Goal: Task Accomplishment & Management: Complete application form

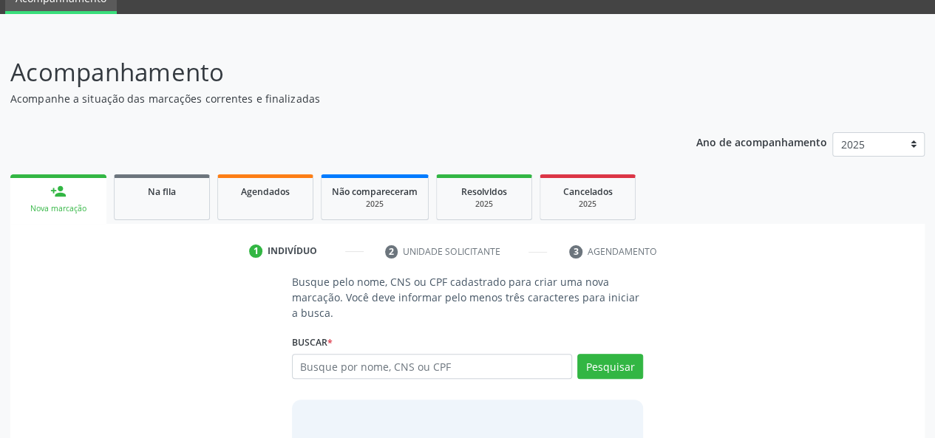
scroll to position [148, 0]
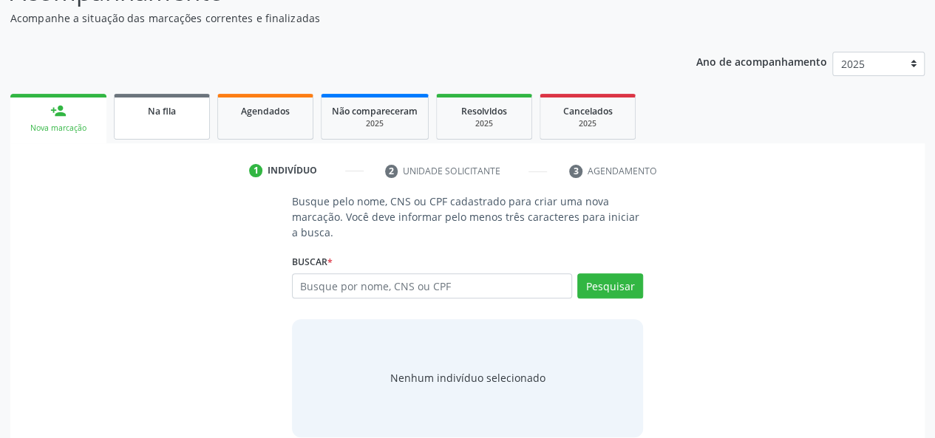
click at [191, 120] on link "Na fila" at bounding box center [162, 117] width 96 height 46
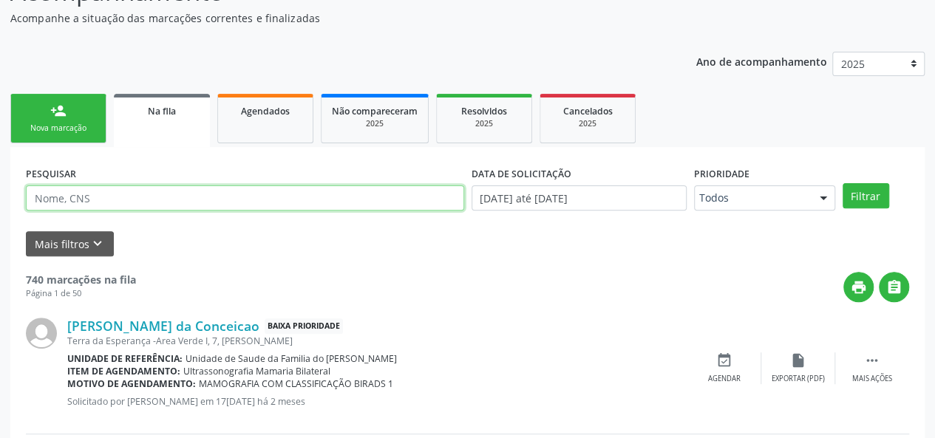
click at [129, 201] on input "text" at bounding box center [245, 198] width 438 height 25
type input "702508365423436"
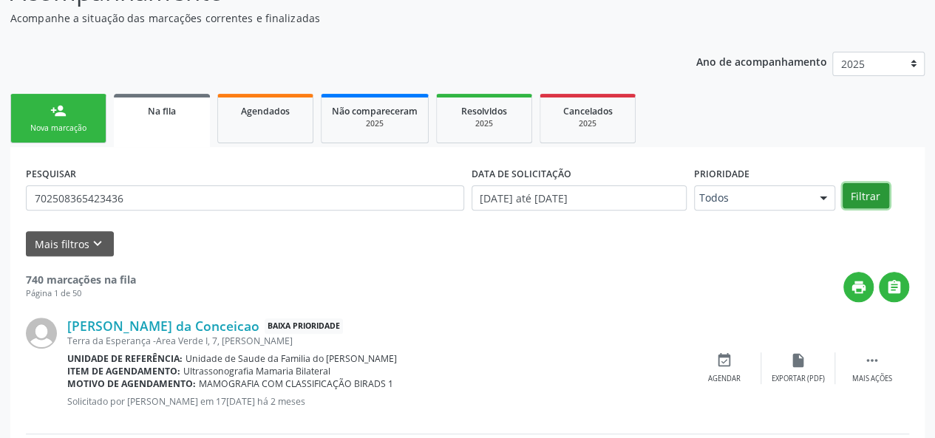
click at [855, 197] on button "Filtrar" at bounding box center [866, 195] width 47 height 25
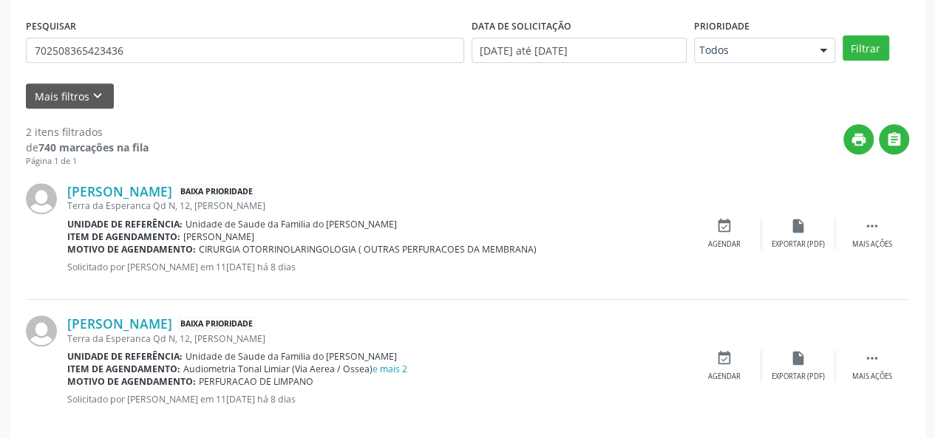
scroll to position [222, 0]
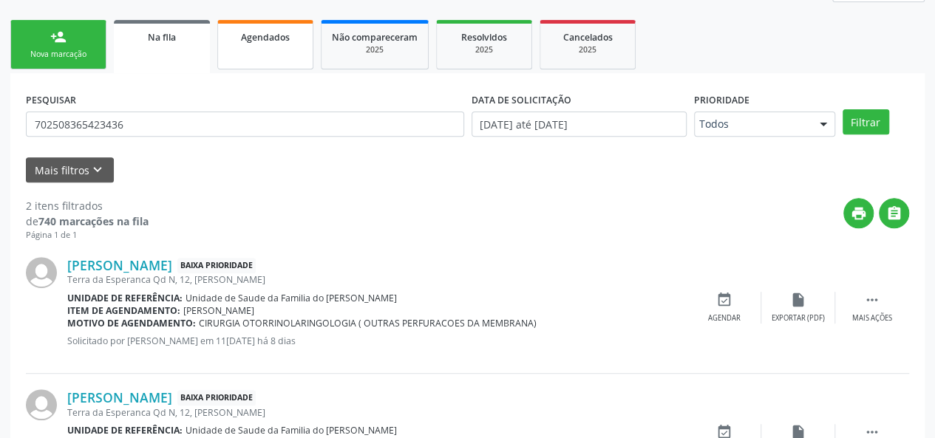
click at [254, 46] on link "Agendados" at bounding box center [265, 45] width 96 height 50
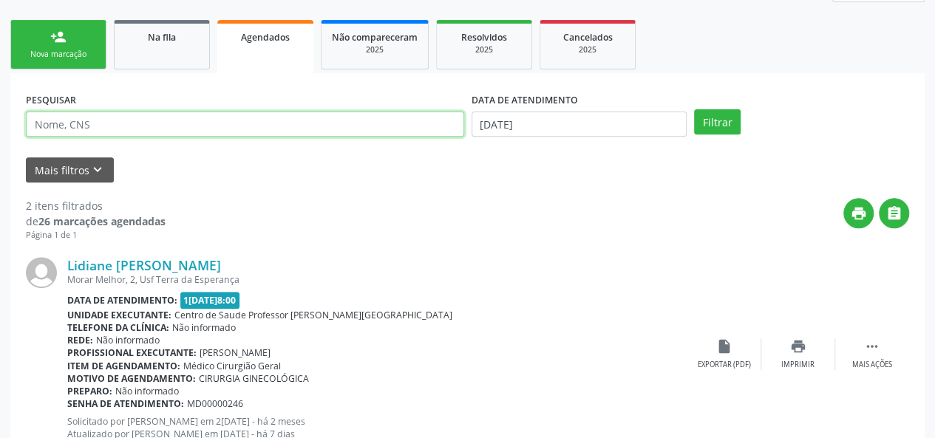
click at [201, 125] on input "text" at bounding box center [245, 124] width 438 height 25
type input "rafaela"
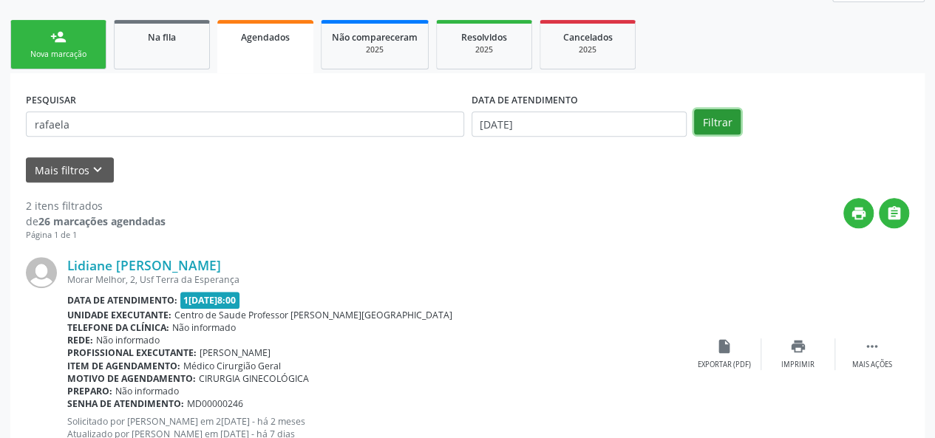
click at [729, 123] on button "Filtrar" at bounding box center [717, 121] width 47 height 25
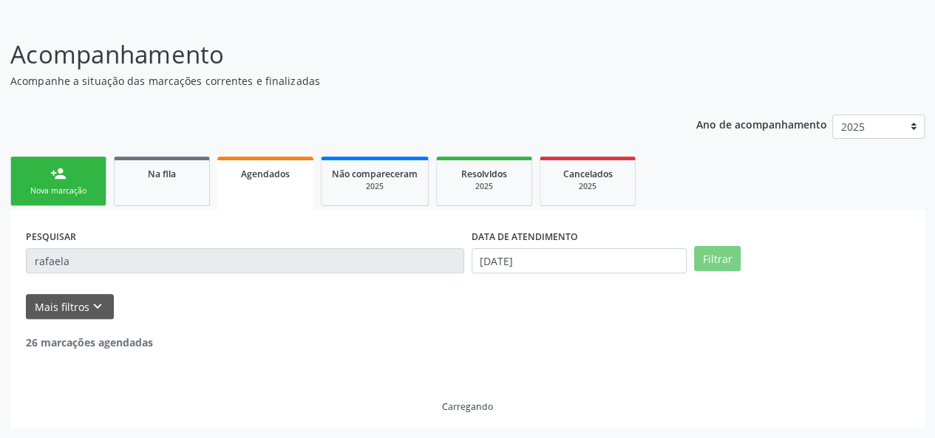
scroll to position [38, 0]
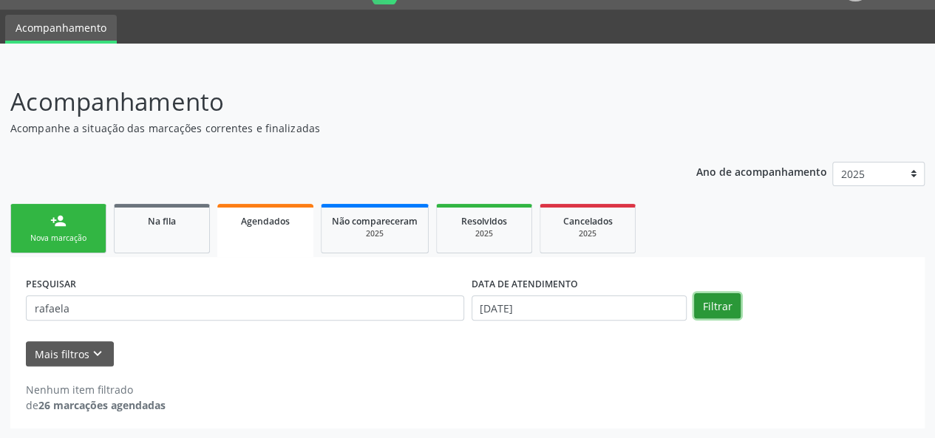
click at [722, 306] on button "Filtrar" at bounding box center [717, 305] width 47 height 25
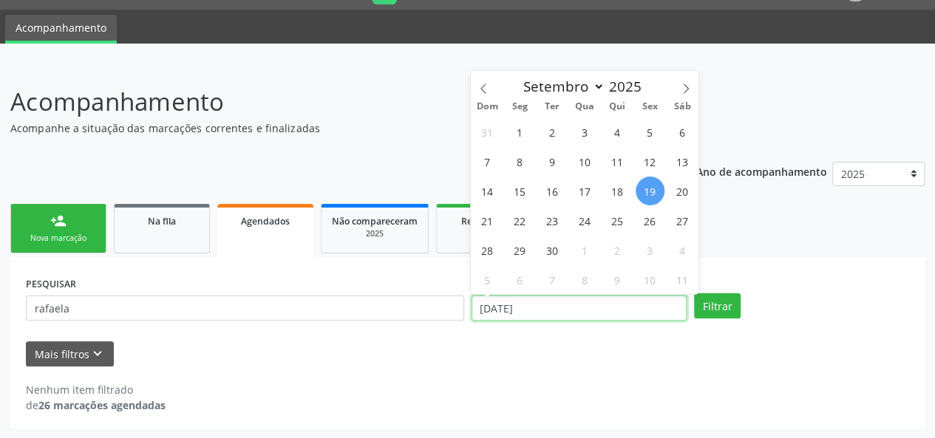
click at [577, 310] on input "[DATE]" at bounding box center [579, 308] width 215 height 25
select select "8"
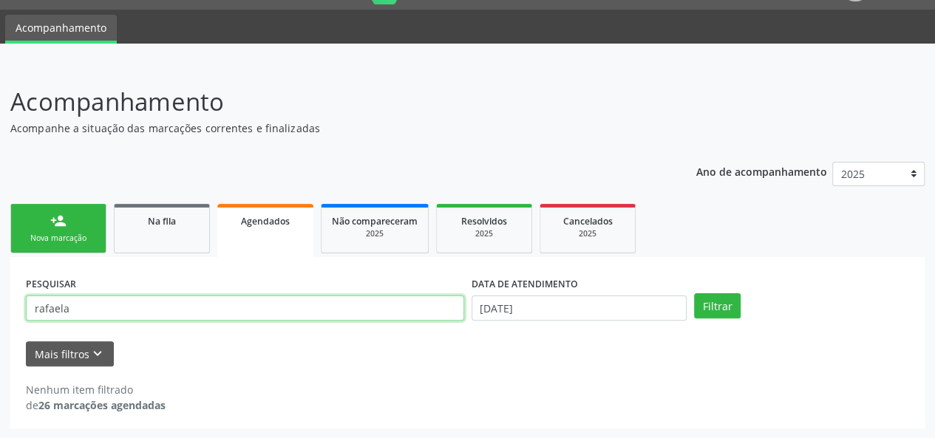
drag, startPoint x: 169, startPoint y: 307, endPoint x: 0, endPoint y: 282, distance: 170.4
click at [0, 306] on div "Acompanhamento Acompanhe a situação das marcações correntes e finalizadas Relat…" at bounding box center [467, 251] width 935 height 375
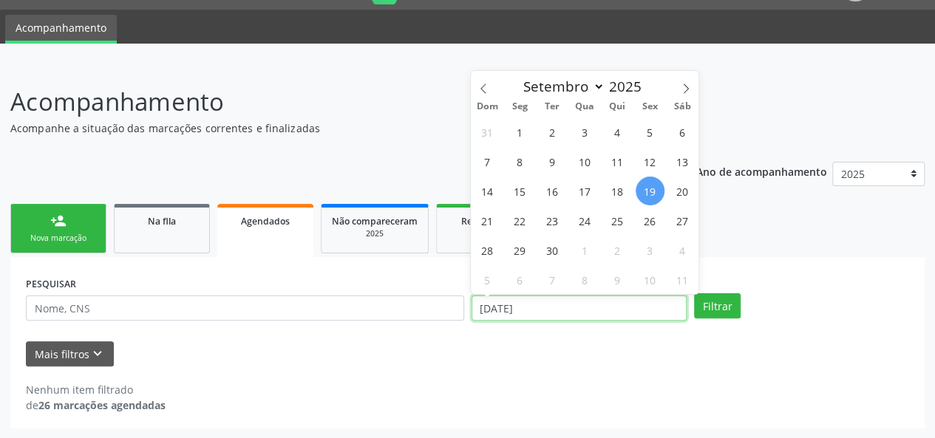
click at [606, 307] on input "[DATE]" at bounding box center [579, 308] width 215 height 25
click at [518, 122] on span "1" at bounding box center [520, 132] width 29 height 29
type input "[DATE]"
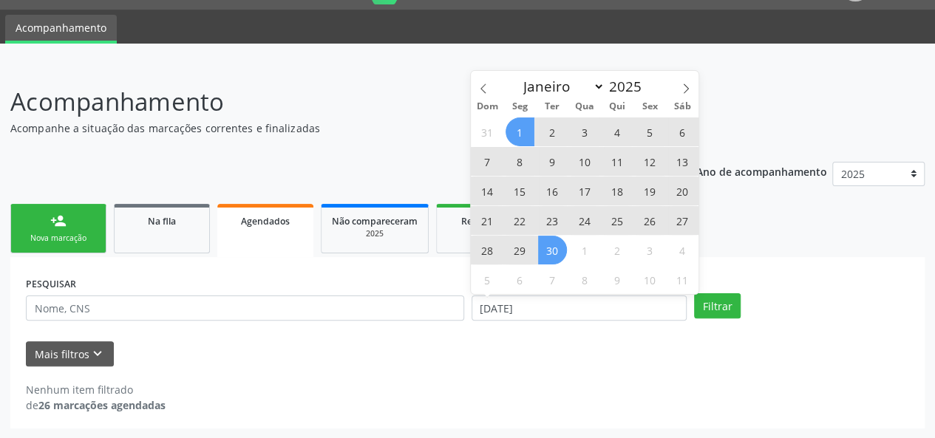
click at [548, 254] on span "30" at bounding box center [552, 250] width 29 height 29
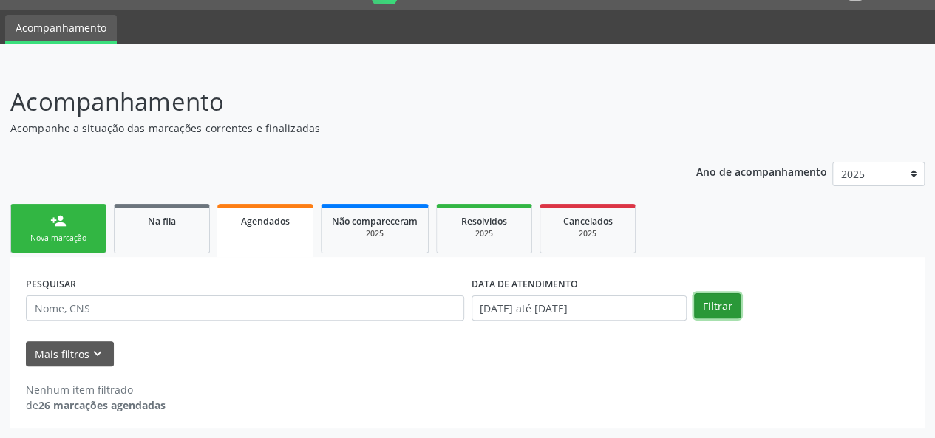
click at [707, 307] on button "Filtrar" at bounding box center [717, 305] width 47 height 25
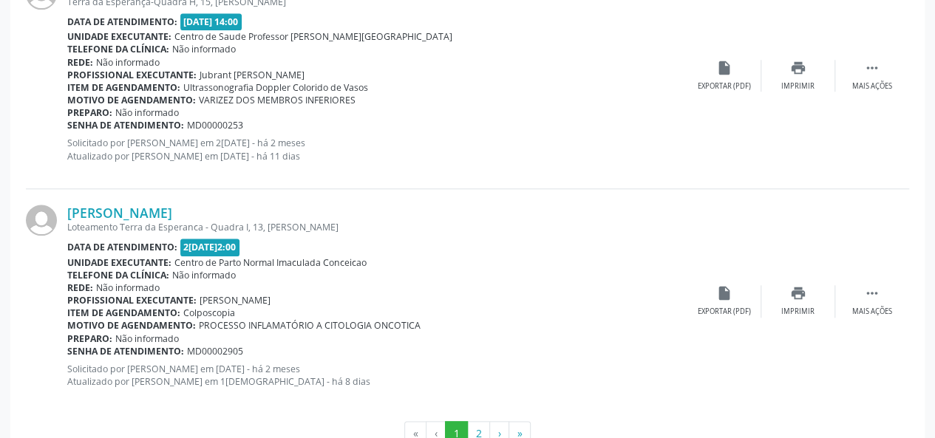
scroll to position [3473, 0]
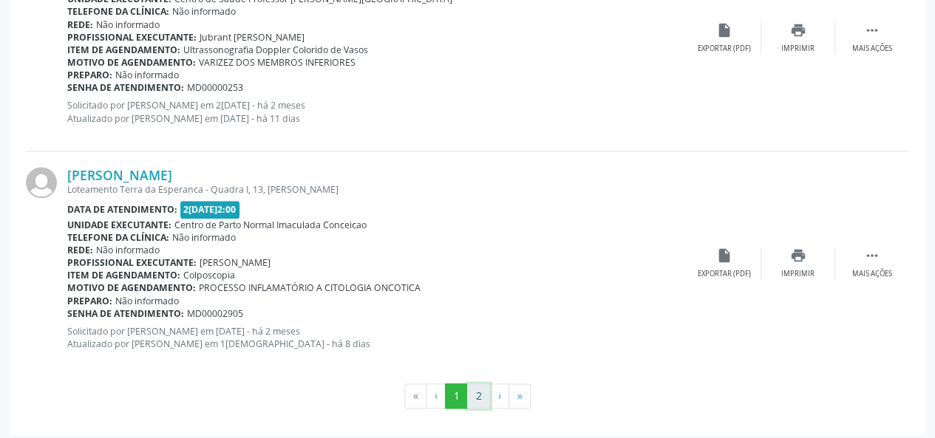
click at [481, 388] on button "2" at bounding box center [478, 396] width 23 height 25
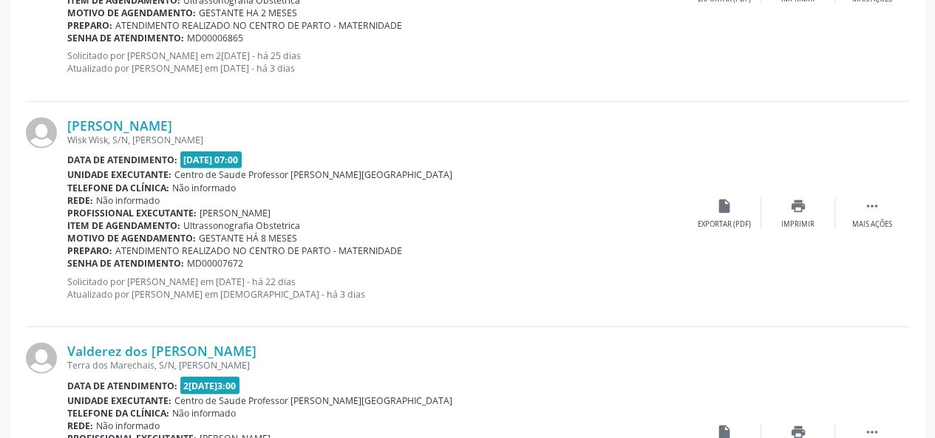
scroll to position [1680, 0]
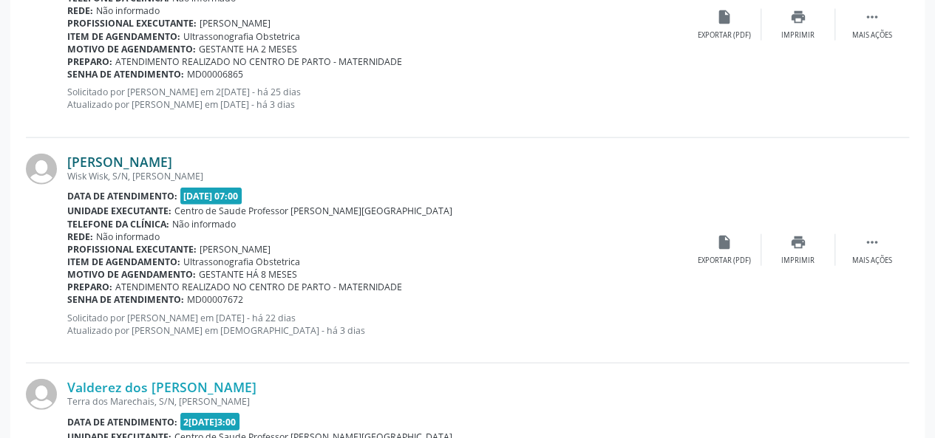
click at [132, 159] on link "[PERSON_NAME]" at bounding box center [119, 162] width 105 height 16
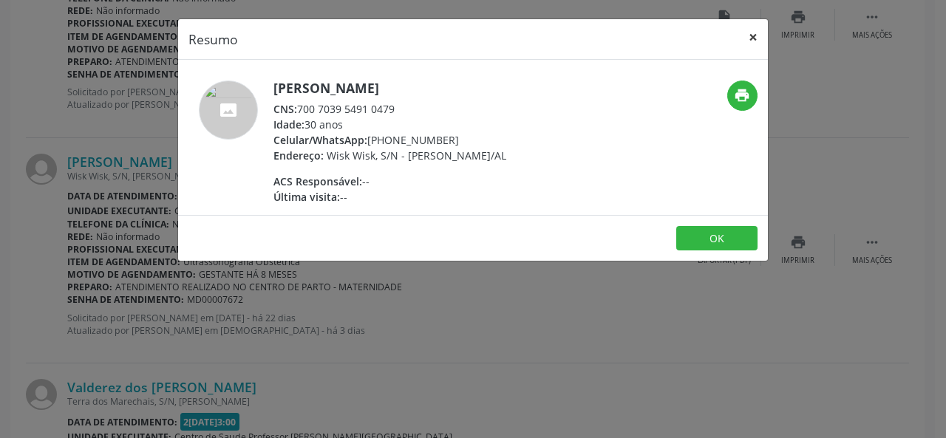
click at [750, 41] on button "×" at bounding box center [754, 37] width 30 height 36
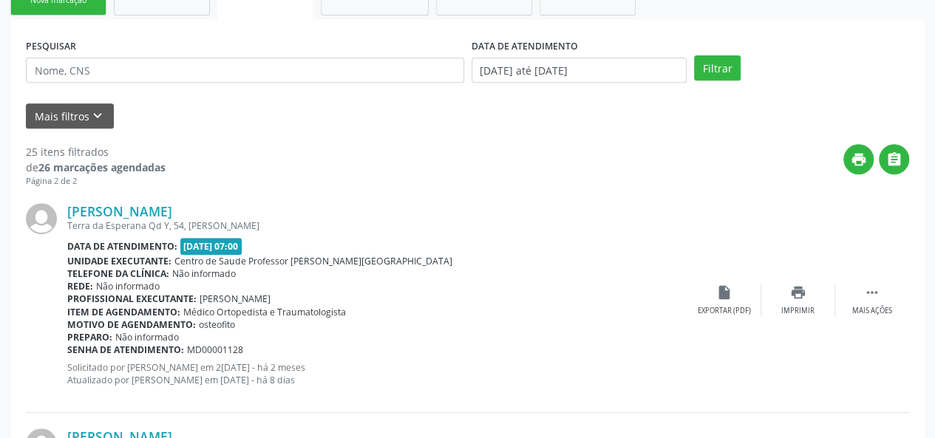
scroll to position [0, 0]
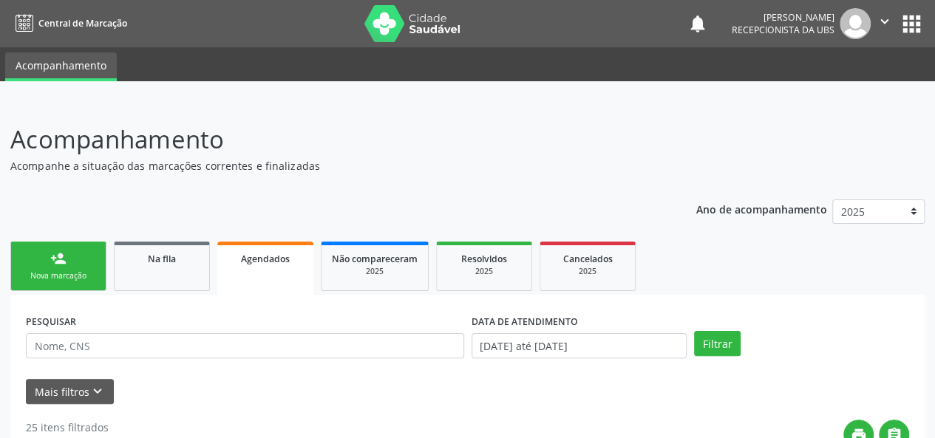
click at [50, 270] on link "person_add Nova marcação" at bounding box center [58, 267] width 96 height 50
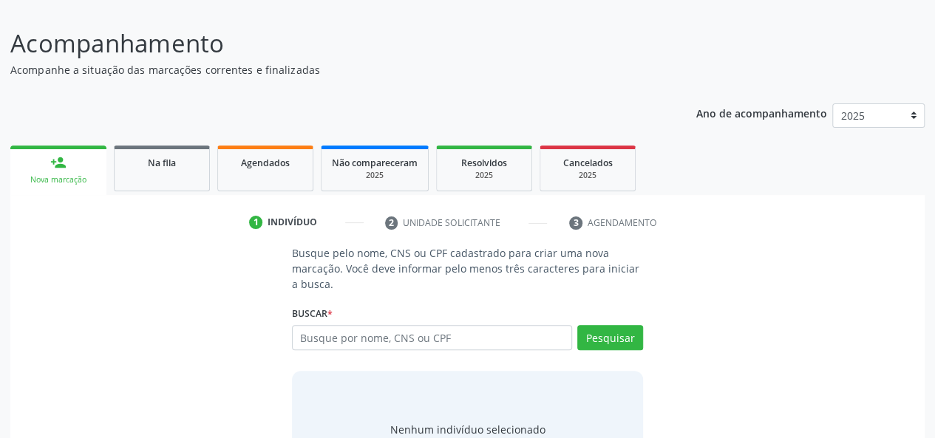
scroll to position [167, 0]
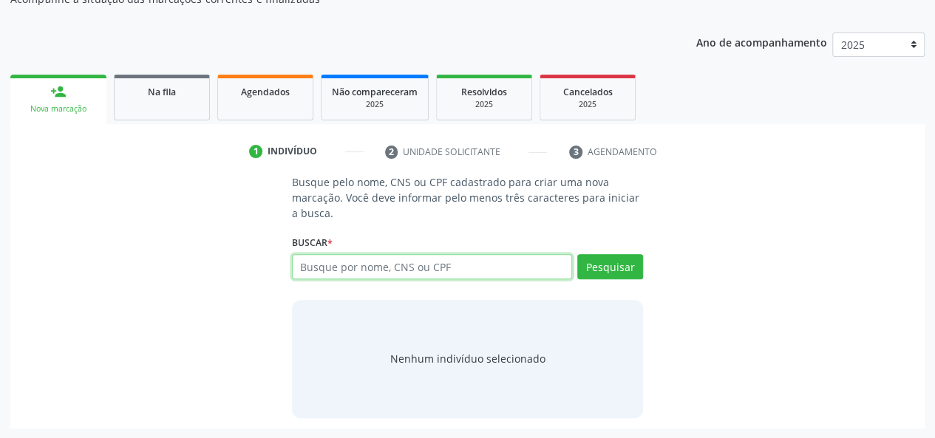
click at [365, 276] on input "text" at bounding box center [432, 266] width 281 height 25
click at [265, 88] on span "Agendados" at bounding box center [265, 92] width 49 height 13
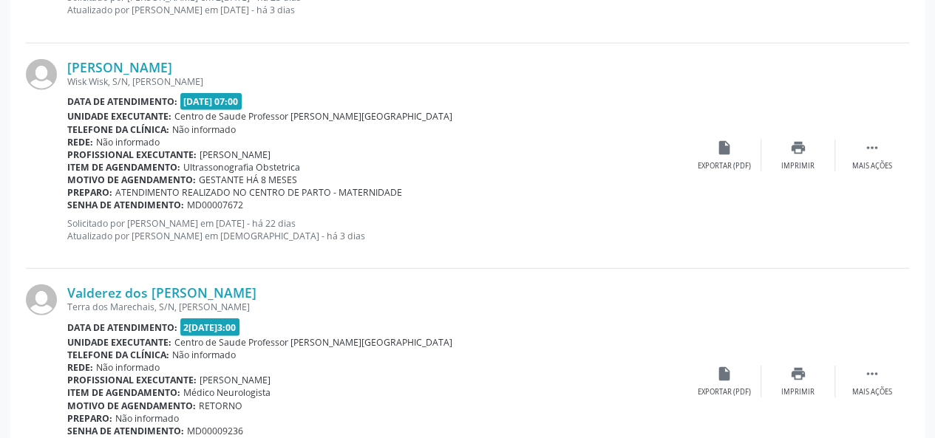
scroll to position [1606, 0]
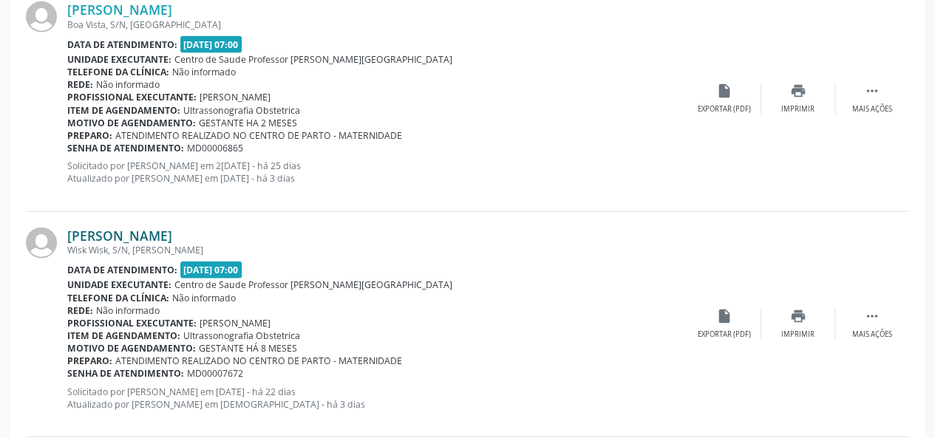
click at [124, 233] on link "[PERSON_NAME]" at bounding box center [119, 236] width 105 height 16
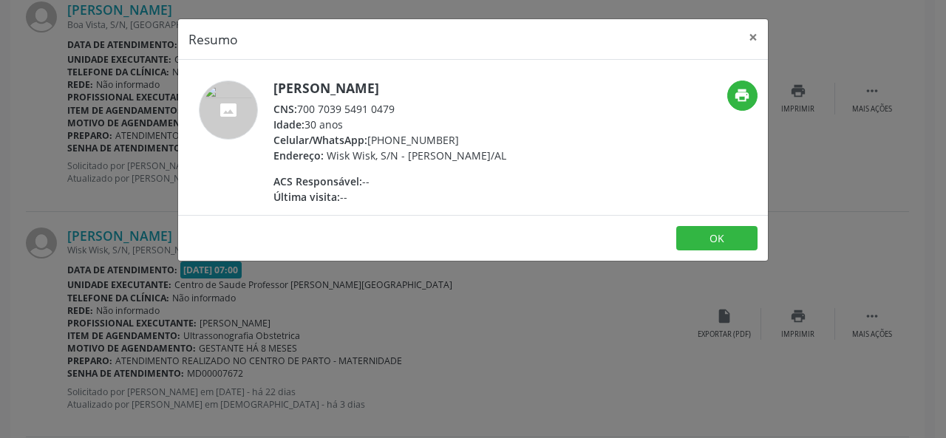
drag, startPoint x: 401, startPoint y: 112, endPoint x: 301, endPoint y: 113, distance: 99.8
click at [301, 113] on div "CNS: 700 7039 5491 0479" at bounding box center [390, 109] width 233 height 16
copy div "700 7039 5491 0479"
click at [753, 35] on button "×" at bounding box center [754, 37] width 30 height 36
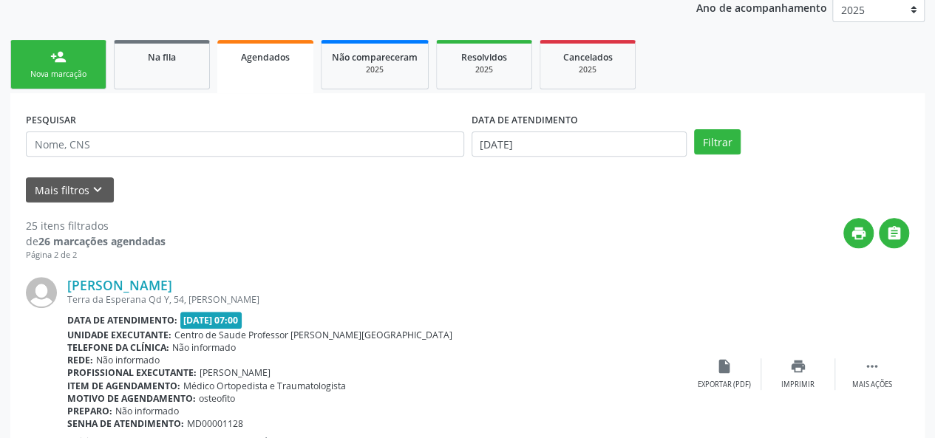
scroll to position [0, 0]
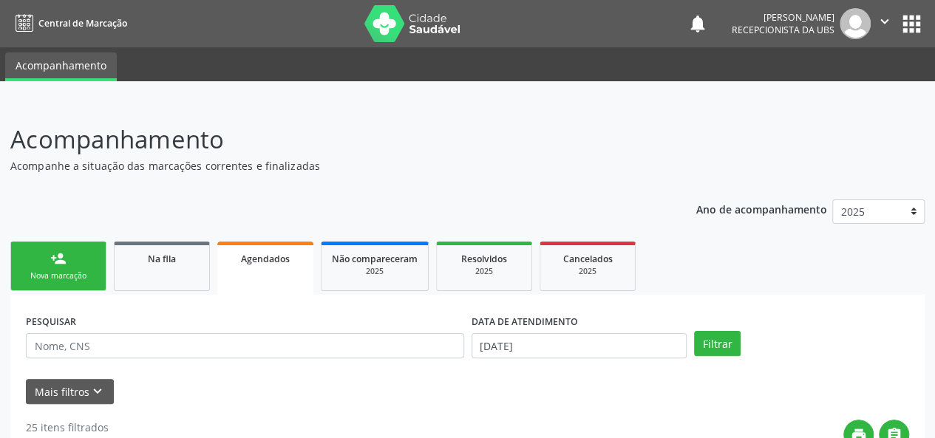
click at [49, 254] on link "person_add Nova marcação" at bounding box center [58, 267] width 96 height 50
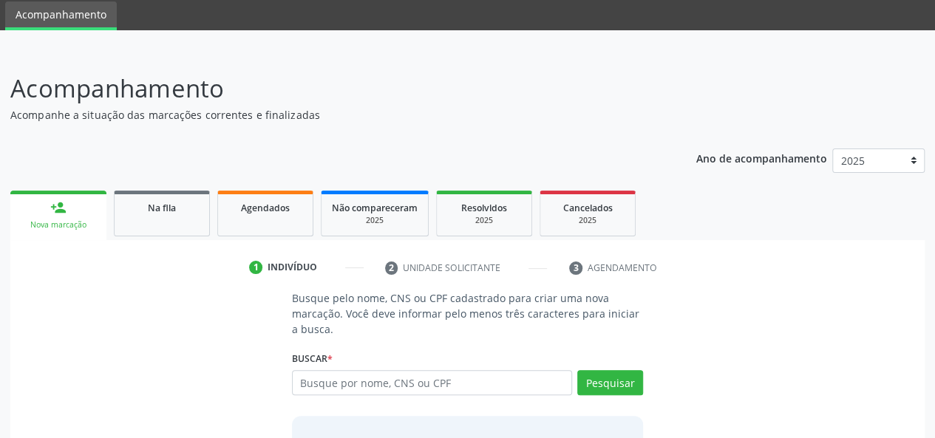
scroll to position [74, 0]
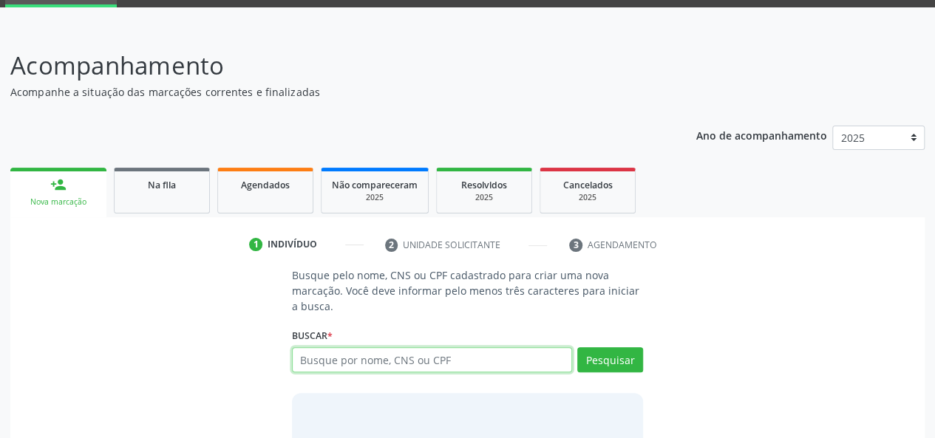
click at [442, 367] on input "text" at bounding box center [432, 359] width 281 height 25
type input "700805435940483"
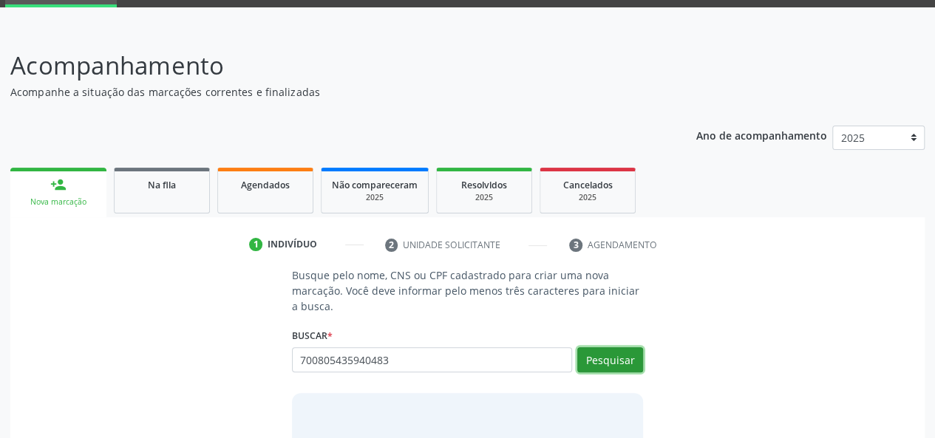
click at [608, 354] on button "Pesquisar" at bounding box center [610, 359] width 66 height 25
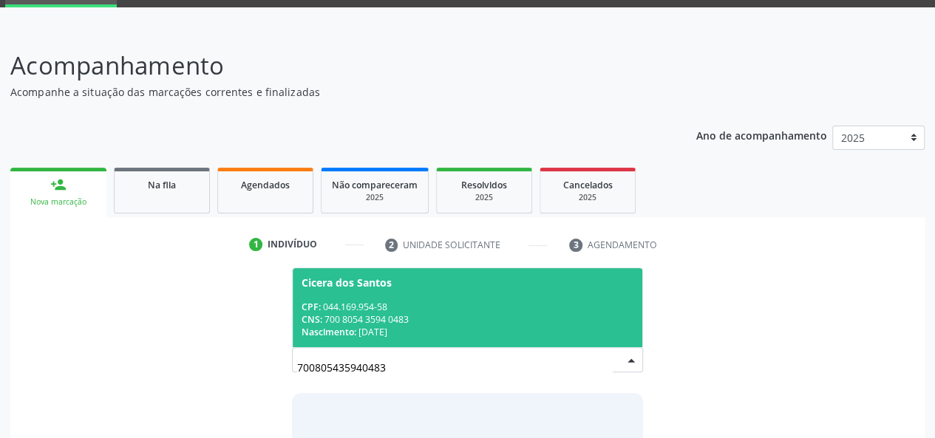
click at [470, 299] on span "Cicera dos Santos CPF: 044.169.954-58 CNS: 700 8054 3594 0483 Nascimento: 1[DAT…" at bounding box center [468, 307] width 350 height 79
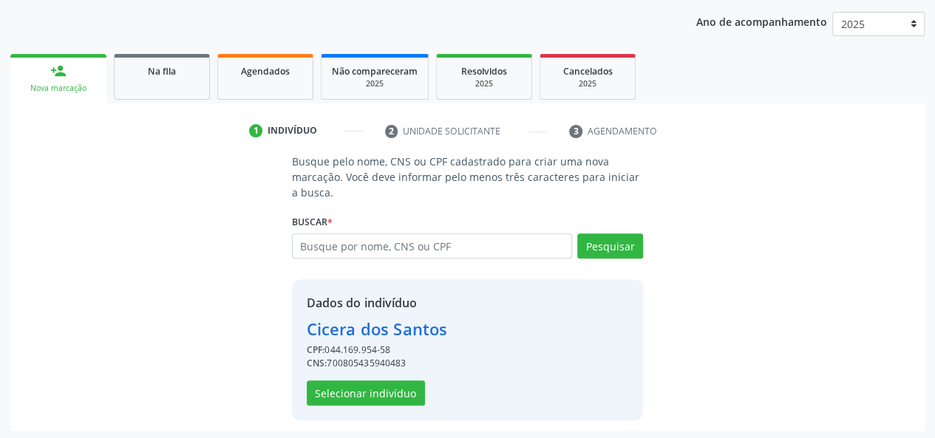
scroll to position [189, 0]
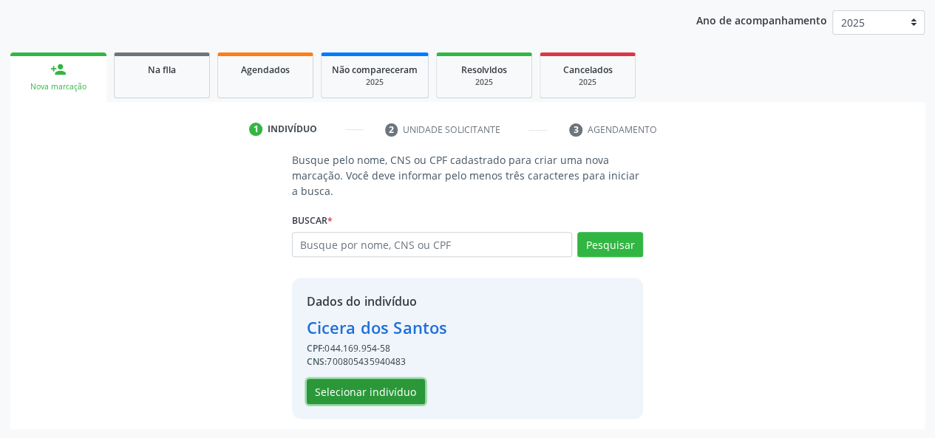
click at [386, 395] on button "Selecionar indivíduo" at bounding box center [366, 391] width 118 height 25
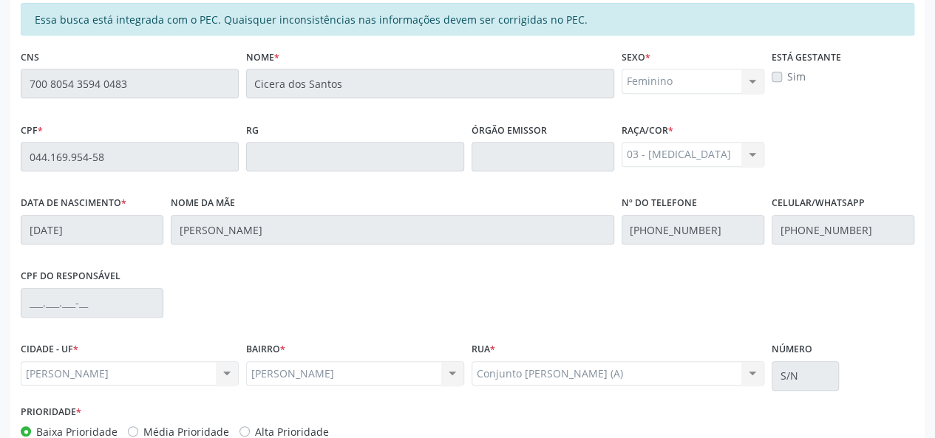
scroll to position [425, 0]
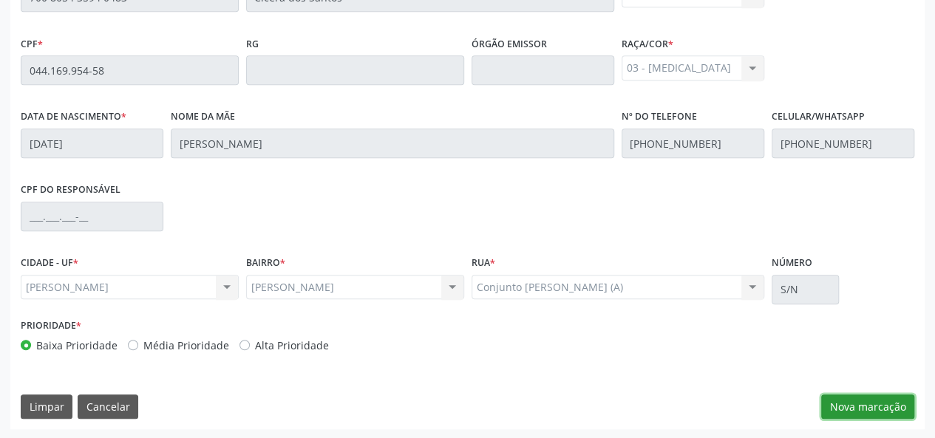
click at [849, 413] on button "Nova marcação" at bounding box center [867, 407] width 93 height 25
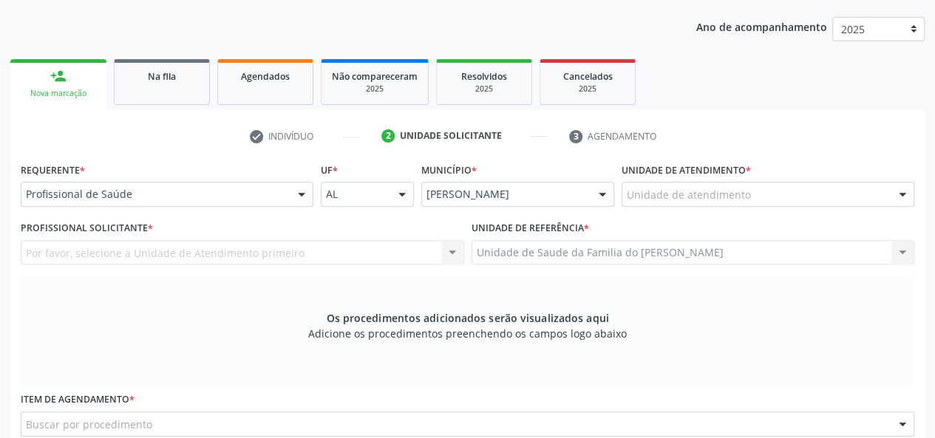
scroll to position [203, 0]
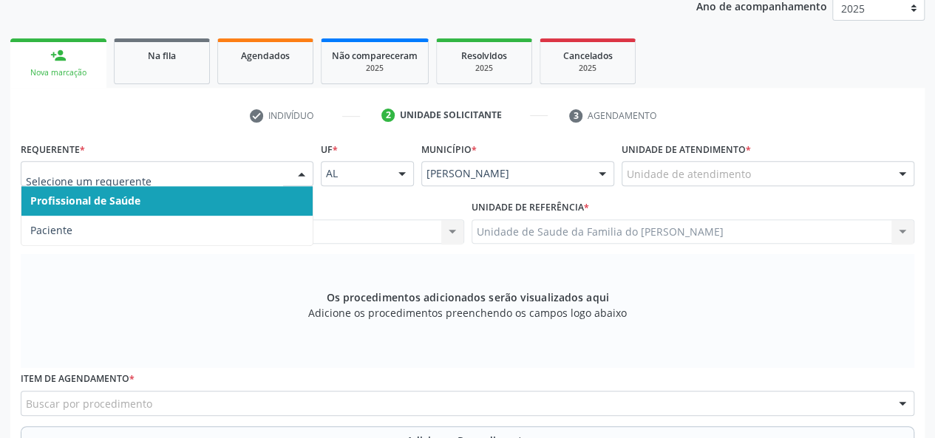
click at [296, 177] on div at bounding box center [302, 174] width 22 height 25
click at [237, 211] on span "Profissional de Saúde" at bounding box center [166, 201] width 291 height 30
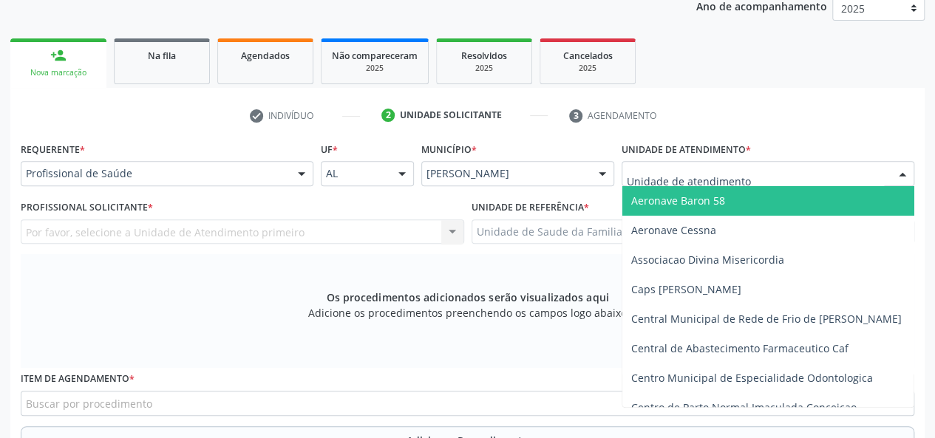
type input "j"
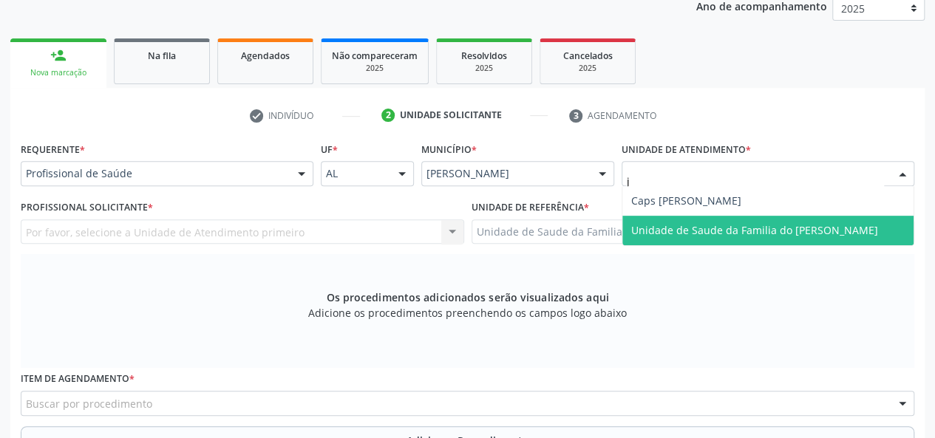
click at [685, 231] on span "Unidade de Saude da Familia do [PERSON_NAME]" at bounding box center [754, 230] width 247 height 14
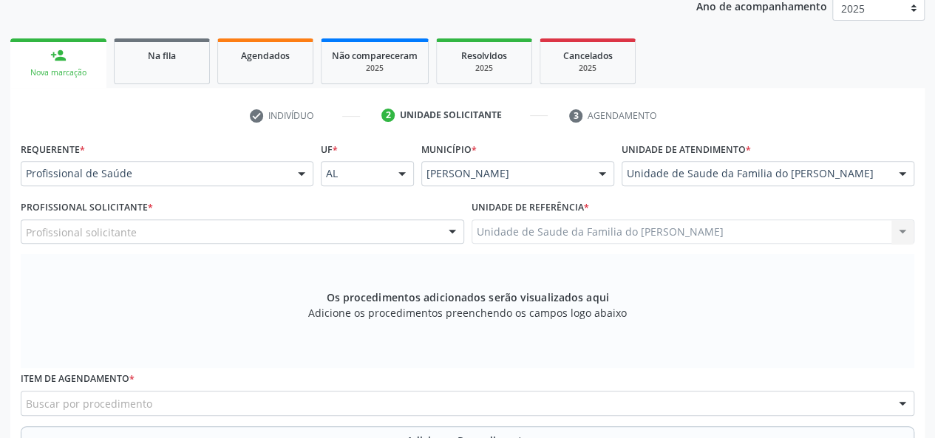
click at [459, 236] on div at bounding box center [452, 232] width 22 height 25
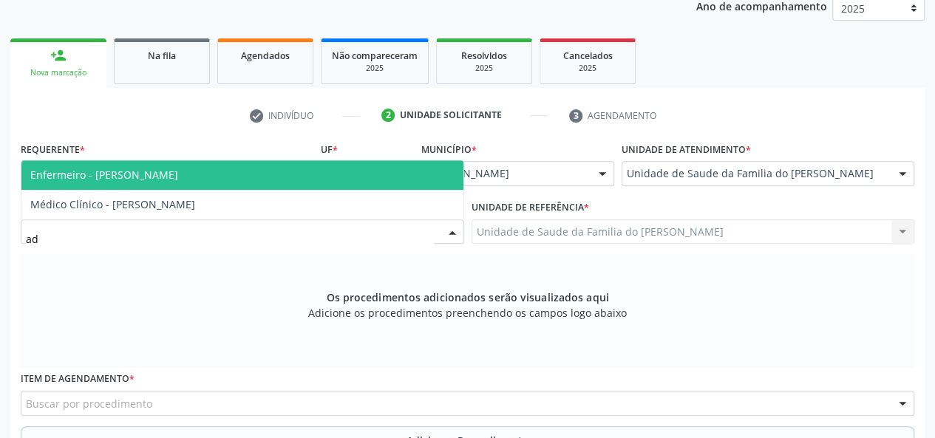
type input "ada"
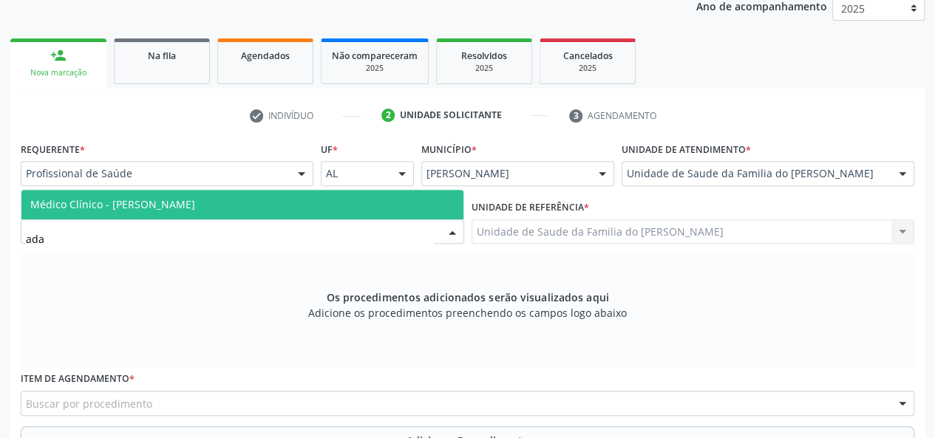
click at [259, 200] on span "Médico Clínico - [PERSON_NAME]" at bounding box center [242, 205] width 442 height 30
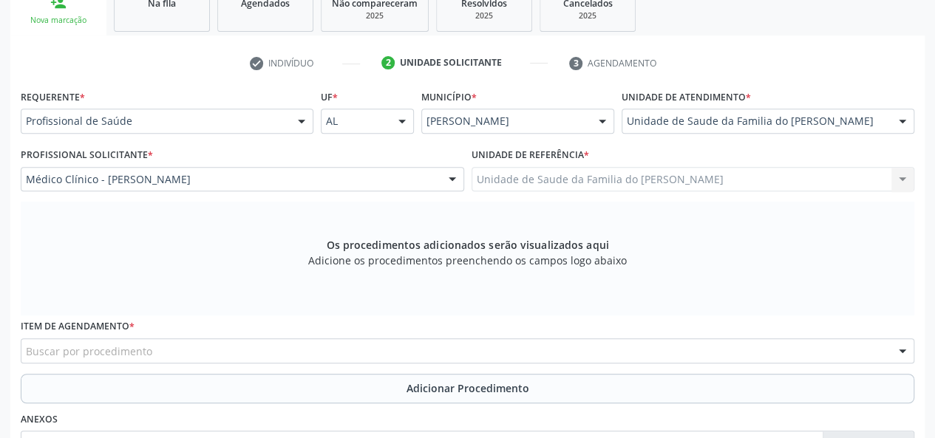
scroll to position [351, 0]
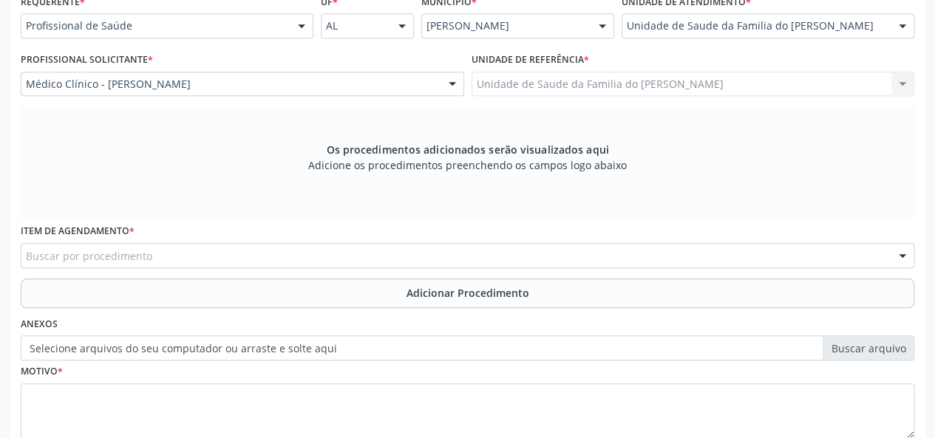
click at [325, 252] on div "Buscar por procedimento" at bounding box center [468, 255] width 894 height 25
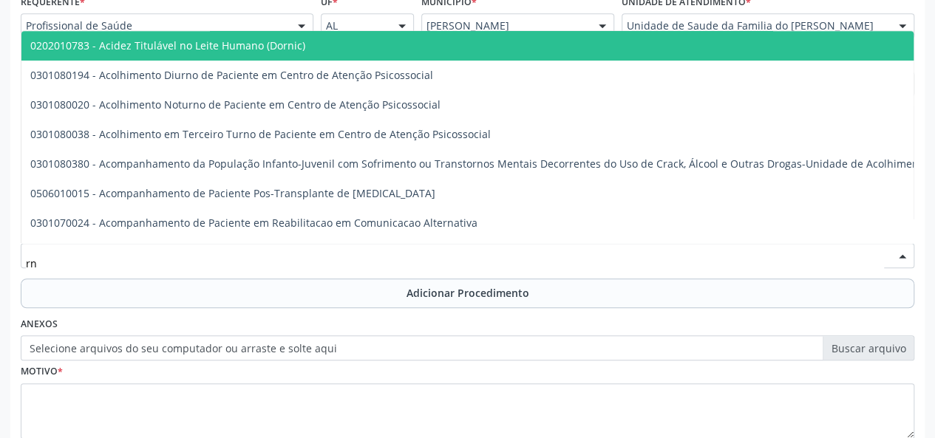
type input "r"
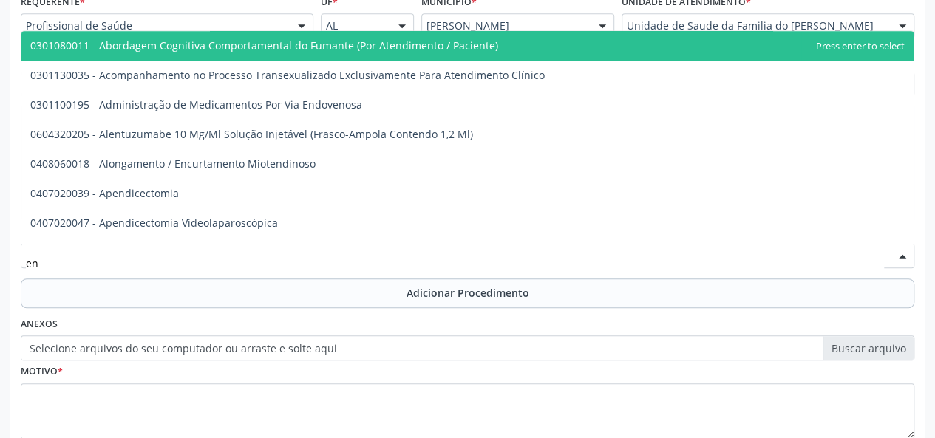
type input "e"
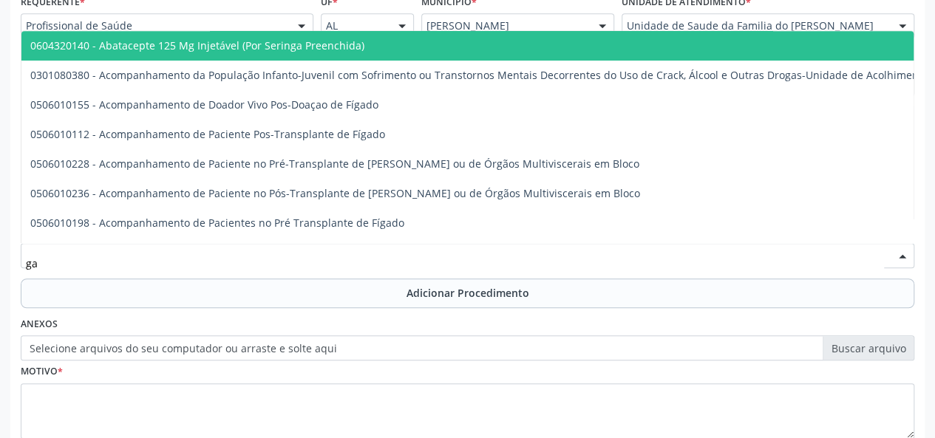
type input "g"
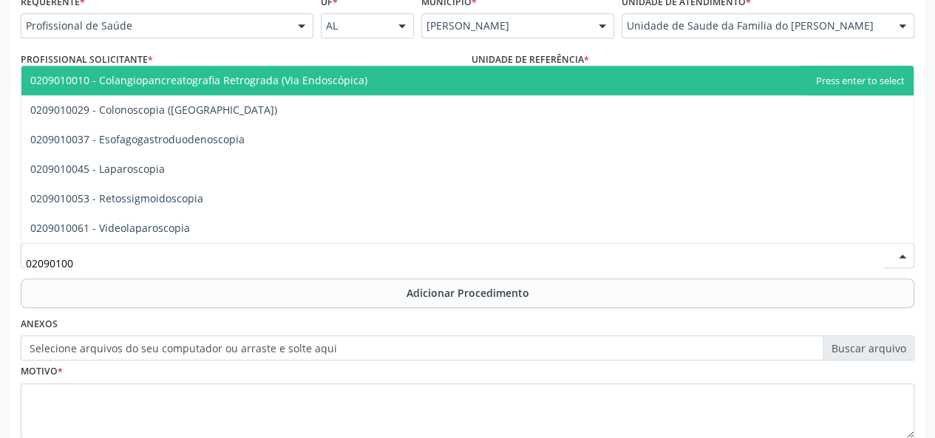
type input "020901003"
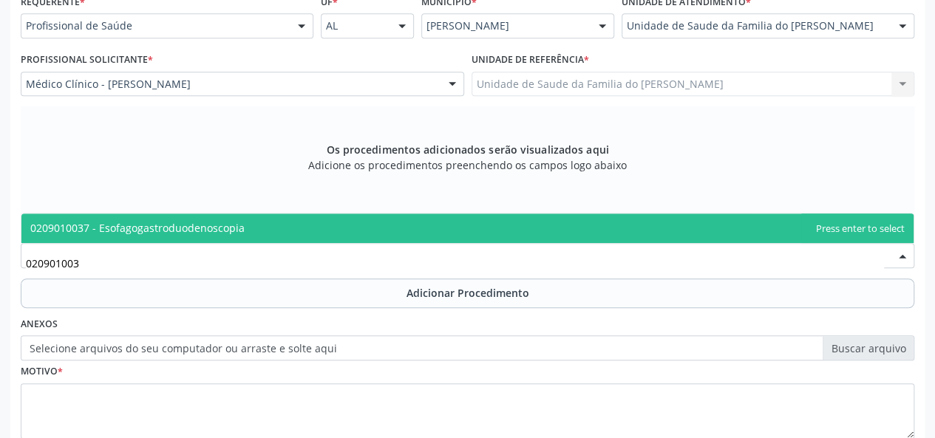
click at [328, 217] on span "0209010037 - Esofagogastroduodenoscopia" at bounding box center [467, 229] width 892 height 30
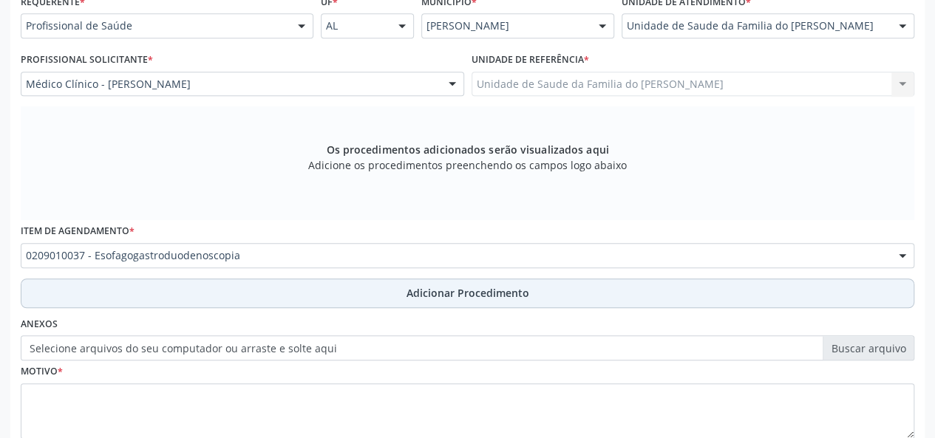
click at [339, 299] on button "Adicionar Procedimento" at bounding box center [468, 294] width 894 height 30
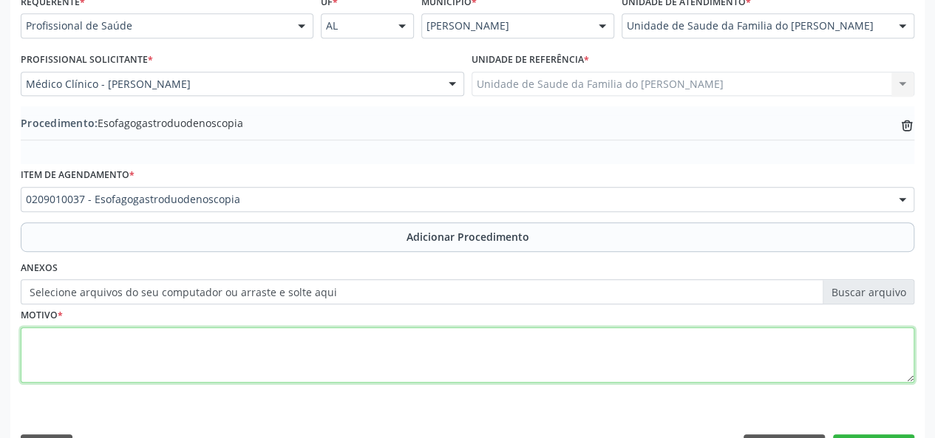
click at [248, 360] on textarea at bounding box center [468, 355] width 894 height 56
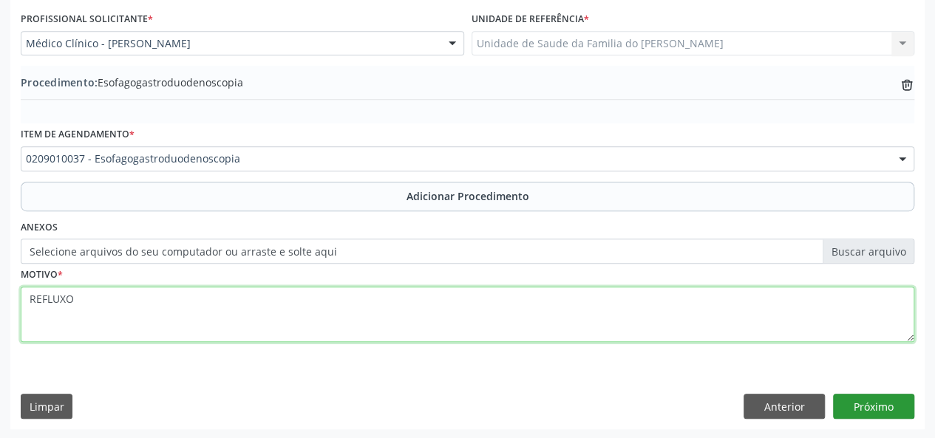
type textarea "REFLUXO"
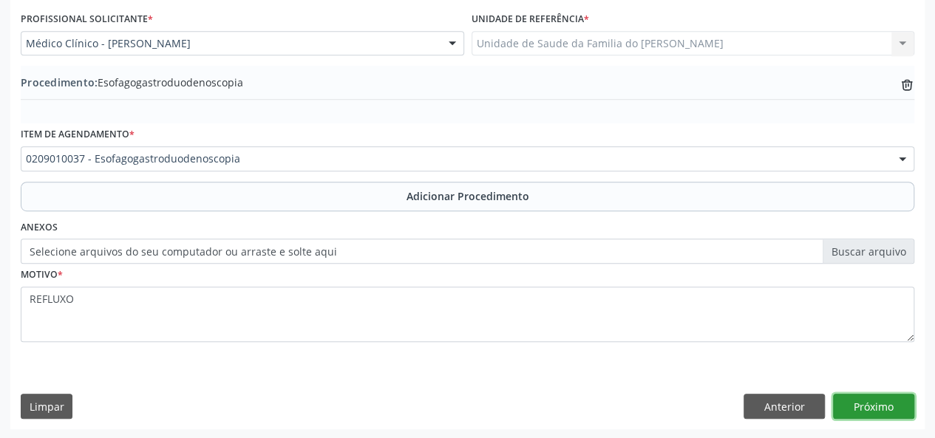
click at [860, 402] on button "Próximo" at bounding box center [873, 406] width 81 height 25
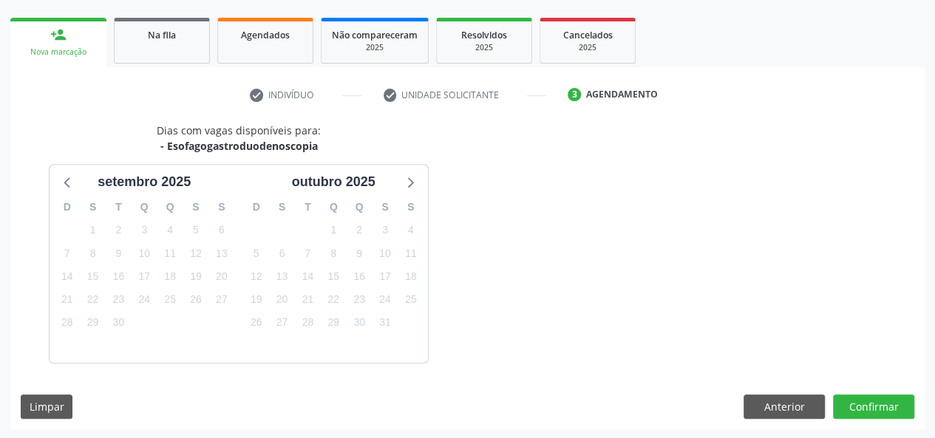
scroll to position [268, 0]
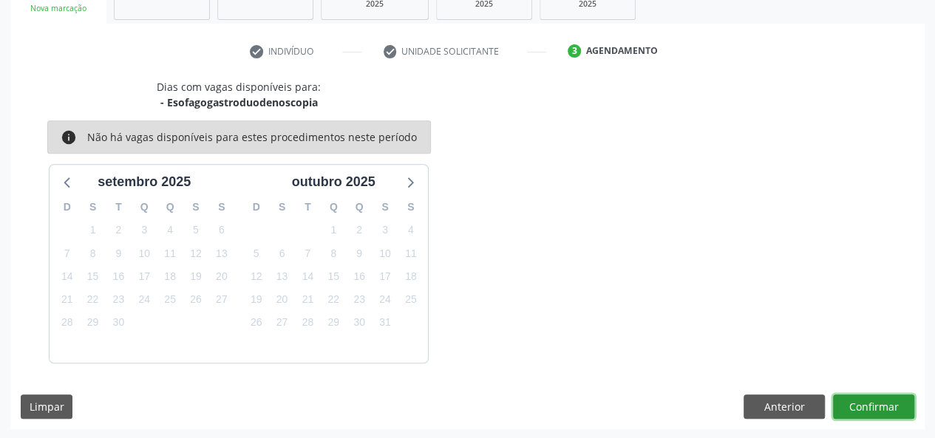
click at [860, 402] on button "Confirmar" at bounding box center [873, 407] width 81 height 25
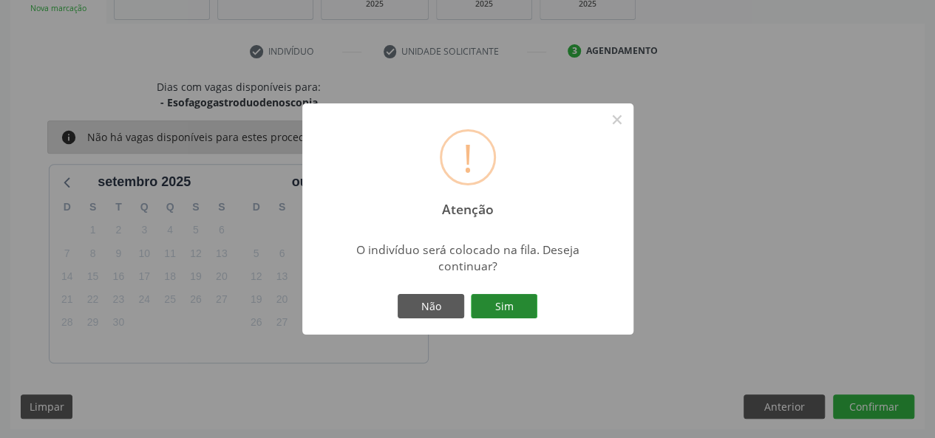
click at [512, 308] on button "Sim" at bounding box center [504, 306] width 67 height 25
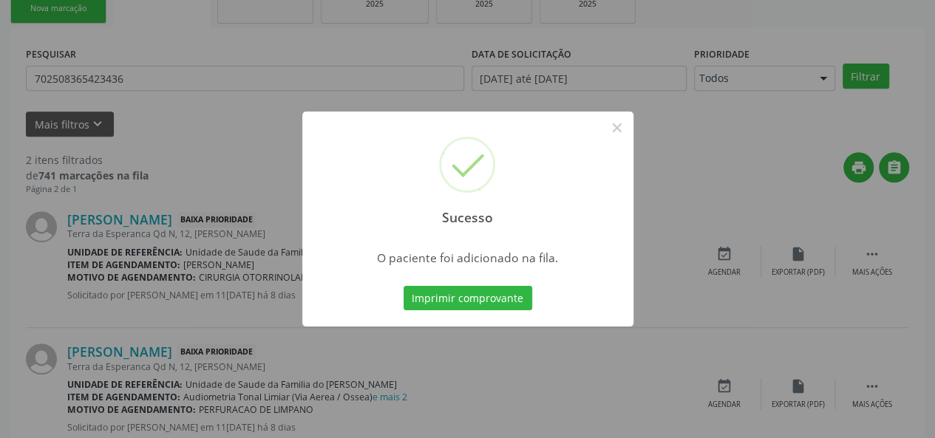
scroll to position [69, 0]
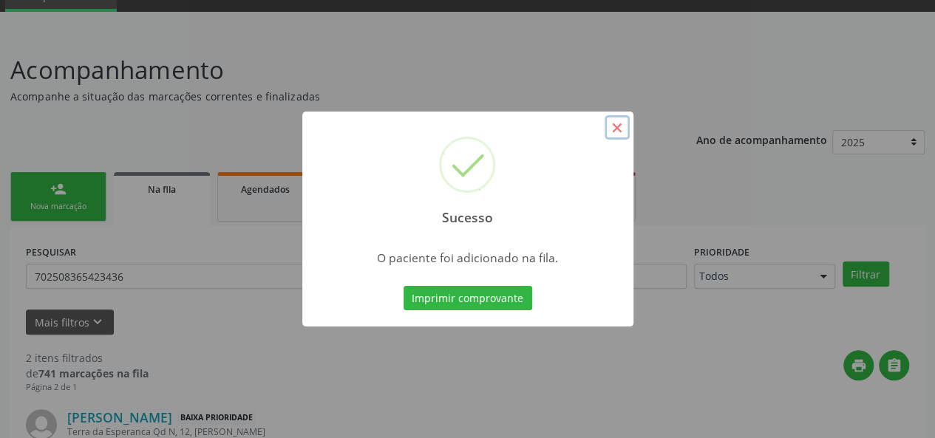
click at [619, 135] on button "×" at bounding box center [617, 127] width 25 height 25
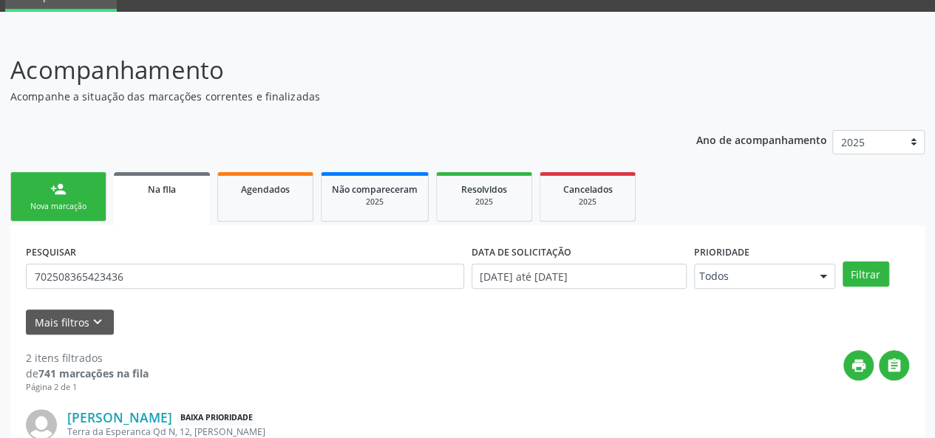
click at [62, 203] on div "Nova marcação" at bounding box center [58, 206] width 74 height 11
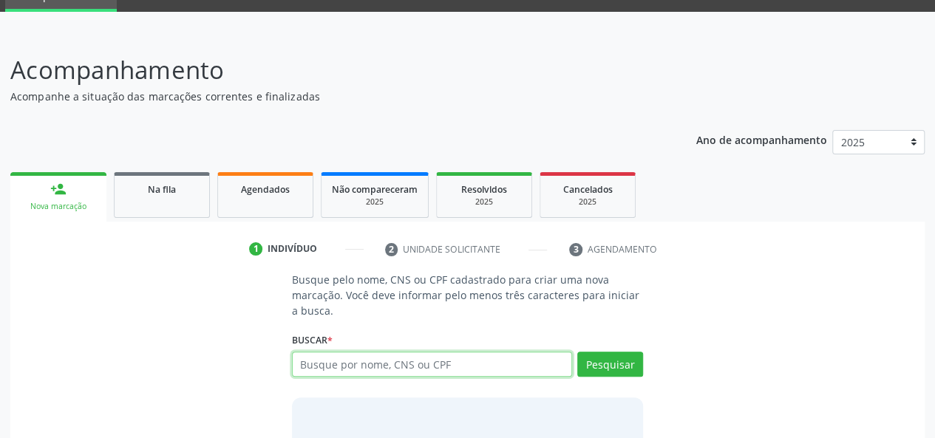
click at [461, 372] on input "text" at bounding box center [432, 364] width 281 height 25
type input "700805435940483"
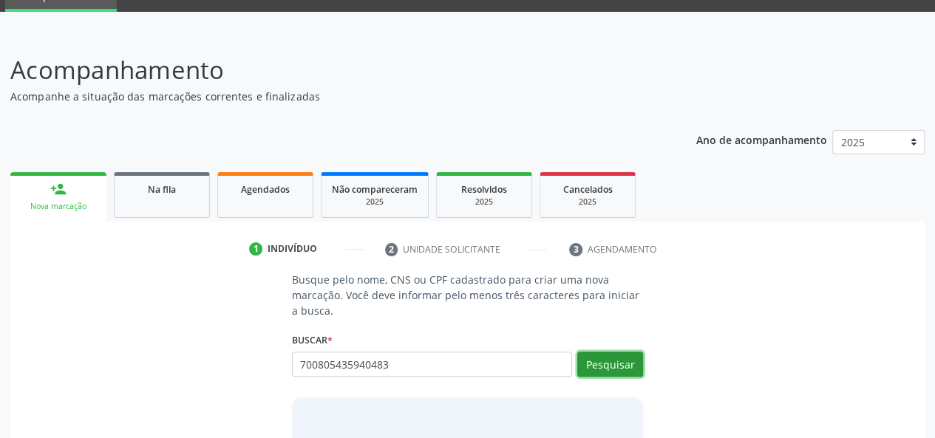
click at [618, 370] on button "Pesquisar" at bounding box center [610, 364] width 66 height 25
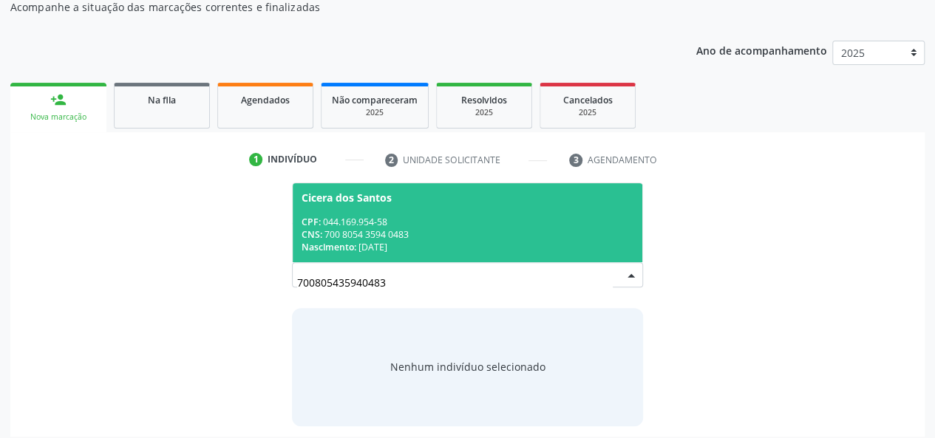
scroll to position [167, 0]
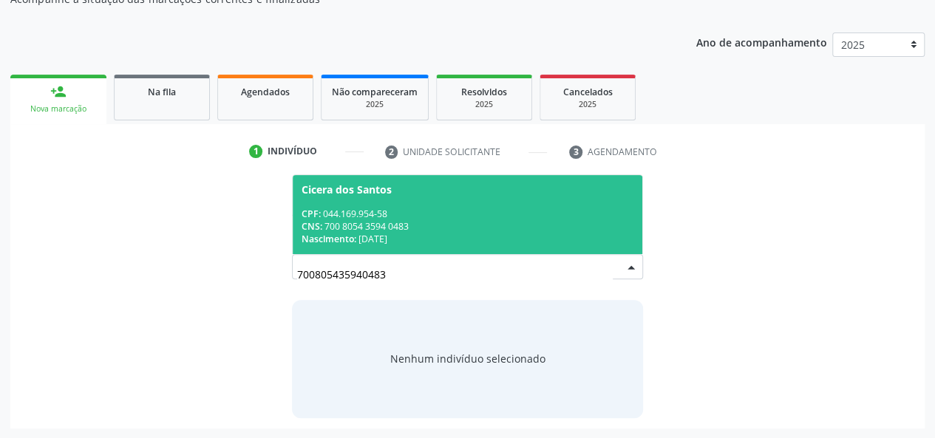
click at [401, 211] on div "CPF: 044.169.954-58" at bounding box center [468, 214] width 333 height 13
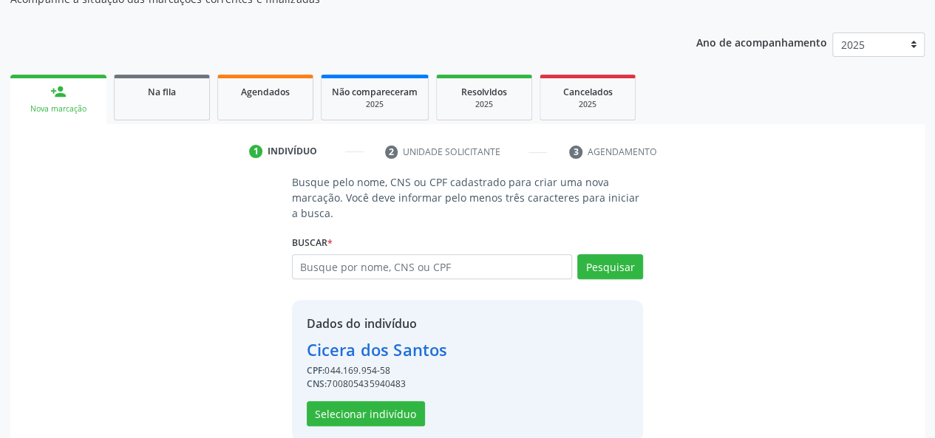
scroll to position [189, 0]
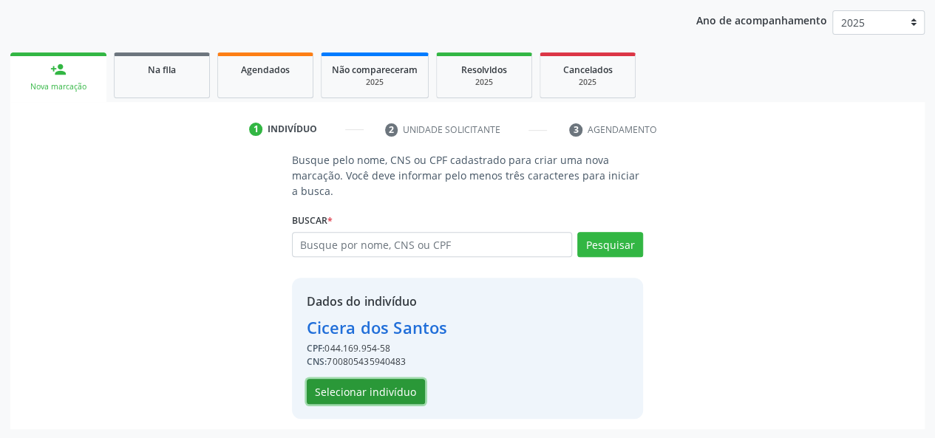
click at [352, 390] on button "Selecionar indivíduo" at bounding box center [366, 391] width 118 height 25
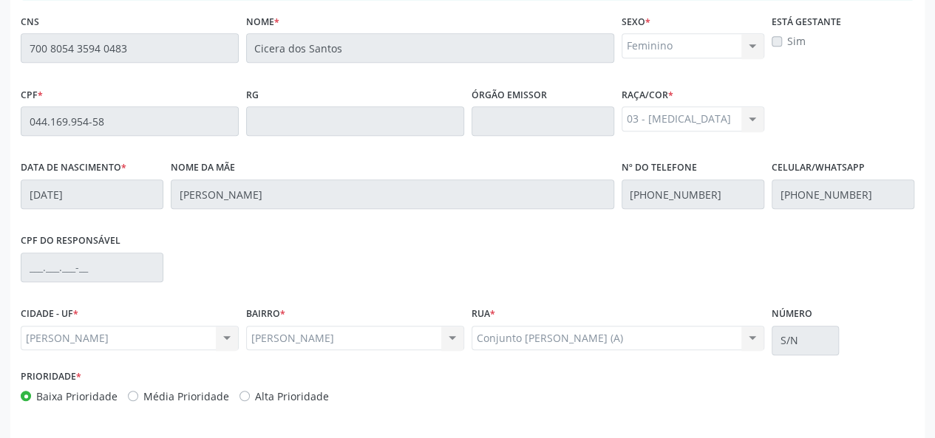
scroll to position [425, 0]
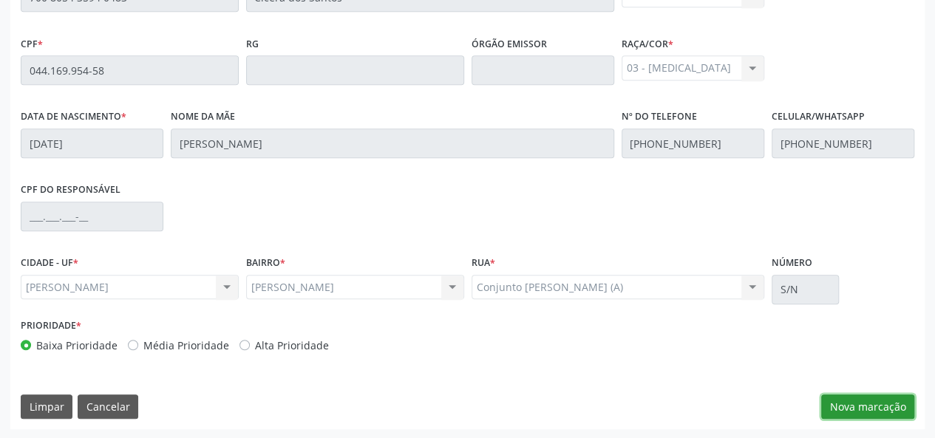
click at [874, 407] on button "Nova marcação" at bounding box center [867, 407] width 93 height 25
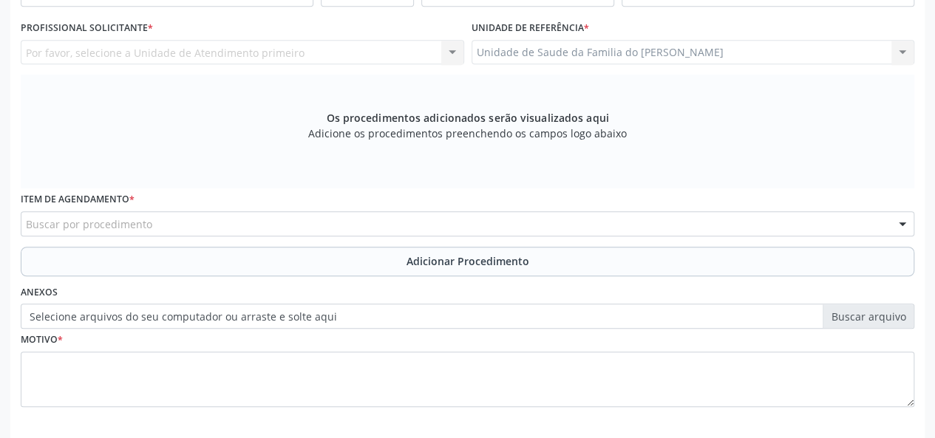
scroll to position [226, 0]
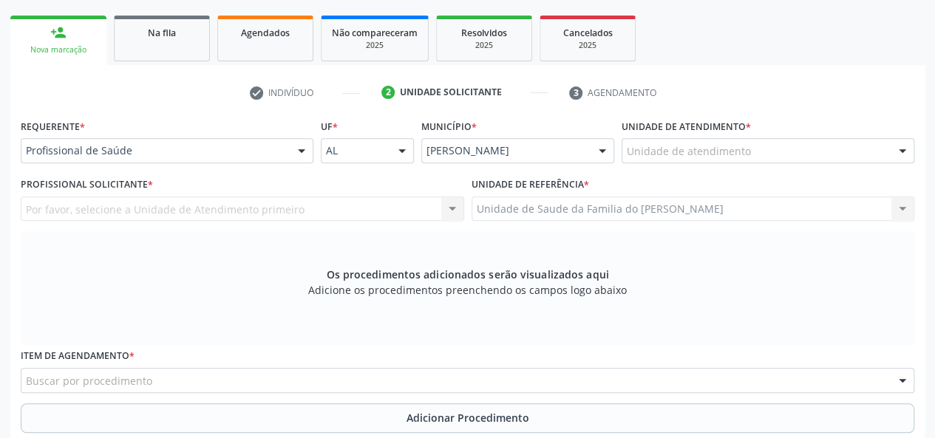
click at [302, 149] on div at bounding box center [302, 151] width 22 height 25
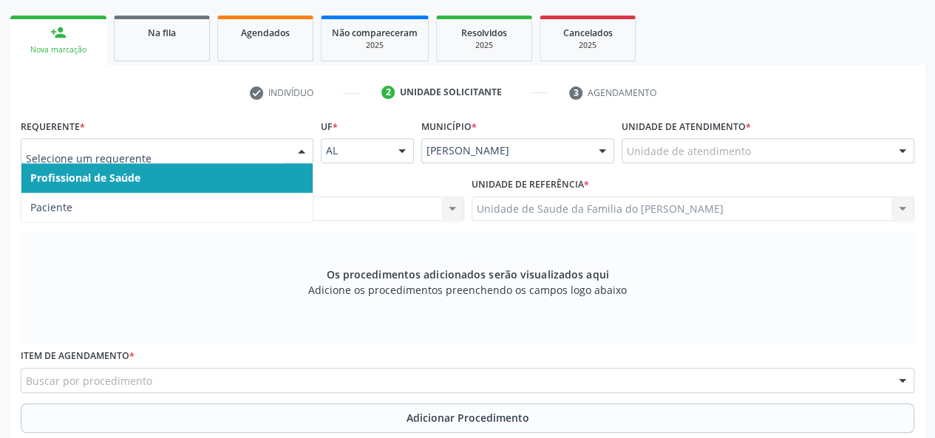
click at [247, 177] on span "Profissional de Saúde" at bounding box center [166, 178] width 291 height 30
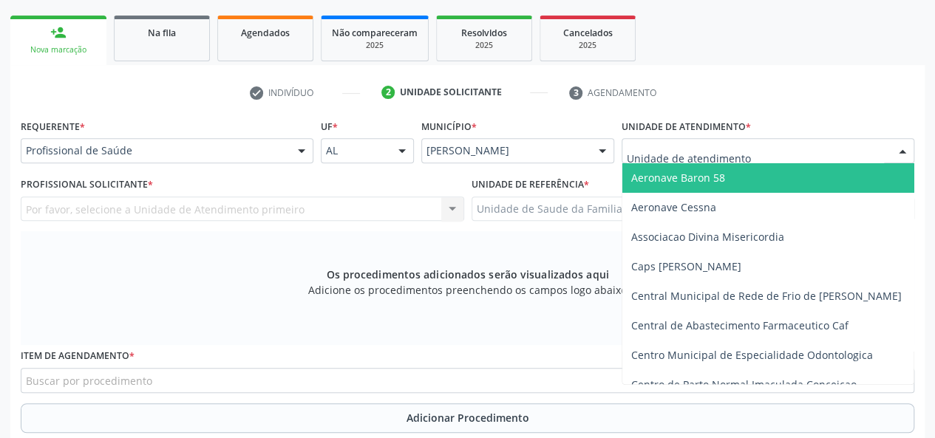
type input "J"
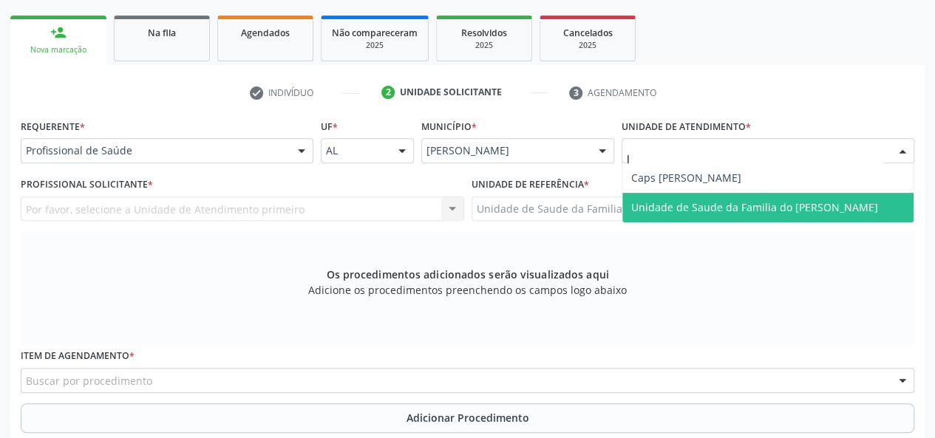
click at [670, 206] on span "Unidade de Saude da Familia do [PERSON_NAME]" at bounding box center [754, 207] width 247 height 14
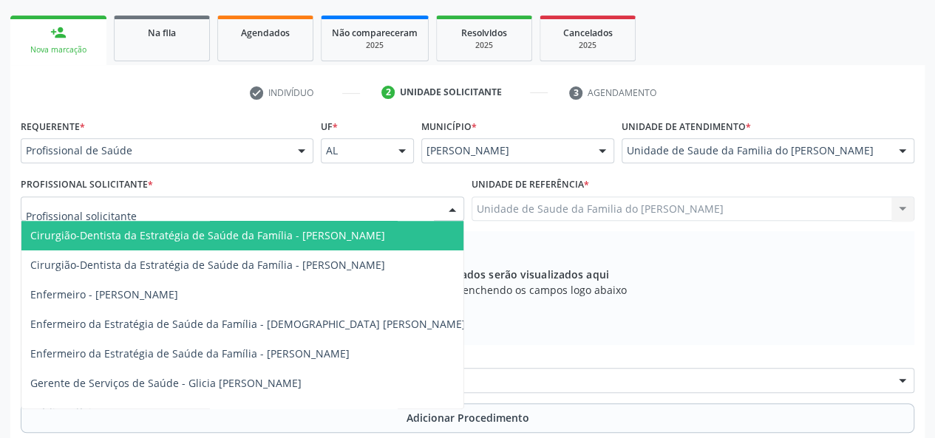
click at [455, 202] on div at bounding box center [452, 209] width 22 height 25
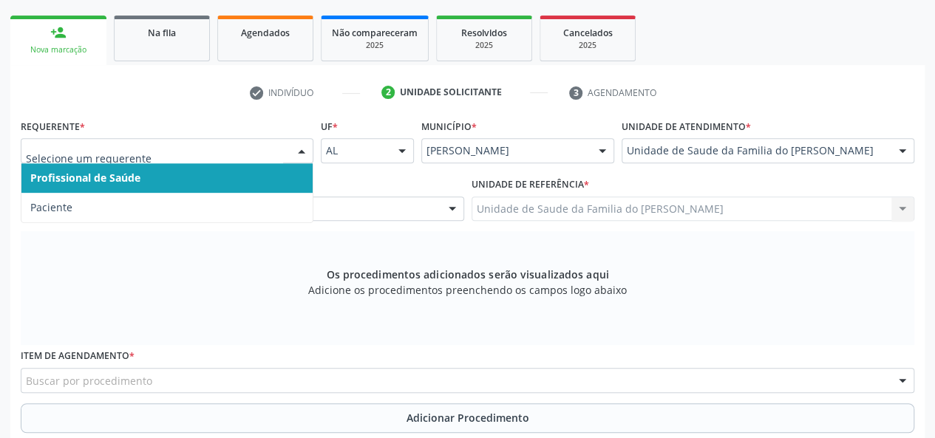
click at [301, 149] on div at bounding box center [302, 151] width 22 height 25
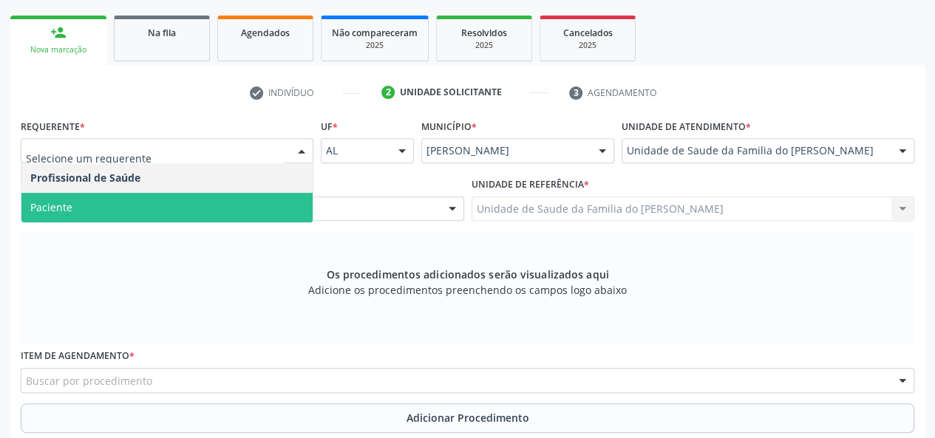
click at [207, 206] on span "Paciente" at bounding box center [166, 208] width 291 height 30
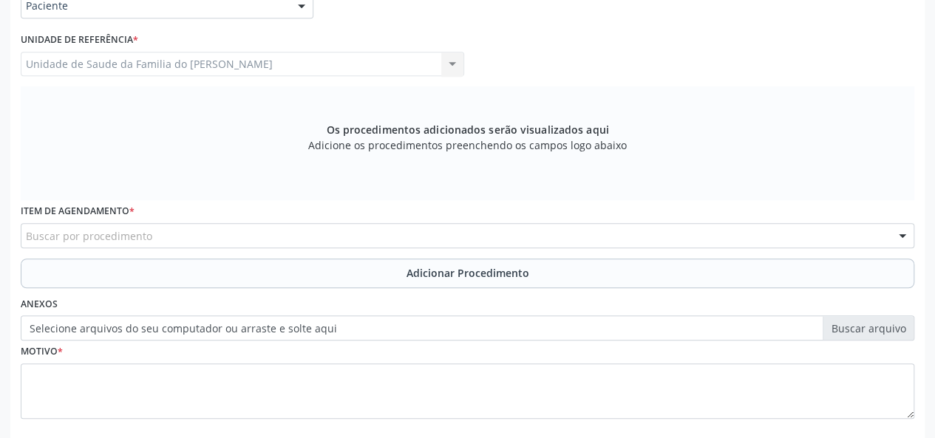
scroll to position [374, 0]
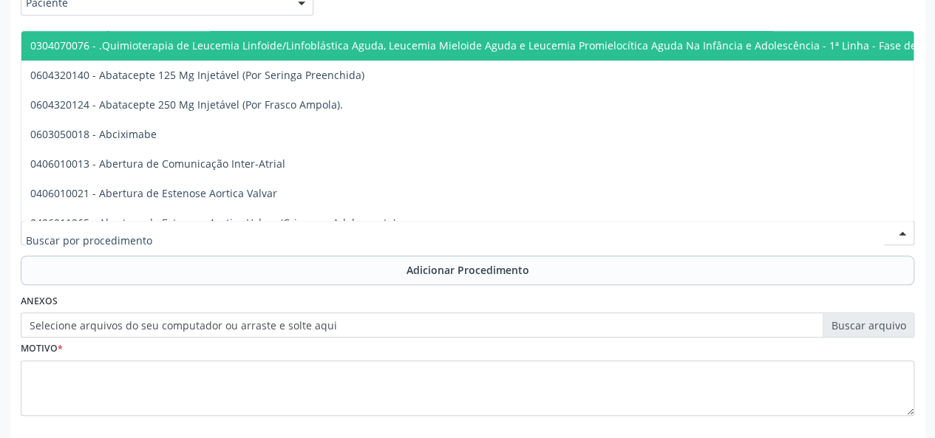
click at [192, 240] on div at bounding box center [468, 232] width 894 height 25
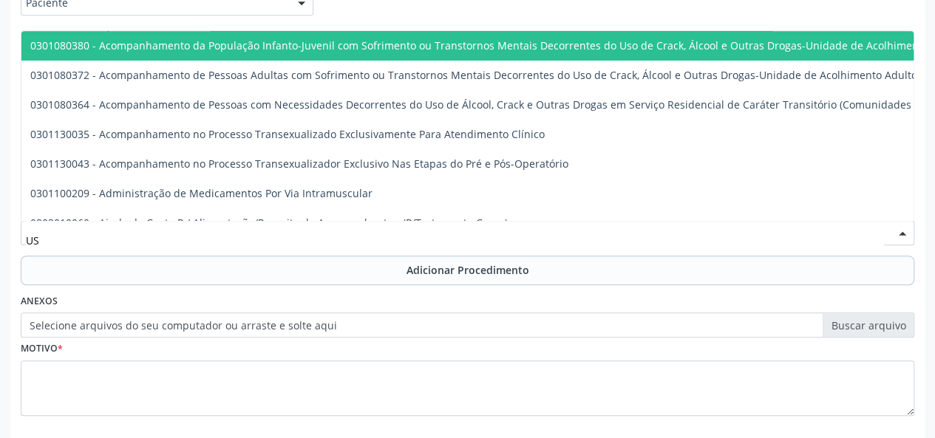
type input "USG"
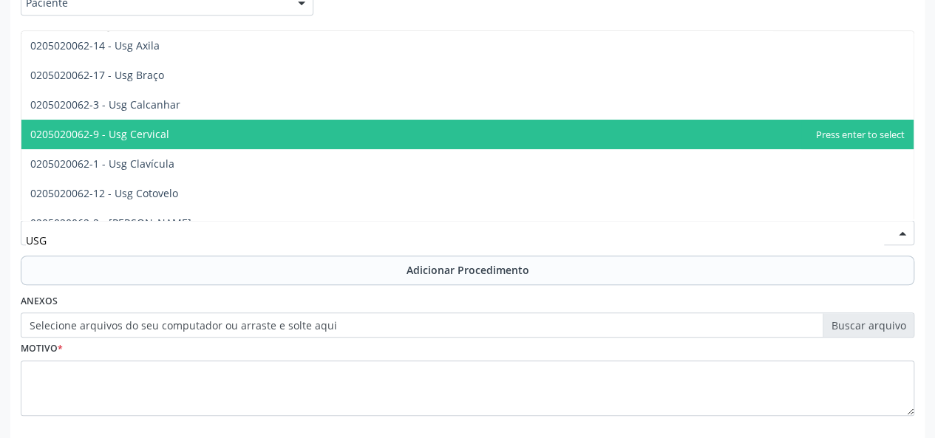
click at [212, 130] on span "0205020062-9 - Usg Cervical" at bounding box center [467, 135] width 892 height 30
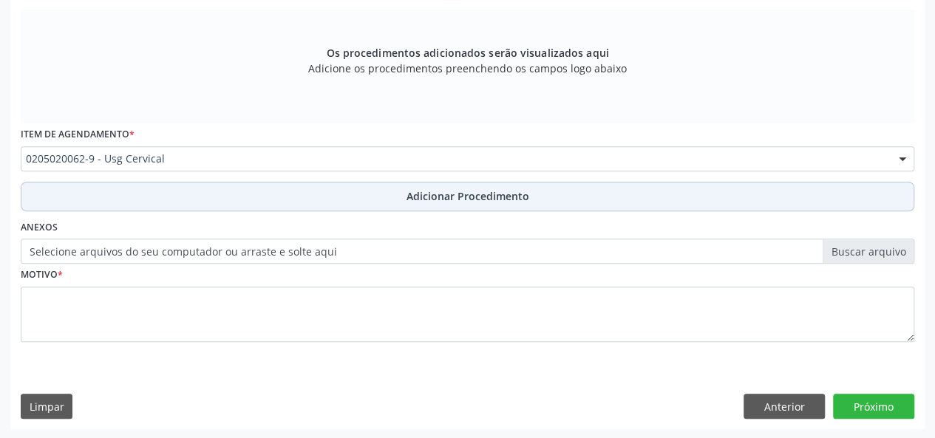
click at [299, 207] on button "Adicionar Procedimento" at bounding box center [468, 197] width 894 height 30
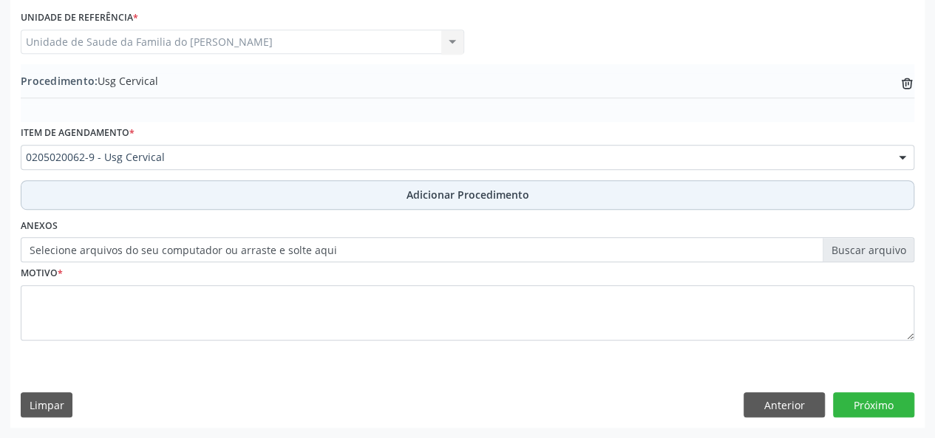
scroll to position [392, 0]
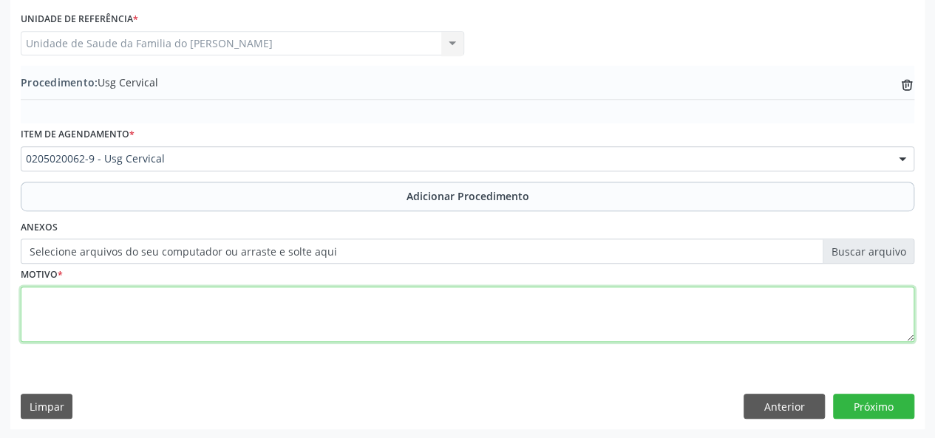
click at [275, 317] on textarea at bounding box center [468, 315] width 894 height 56
click at [93, 303] on textarea "MASSA FARINGEA" at bounding box center [468, 315] width 894 height 56
click at [114, 304] on textarea "MASSA FARINGEA" at bounding box center [468, 315] width 894 height 56
click at [99, 300] on textarea "MASSA FARINGEA" at bounding box center [468, 315] width 894 height 56
type textarea "MASSA FARINGEA"
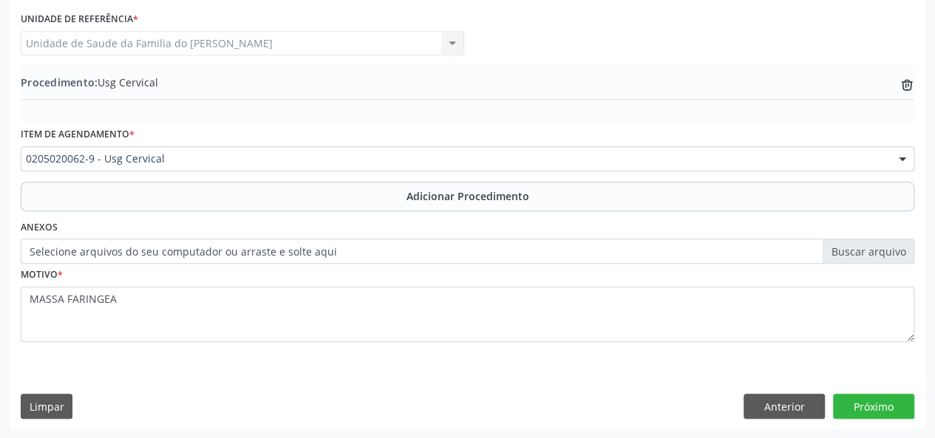
drag, startPoint x: 99, startPoint y: 300, endPoint x: 106, endPoint y: 363, distance: 63.3
click at [106, 363] on div "Requerente * Paciente Profissional de Saúde Paciente Nenhum resultado encontrad…" at bounding box center [467, 189] width 914 height 479
click at [870, 413] on button "Próximo" at bounding box center [873, 406] width 81 height 25
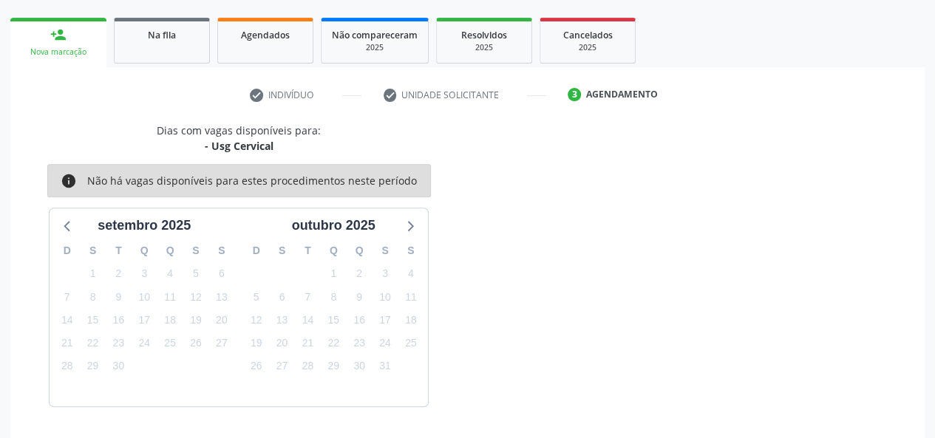
scroll to position [268, 0]
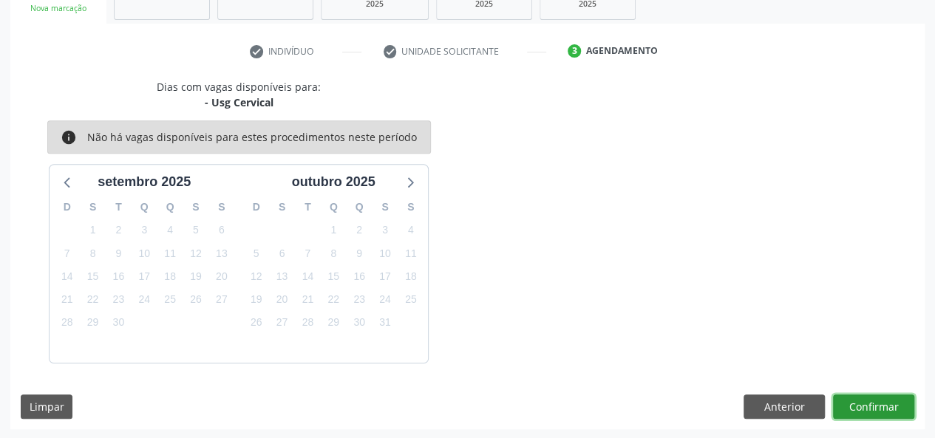
click at [870, 413] on button "Confirmar" at bounding box center [873, 407] width 81 height 25
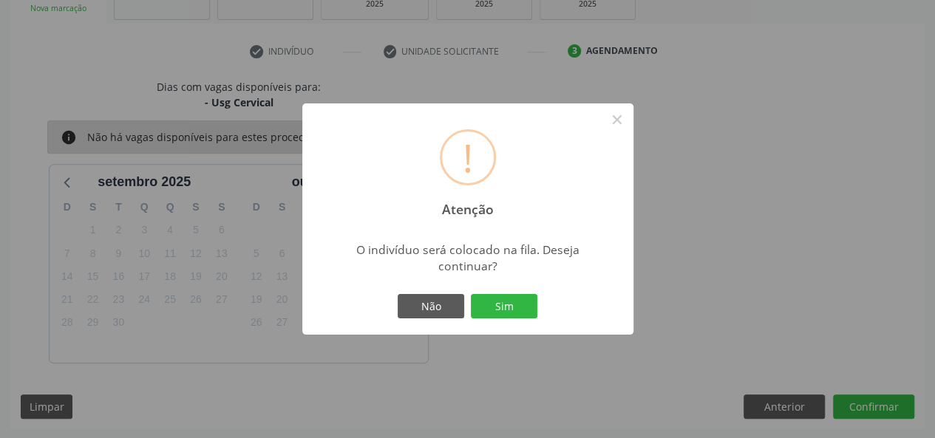
drag, startPoint x: 498, startPoint y: 297, endPoint x: 602, endPoint y: 363, distance: 123.3
click at [503, 297] on button "Sim" at bounding box center [504, 306] width 67 height 25
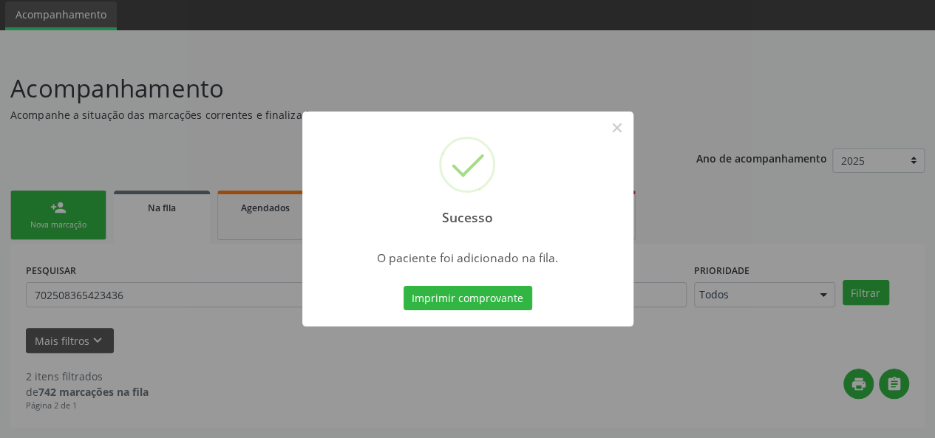
scroll to position [50, 0]
click at [608, 126] on button "×" at bounding box center [617, 127] width 25 height 25
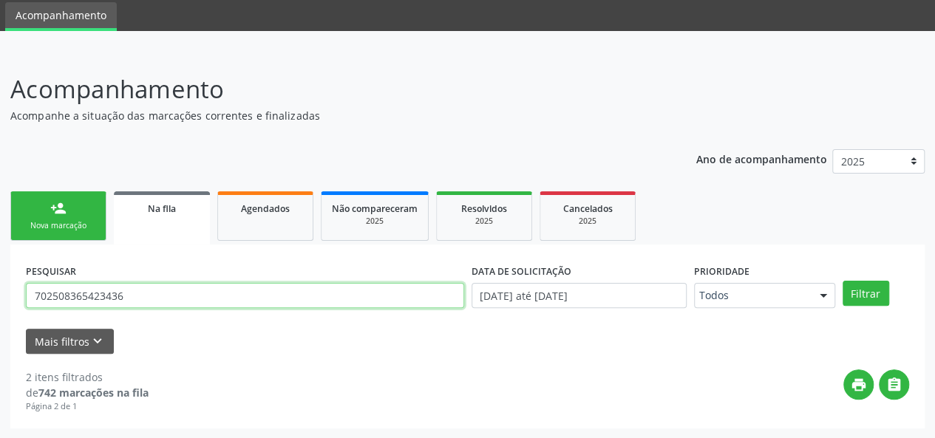
drag, startPoint x: 148, startPoint y: 292, endPoint x: 12, endPoint y: 289, distance: 136.1
click at [12, 289] on div "PESQUISAR 702508365423436 DATA DE SOLICITAÇÃO 01[DATE]té 19[DATE] Prioridade To…" at bounding box center [467, 337] width 914 height 184
type input "[PERSON_NAME]"
click at [843, 281] on button "Filtrar" at bounding box center [866, 293] width 47 height 25
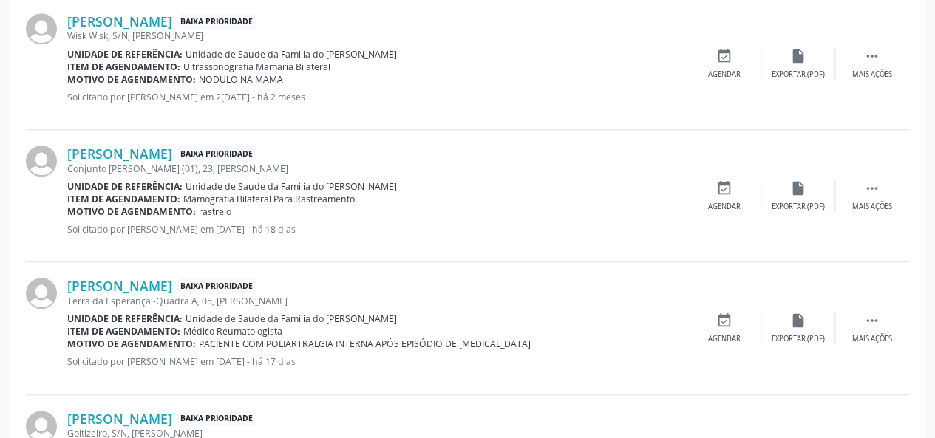
scroll to position [494, 0]
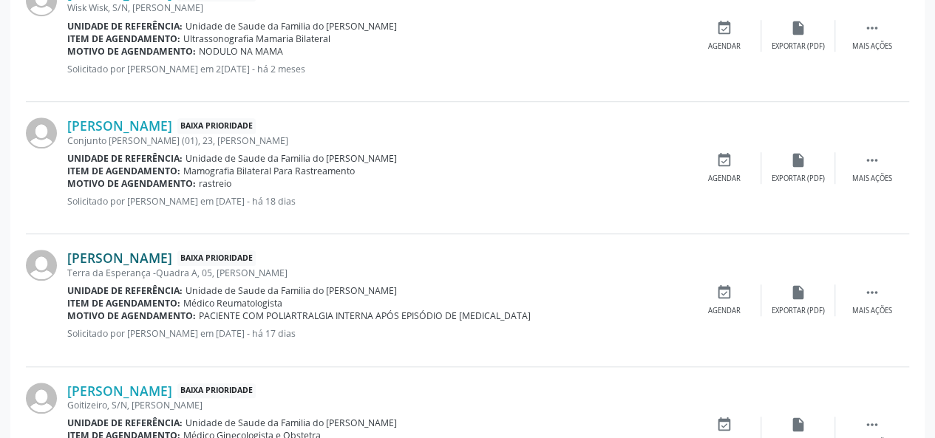
click at [139, 259] on link "[PERSON_NAME]" at bounding box center [119, 258] width 105 height 16
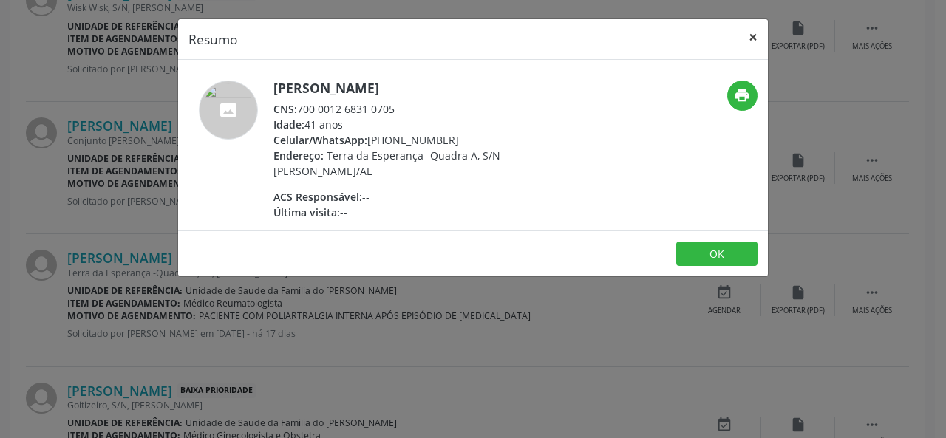
click at [747, 38] on button "×" at bounding box center [754, 37] width 30 height 36
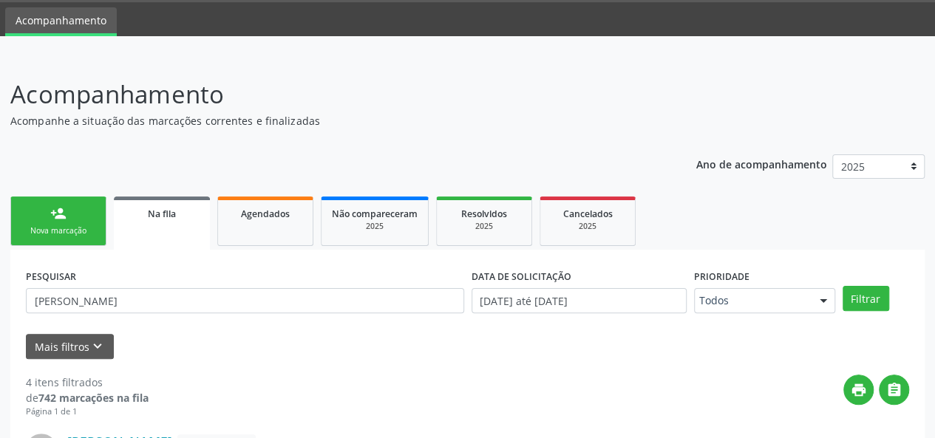
scroll to position [0, 0]
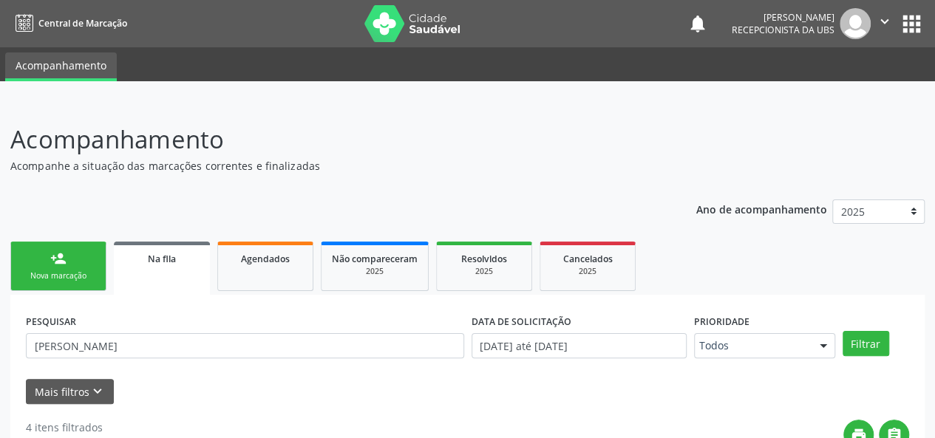
click at [56, 278] on div "Nova marcação" at bounding box center [58, 276] width 74 height 11
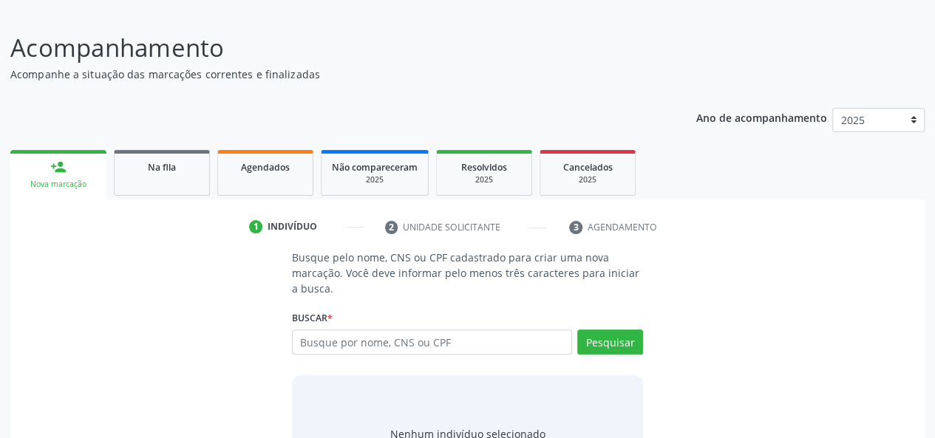
scroll to position [167, 0]
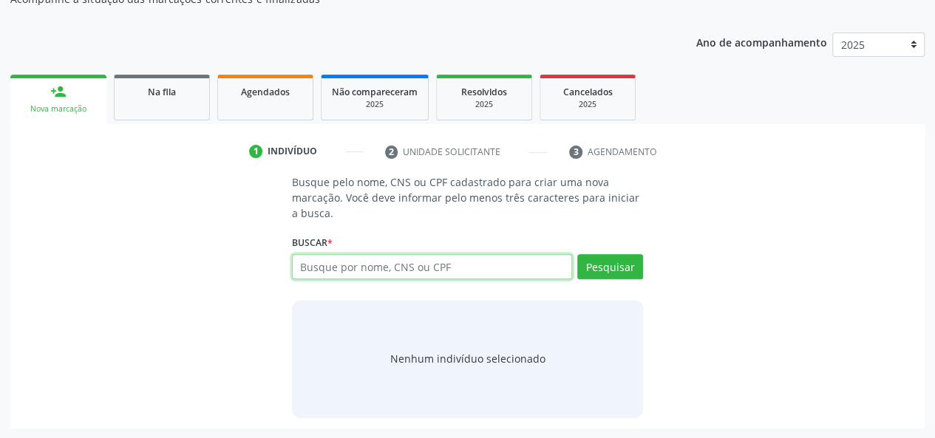
click at [361, 267] on input "text" at bounding box center [432, 266] width 281 height 25
type input "704008324175463"
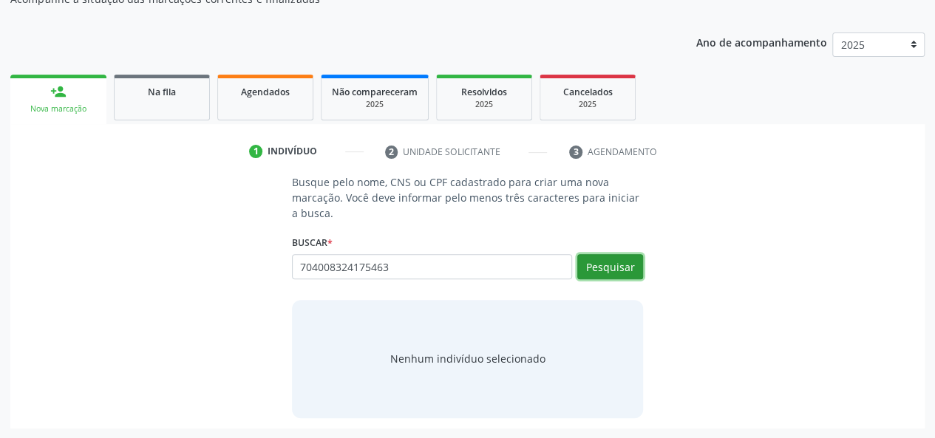
click at [608, 267] on button "Pesquisar" at bounding box center [610, 266] width 66 height 25
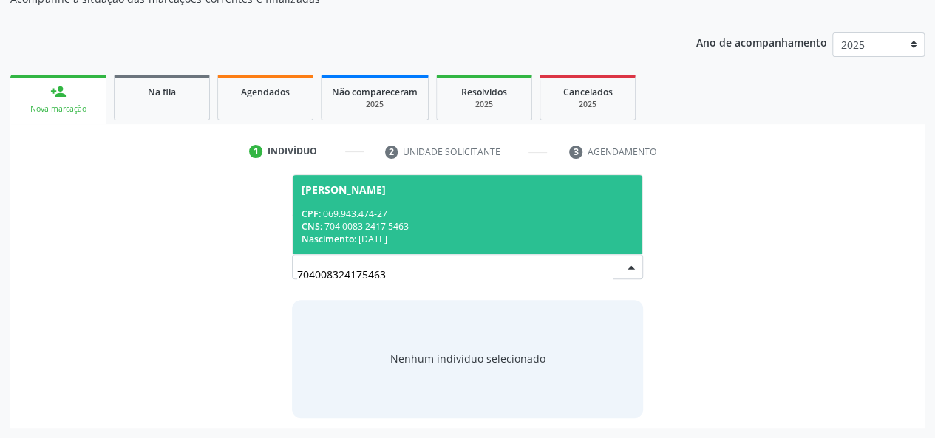
click at [549, 228] on div "CNS: 704 0083 2417 5463" at bounding box center [468, 226] width 333 height 13
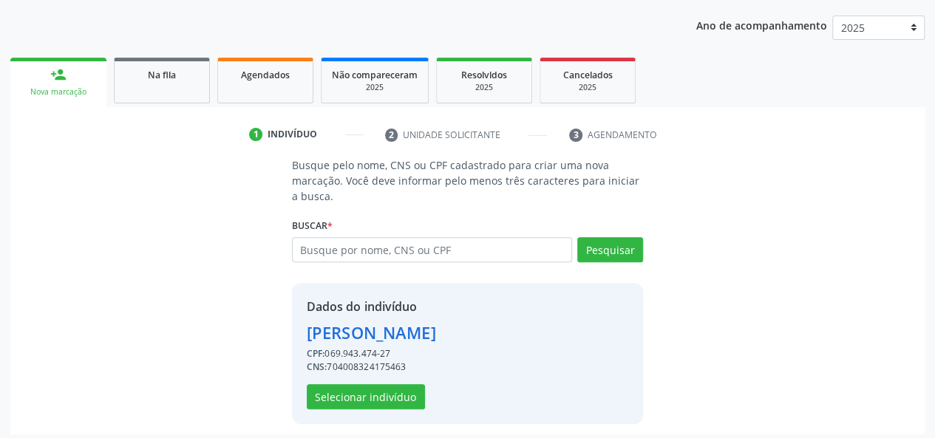
scroll to position [189, 0]
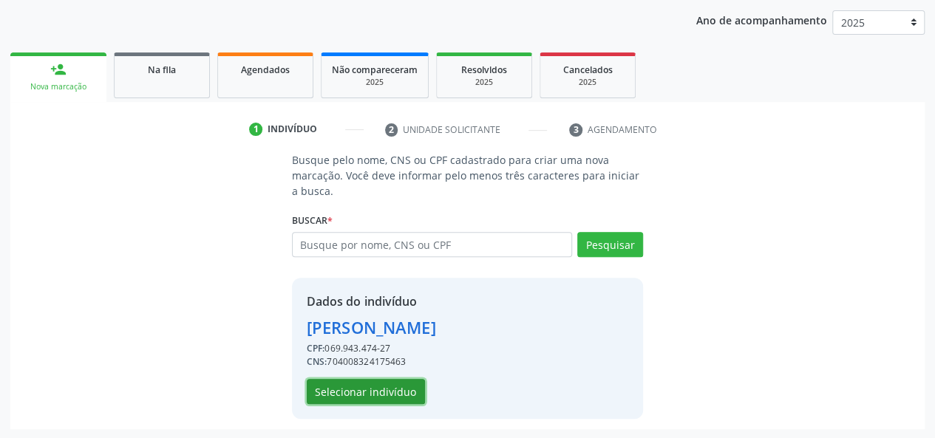
click at [354, 393] on button "Selecionar indivíduo" at bounding box center [366, 391] width 118 height 25
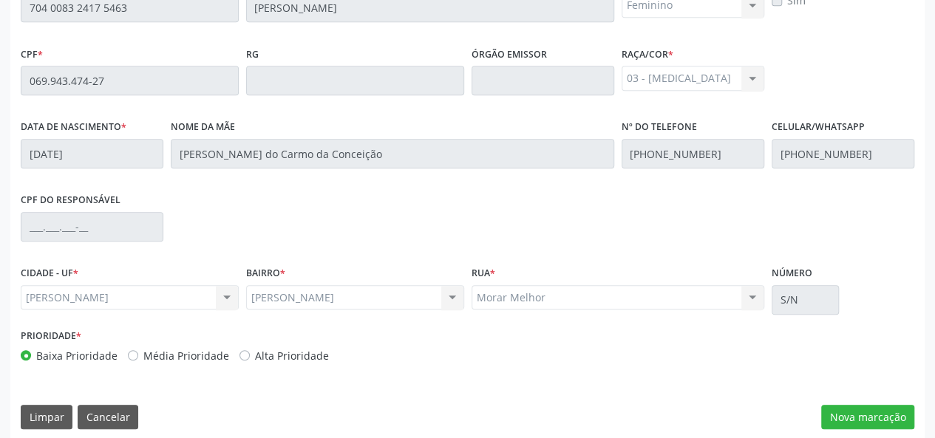
scroll to position [425, 0]
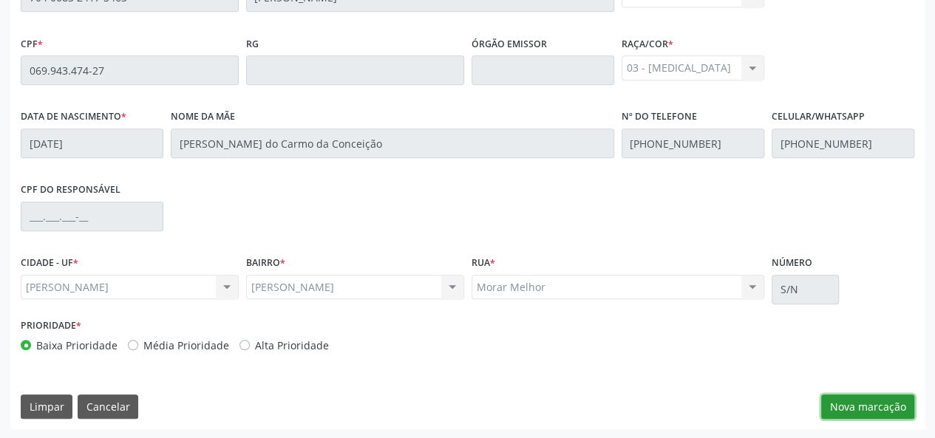
click at [902, 404] on button "Nova marcação" at bounding box center [867, 407] width 93 height 25
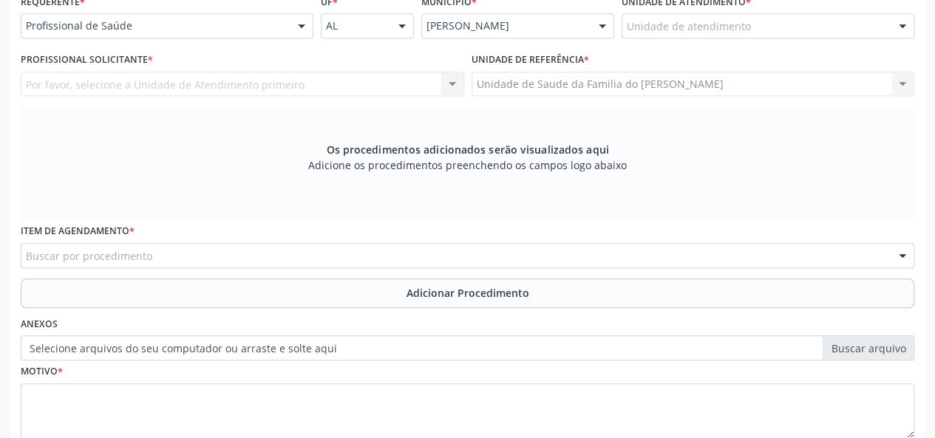
scroll to position [129, 0]
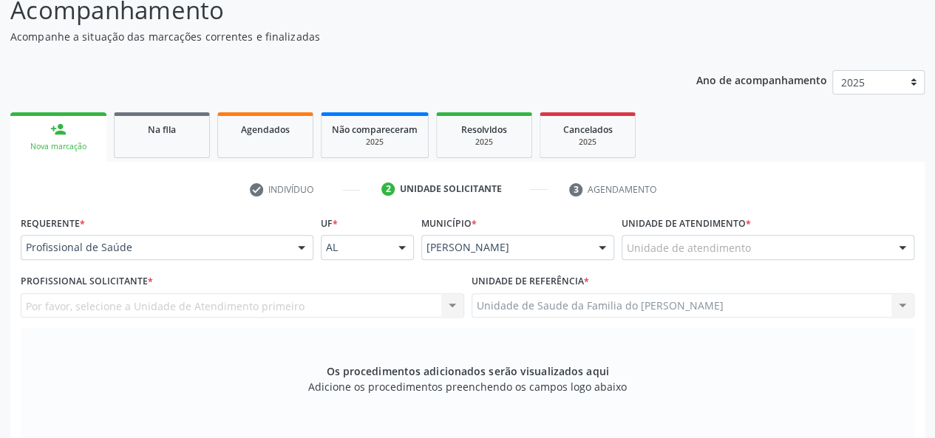
click at [297, 244] on div at bounding box center [302, 248] width 22 height 25
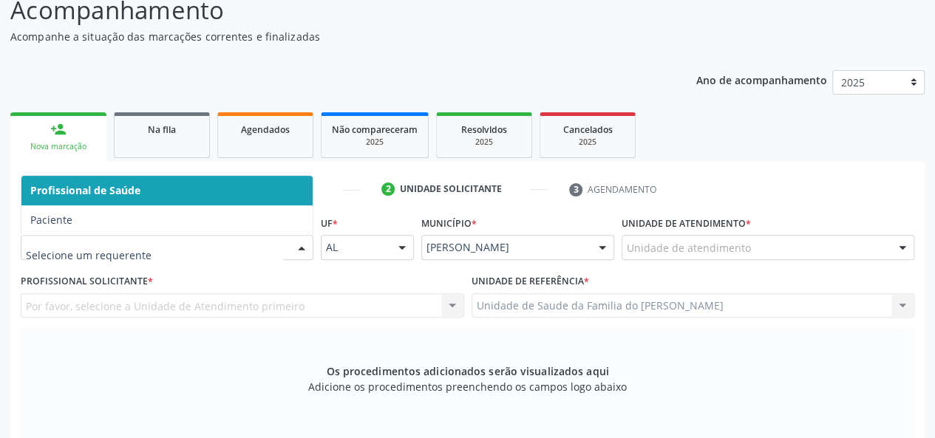
click at [260, 190] on span "Profissional de Saúde" at bounding box center [166, 191] width 291 height 30
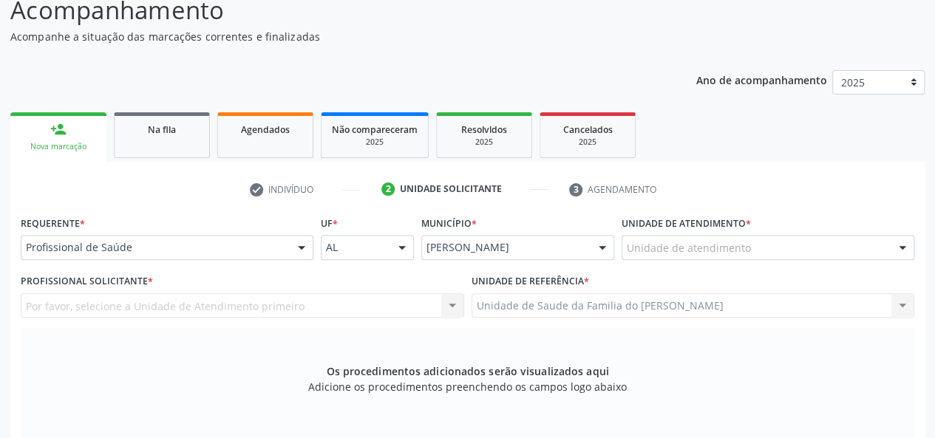
click at [798, 245] on div "Unidade de atendimento" at bounding box center [768, 247] width 293 height 25
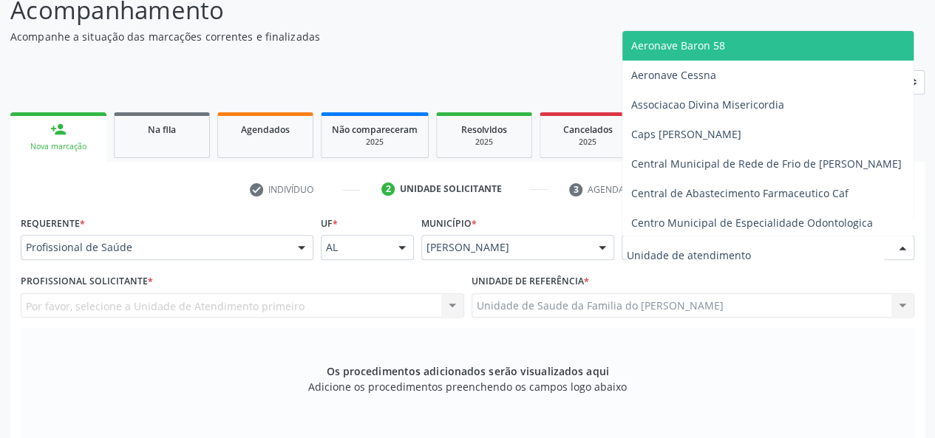
type input "J"
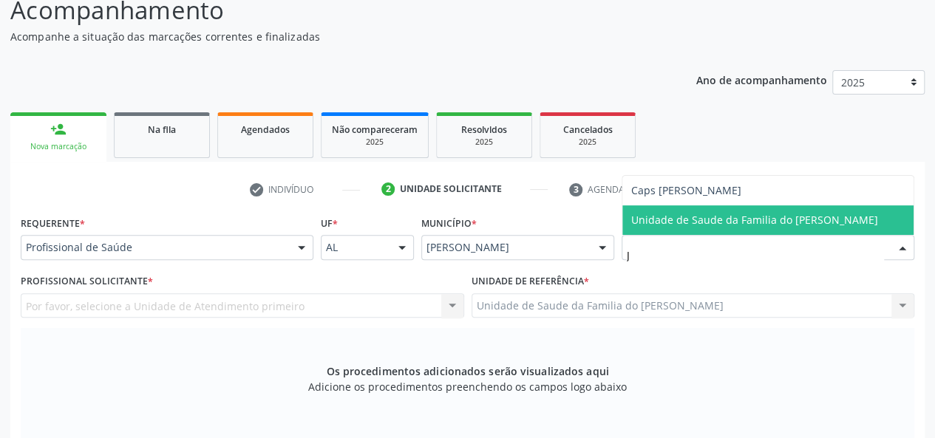
click at [801, 224] on span "Unidade de Saude da Familia do [PERSON_NAME]" at bounding box center [754, 220] width 247 height 14
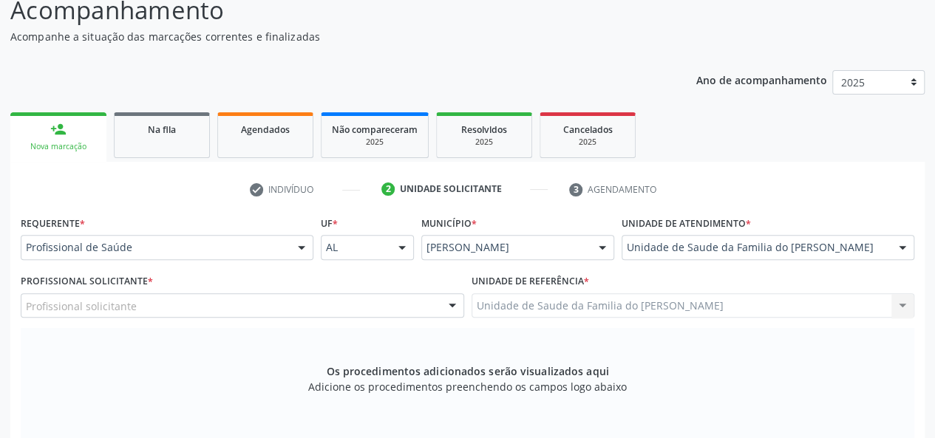
click at [430, 310] on div "Profissional solicitante" at bounding box center [243, 305] width 444 height 25
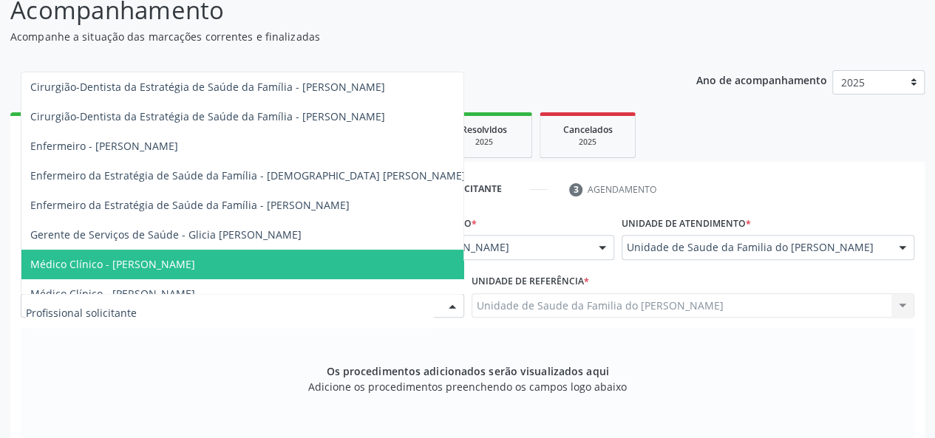
click at [320, 268] on span "Médico Clínico - [PERSON_NAME]" at bounding box center [247, 265] width 453 height 30
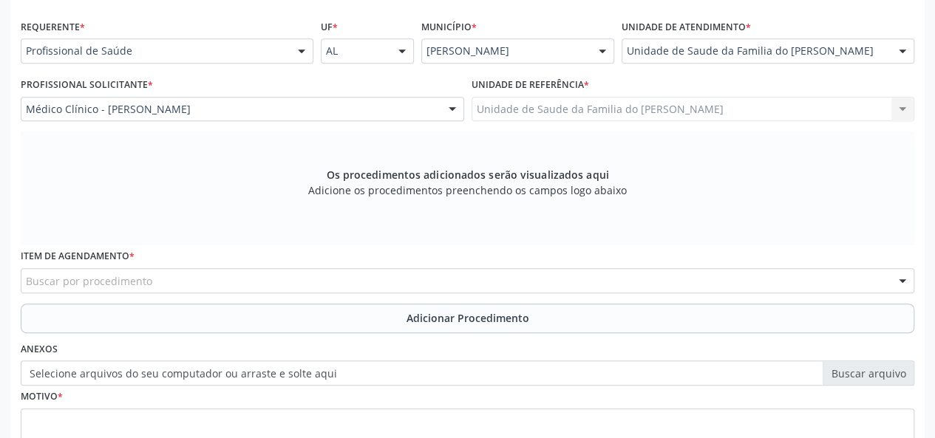
scroll to position [425, 0]
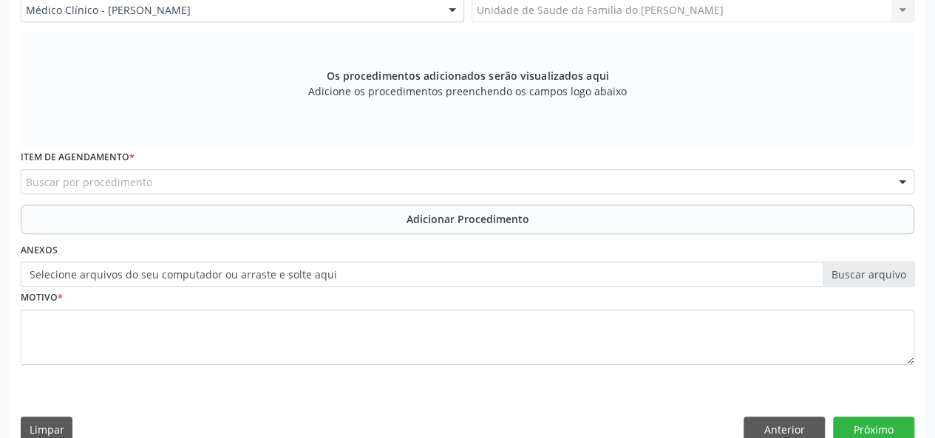
click at [280, 183] on div "Buscar por procedimento" at bounding box center [468, 181] width 894 height 25
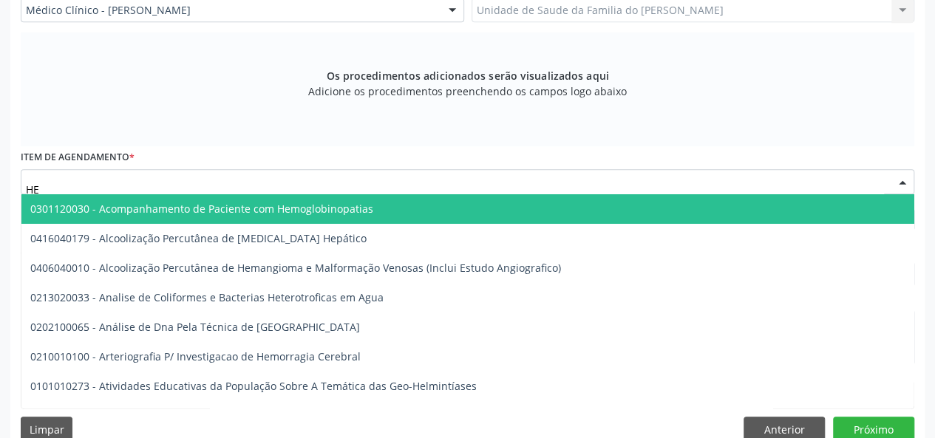
type input "H"
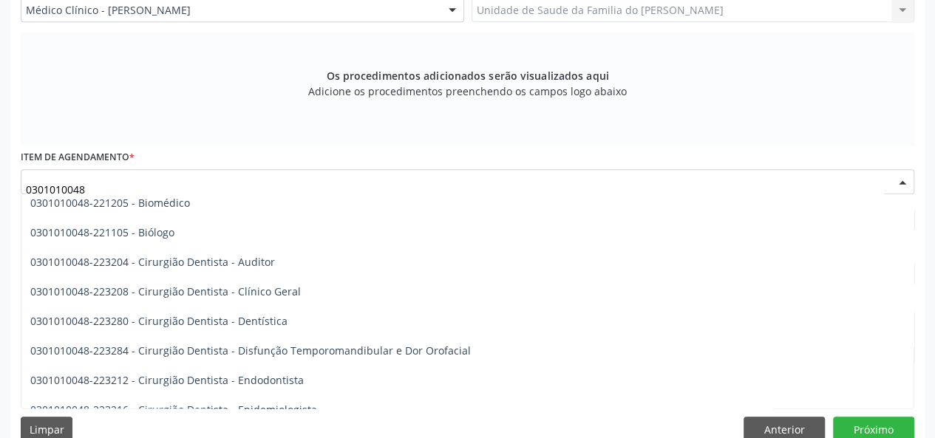
scroll to position [0, 0]
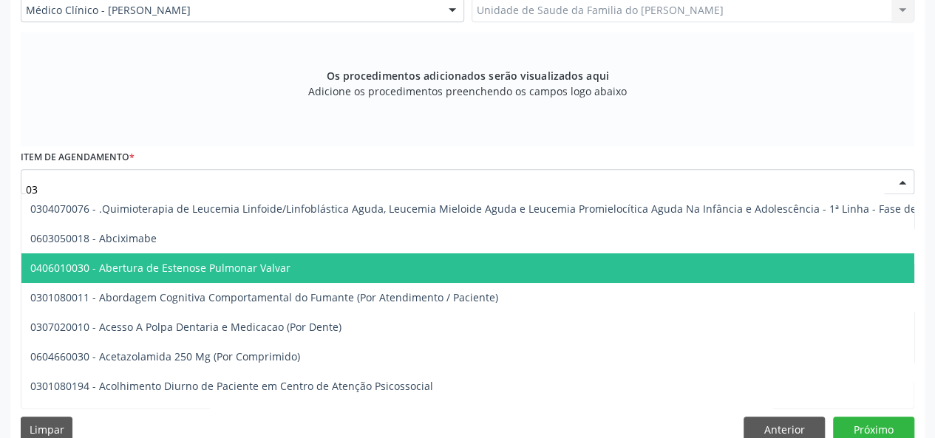
type input "0"
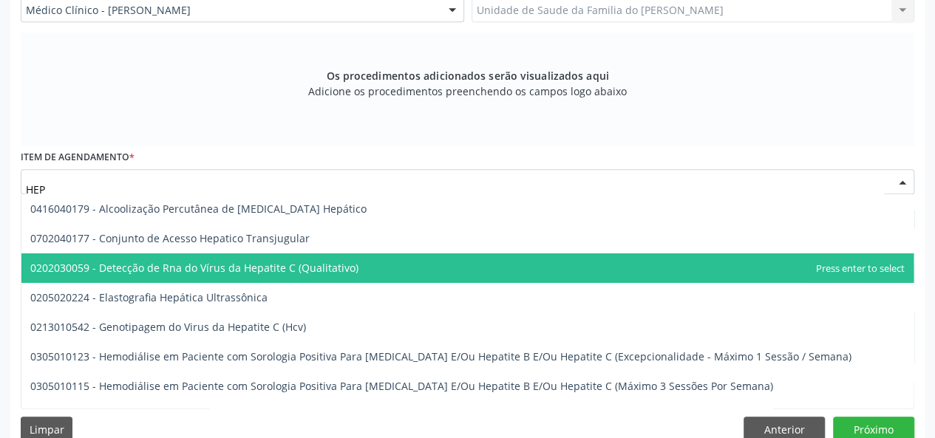
type input "HEPA"
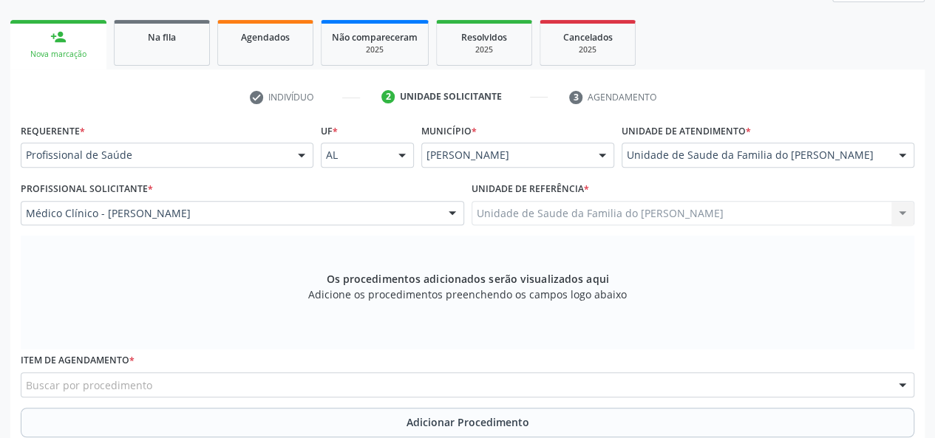
scroll to position [55, 0]
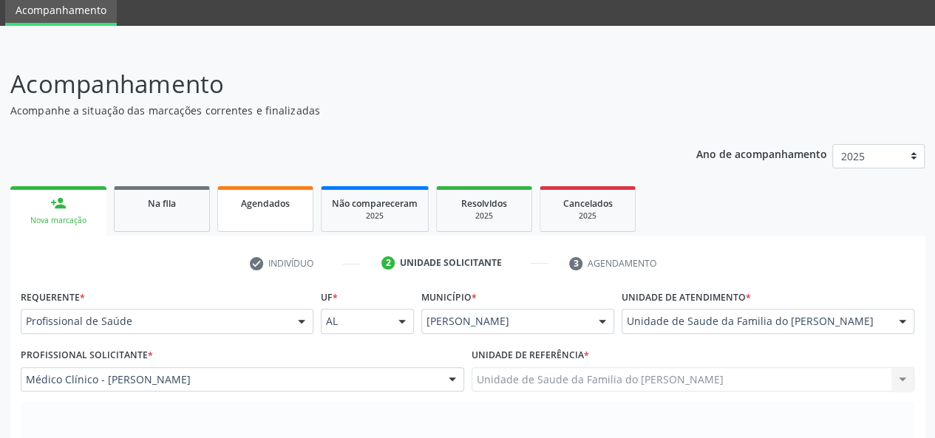
click at [255, 213] on link "Agendados" at bounding box center [265, 209] width 96 height 46
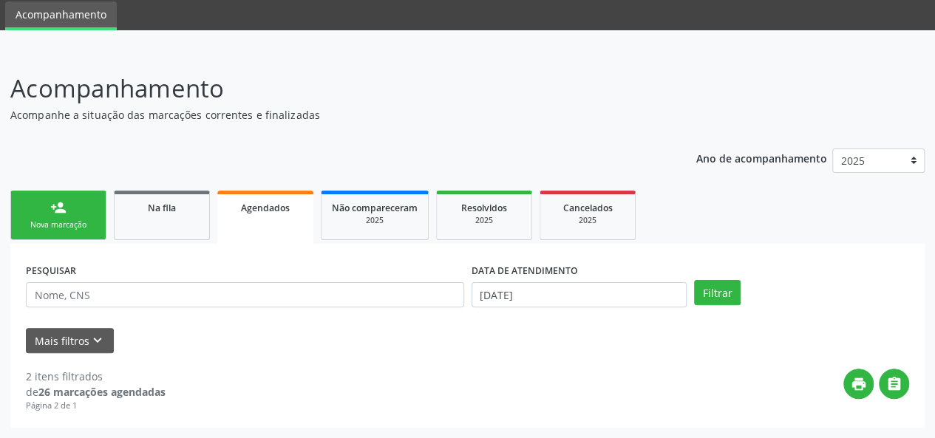
scroll to position [50, 0]
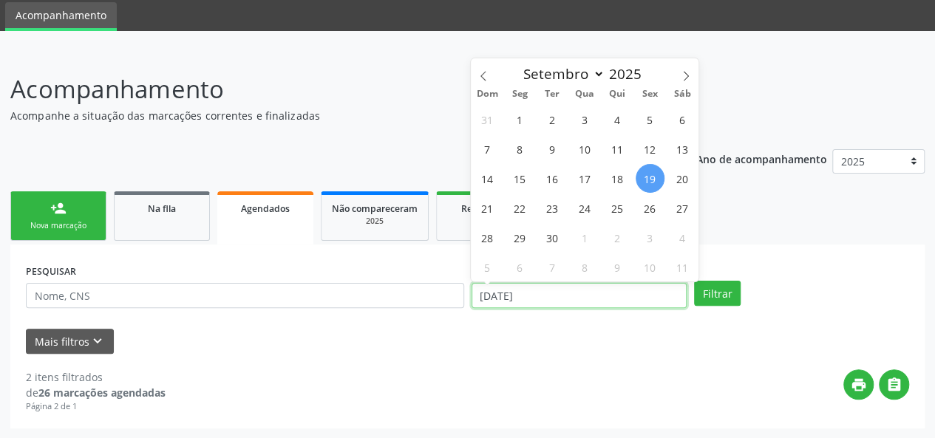
click at [575, 296] on input "[DATE]" at bounding box center [579, 295] width 215 height 25
click at [512, 120] on span "1" at bounding box center [520, 119] width 29 height 29
type input "[DATE]"
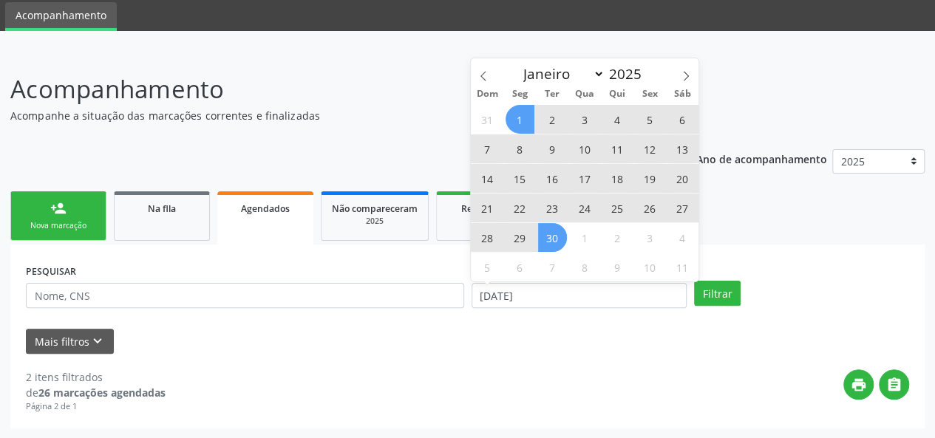
click at [553, 230] on span "30" at bounding box center [552, 237] width 29 height 29
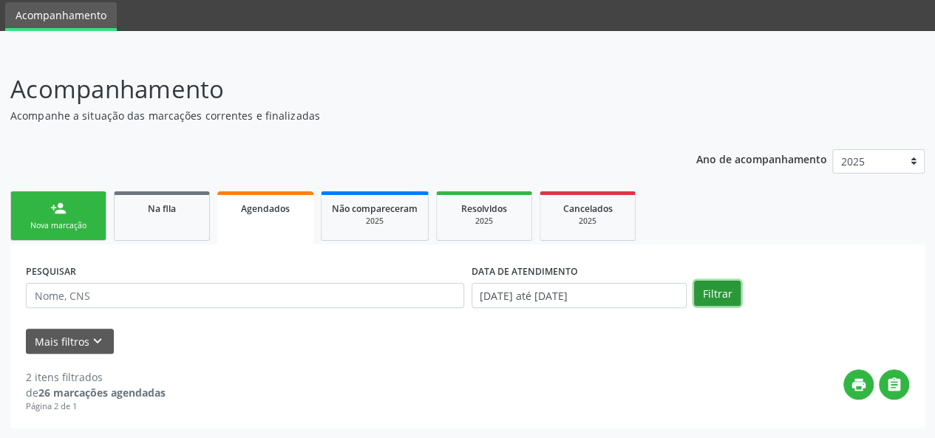
click at [708, 291] on button "Filtrar" at bounding box center [717, 293] width 47 height 25
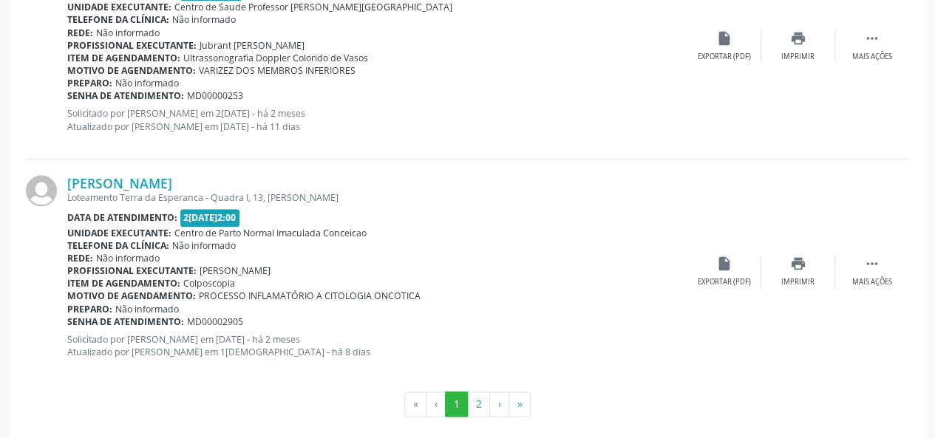
scroll to position [3473, 0]
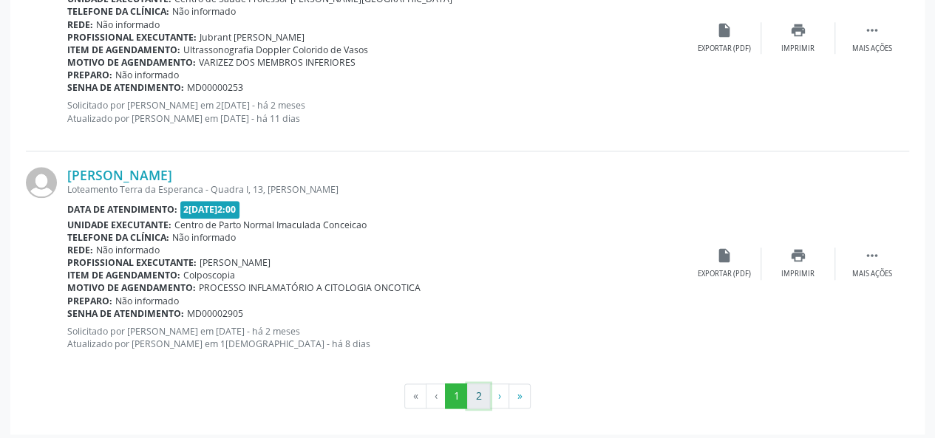
click at [479, 384] on button "2" at bounding box center [478, 396] width 23 height 25
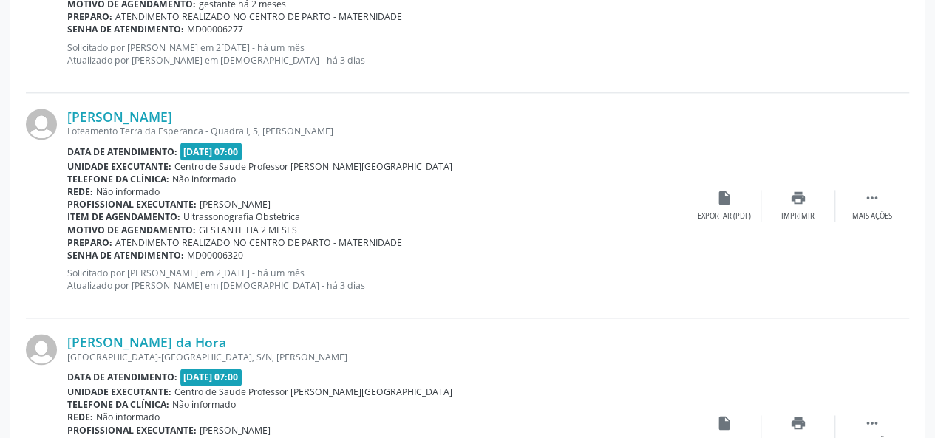
scroll to position [793, 0]
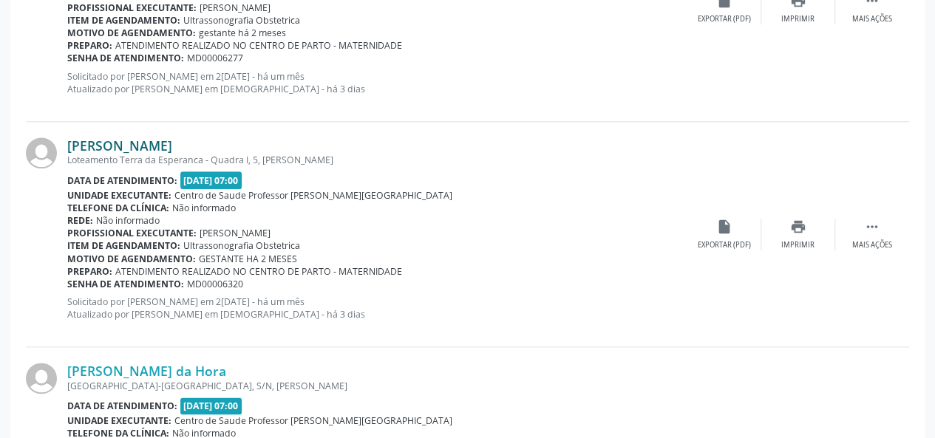
click at [132, 146] on link "[PERSON_NAME]" at bounding box center [119, 146] width 105 height 16
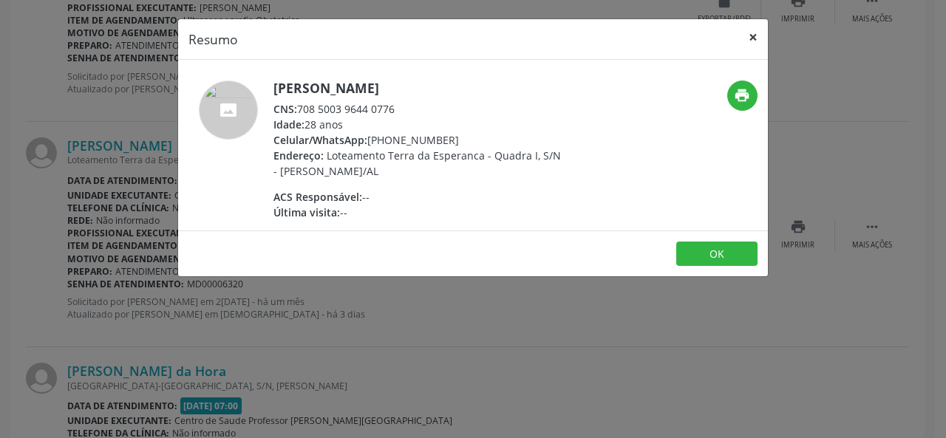
click at [745, 29] on button "×" at bounding box center [754, 37] width 30 height 36
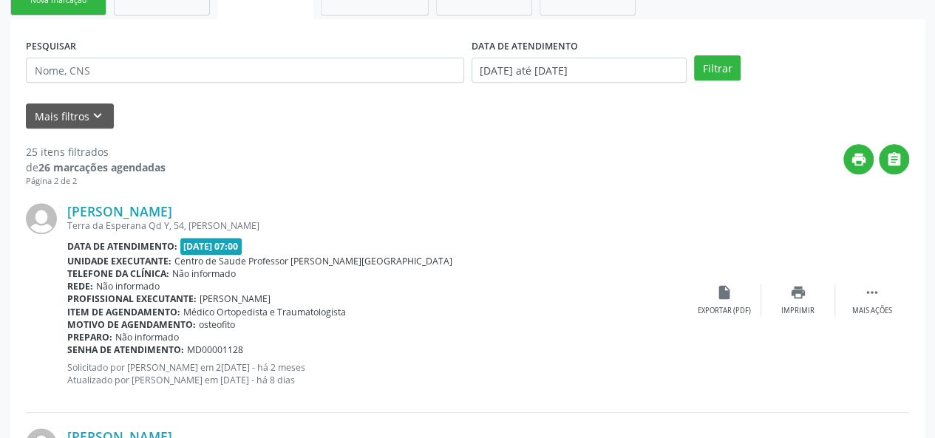
scroll to position [0, 0]
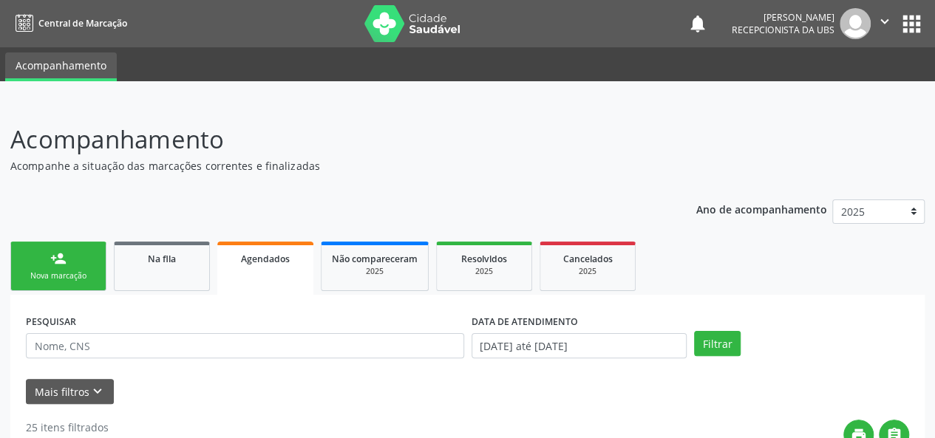
click at [52, 268] on link "person_add Nova marcação" at bounding box center [58, 267] width 96 height 50
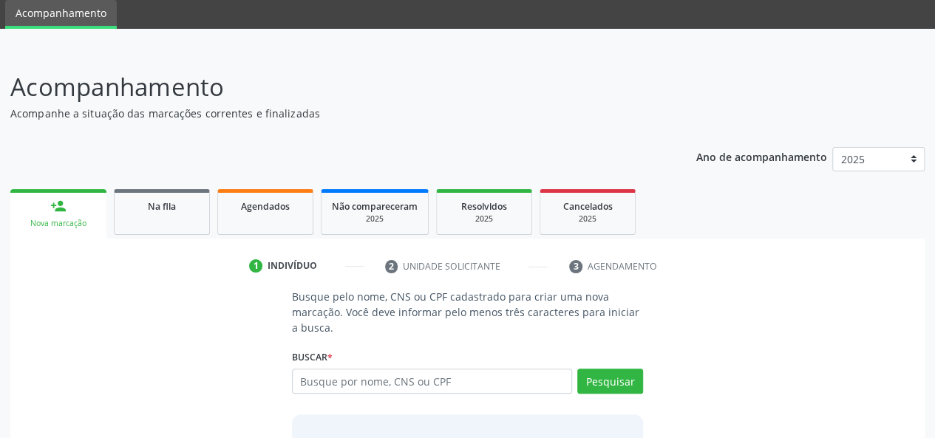
scroll to position [74, 0]
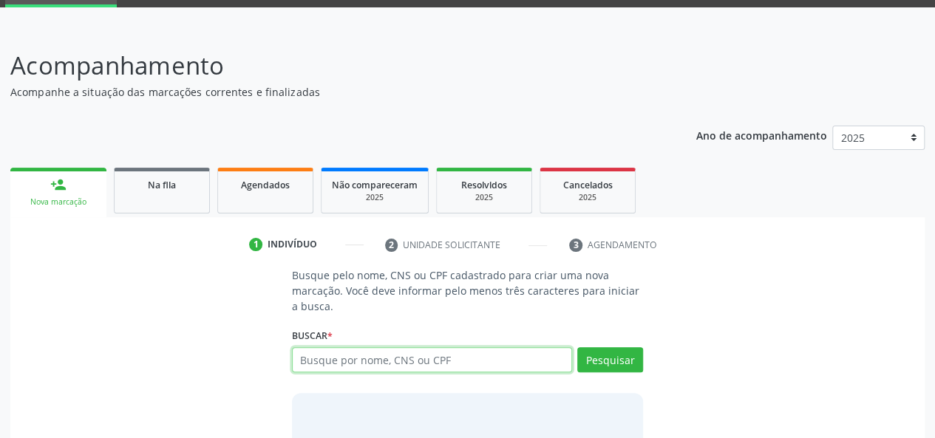
click at [416, 360] on input "text" at bounding box center [432, 359] width 281 height 25
type input "7034011257600"
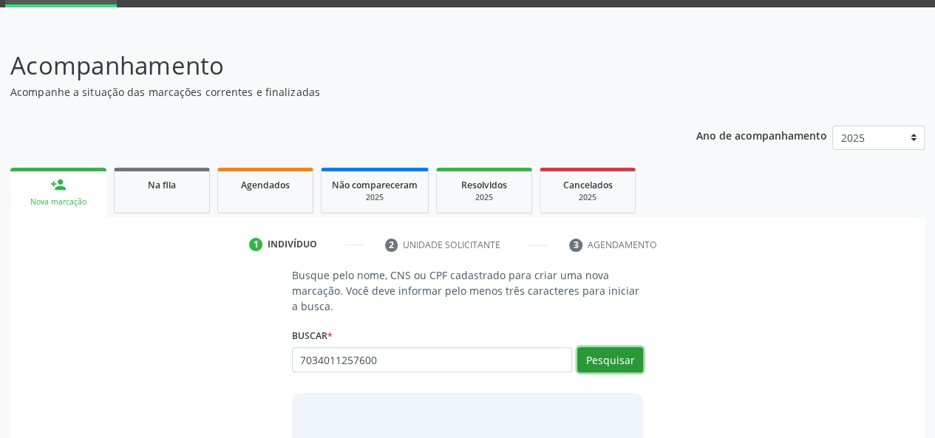
click at [611, 353] on button "Pesquisar" at bounding box center [610, 359] width 66 height 25
type input "7034011257600"
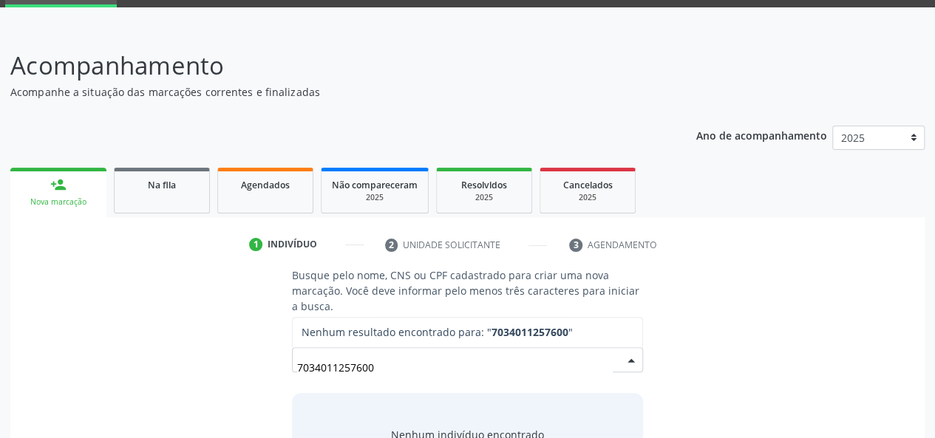
click at [341, 372] on input "7034011257600" at bounding box center [455, 368] width 316 height 30
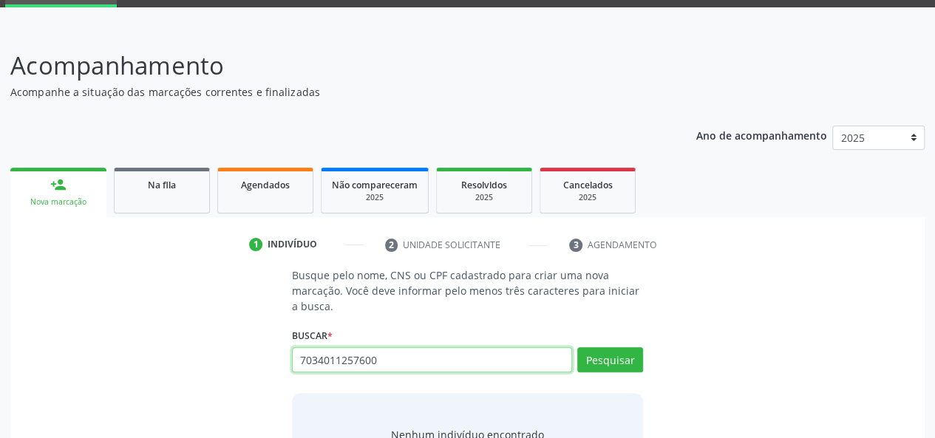
click at [347, 360] on input "7034011257600" at bounding box center [432, 359] width 281 height 25
paste input "88"
type input "703401125887600"
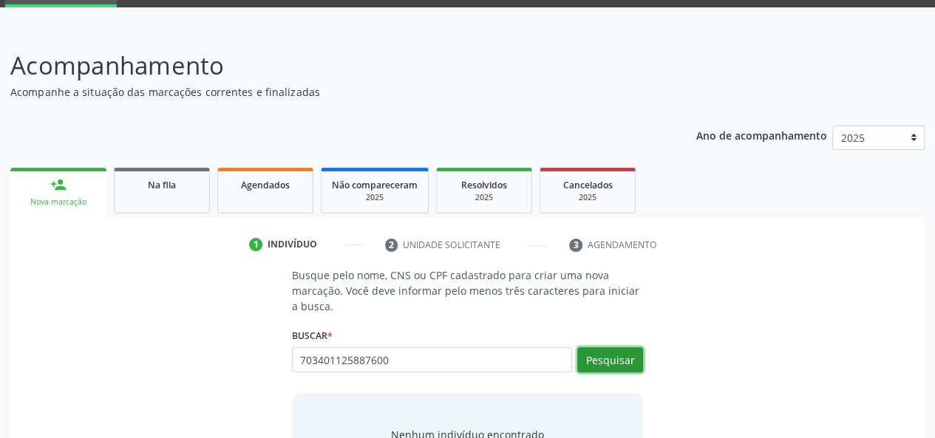
click at [586, 361] on button "Pesquisar" at bounding box center [610, 359] width 66 height 25
type input "703401125887600"
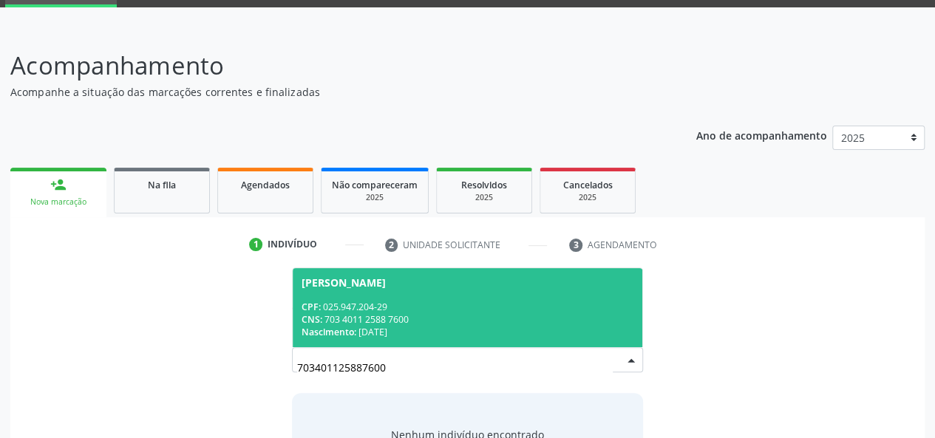
click at [480, 297] on span "[PERSON_NAME] CPF: 025.947.204-29 CNS: 703 4011 2588 7600 Nascimento: 1[DATE]" at bounding box center [468, 307] width 350 height 79
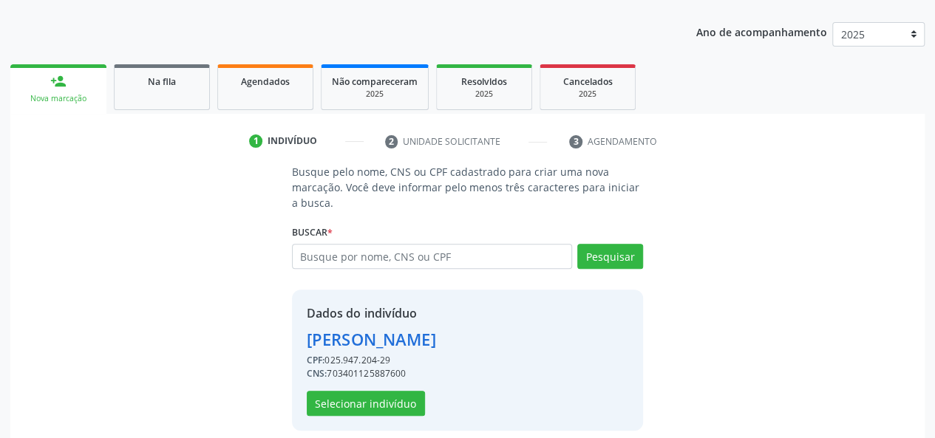
scroll to position [189, 0]
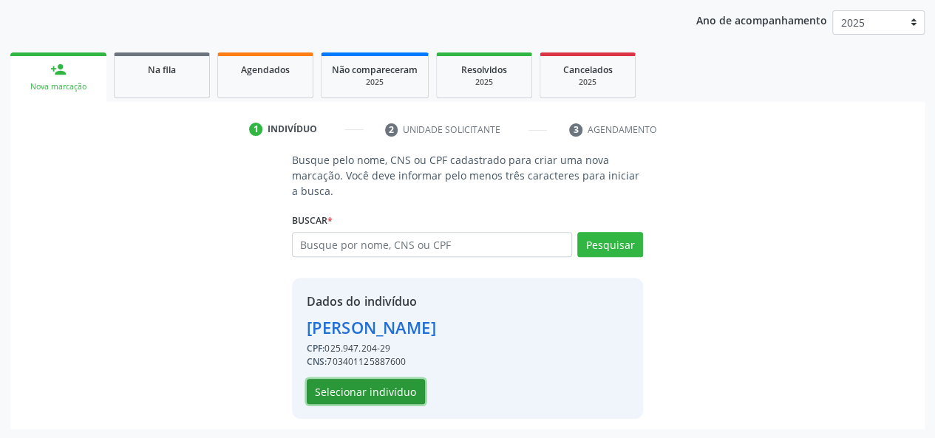
click at [358, 384] on button "Selecionar indivíduo" at bounding box center [366, 391] width 118 height 25
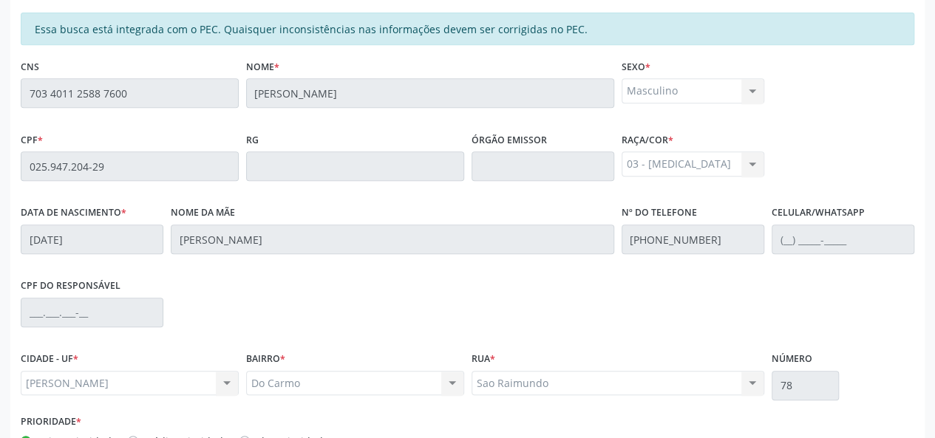
scroll to position [425, 0]
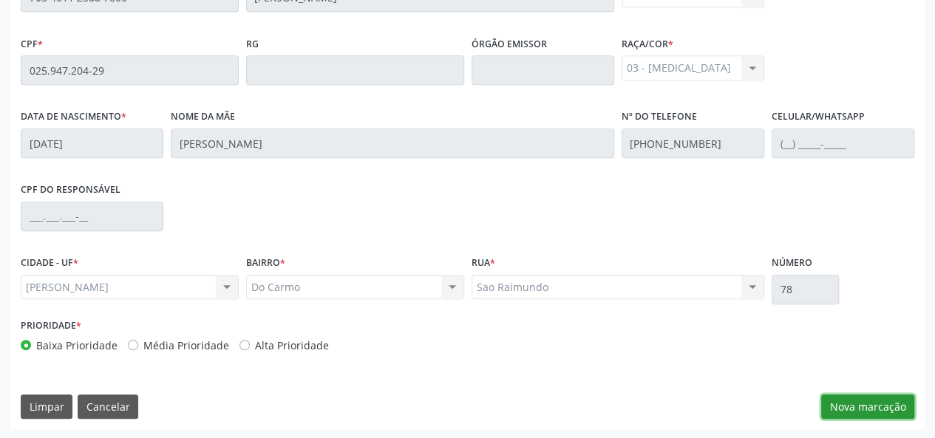
click at [855, 408] on button "Nova marcação" at bounding box center [867, 407] width 93 height 25
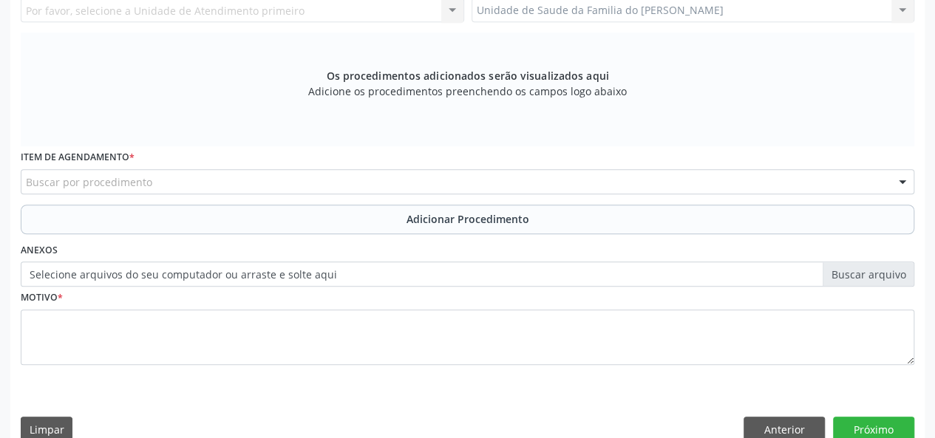
scroll to position [203, 0]
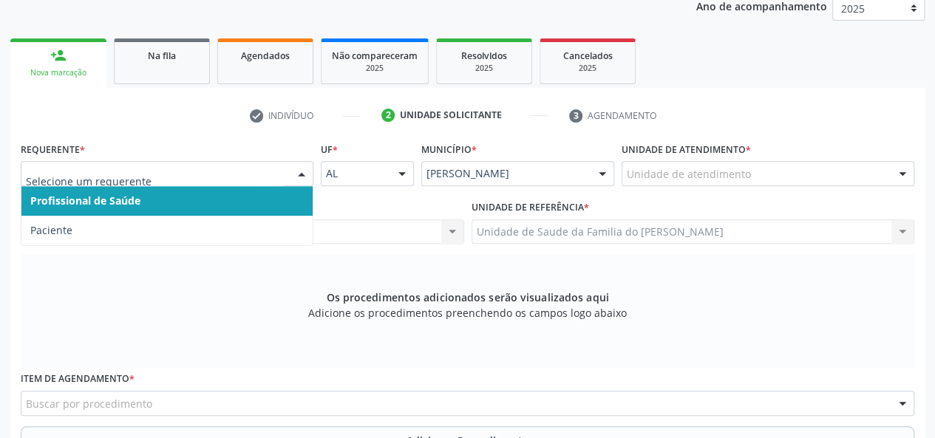
click at [248, 189] on span "Profissional de Saúde" at bounding box center [166, 201] width 291 height 30
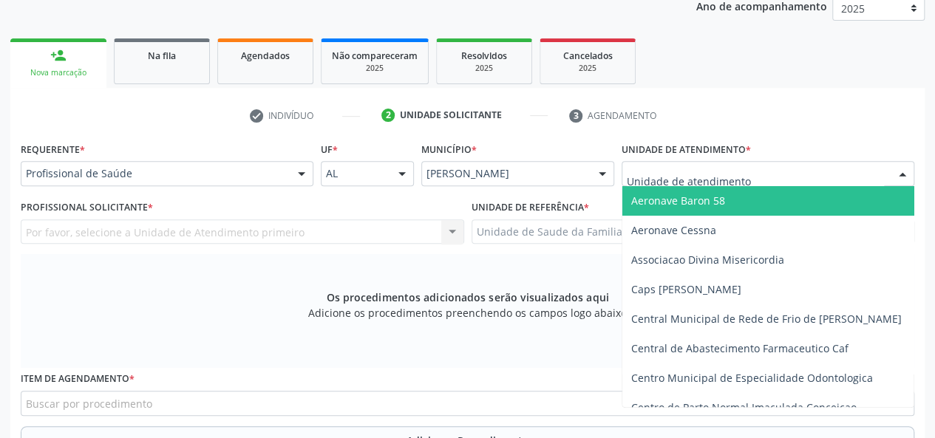
type input "J"
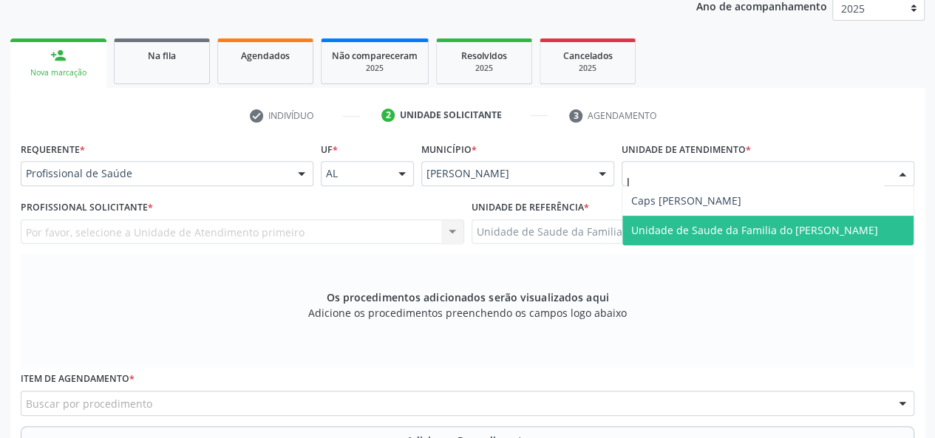
click at [687, 234] on span "Unidade de Saude da Familia do [PERSON_NAME]" at bounding box center [754, 230] width 247 height 14
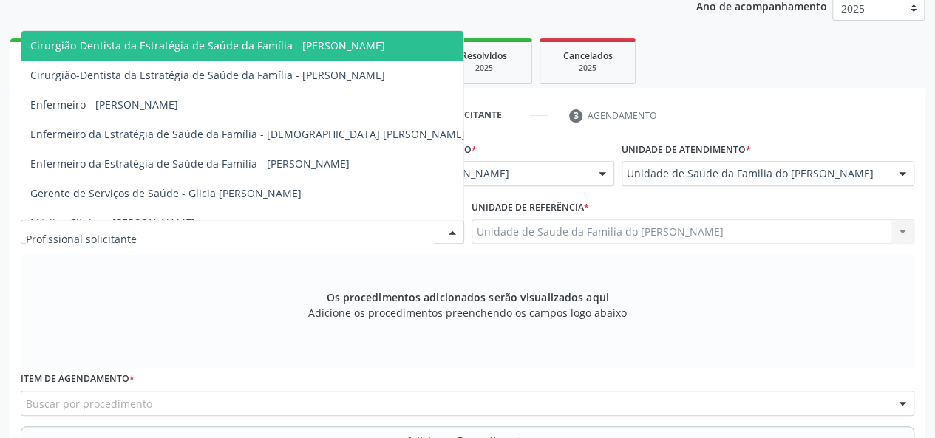
click at [457, 228] on div at bounding box center [452, 232] width 22 height 25
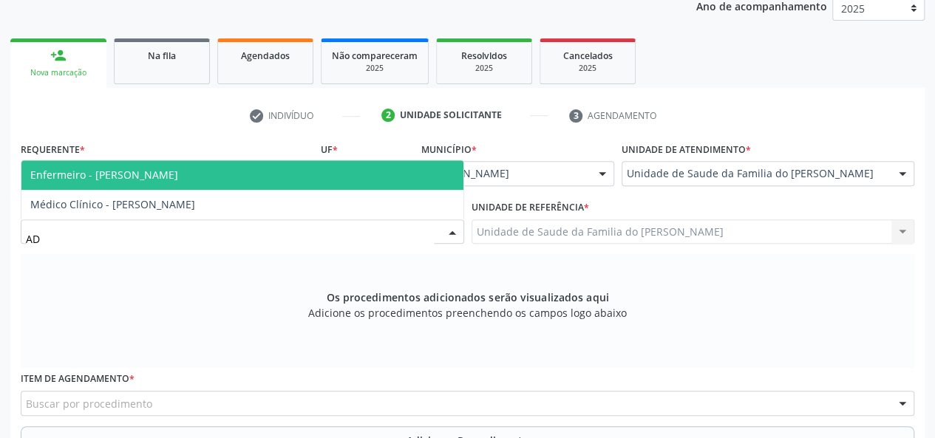
type input "ADA"
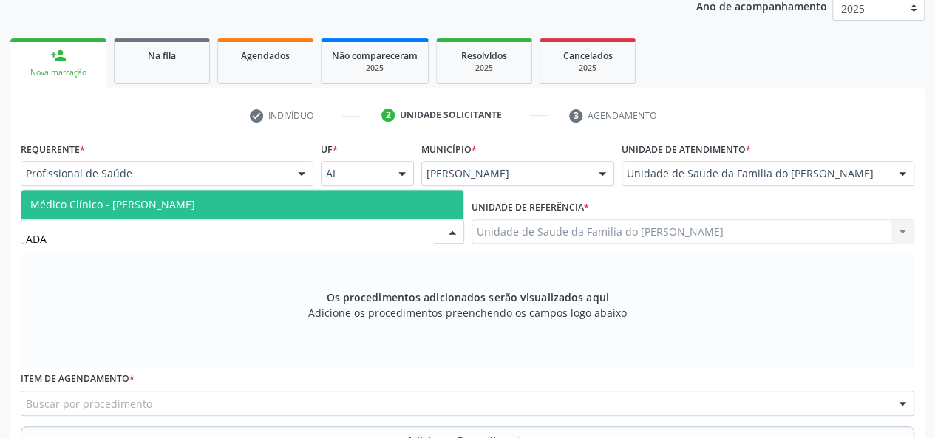
click at [330, 202] on span "Médico Clínico - [PERSON_NAME]" at bounding box center [242, 205] width 442 height 30
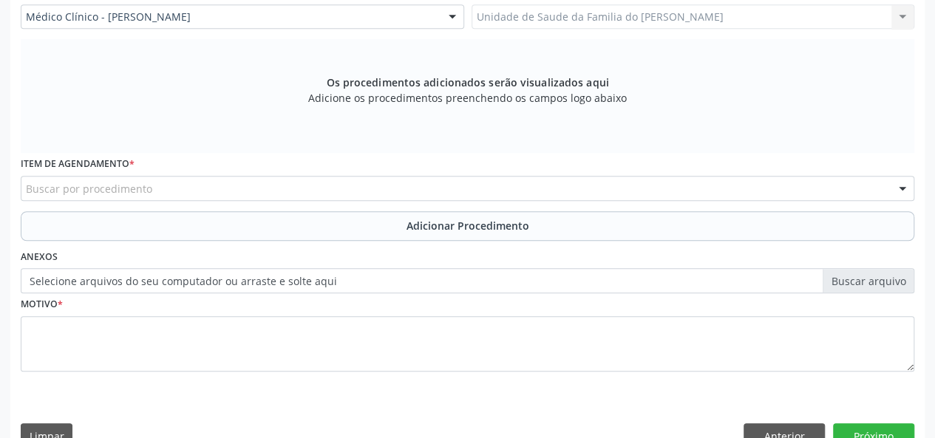
scroll to position [425, 0]
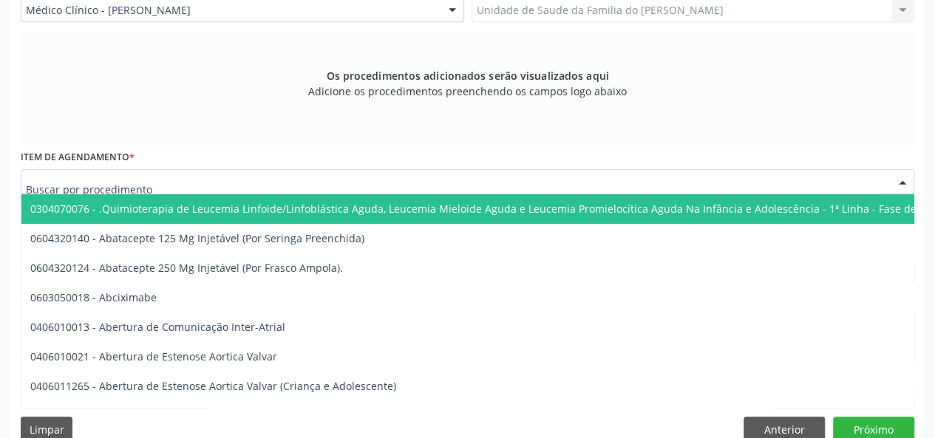
click at [322, 183] on div at bounding box center [468, 181] width 894 height 25
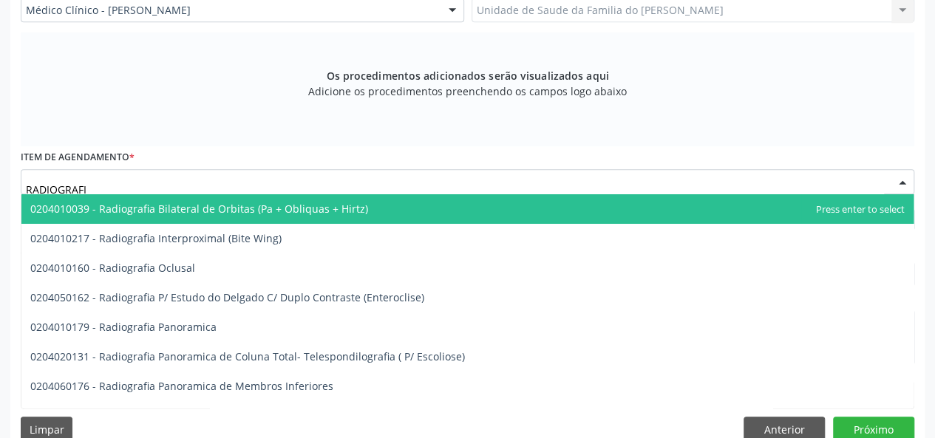
type input "RADIOGRAFIA"
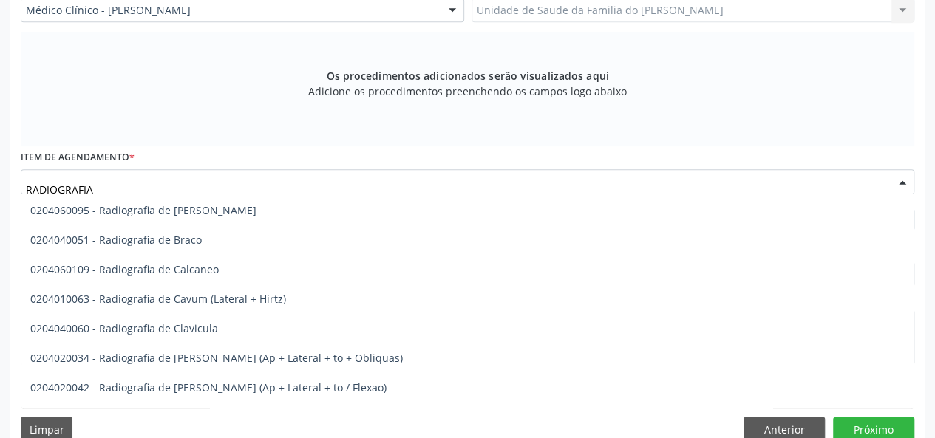
scroll to position [665, 0]
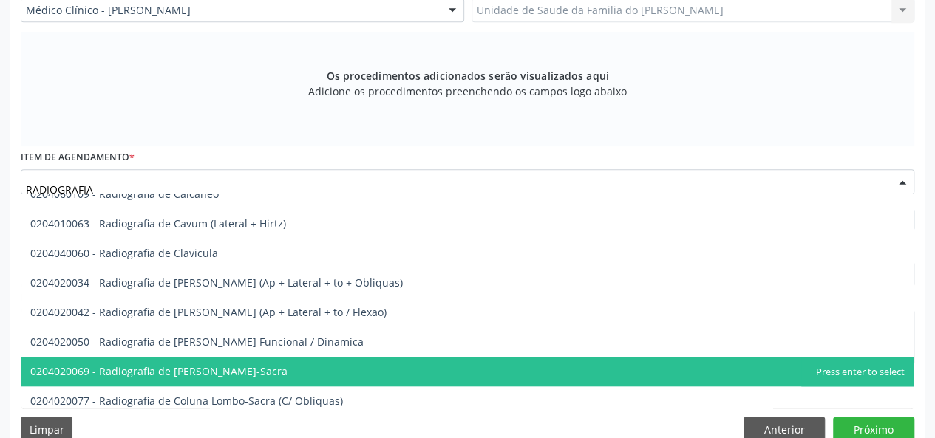
click at [310, 376] on span "0204020069 - Radiografia de [PERSON_NAME]-Sacra" at bounding box center [467, 372] width 892 height 30
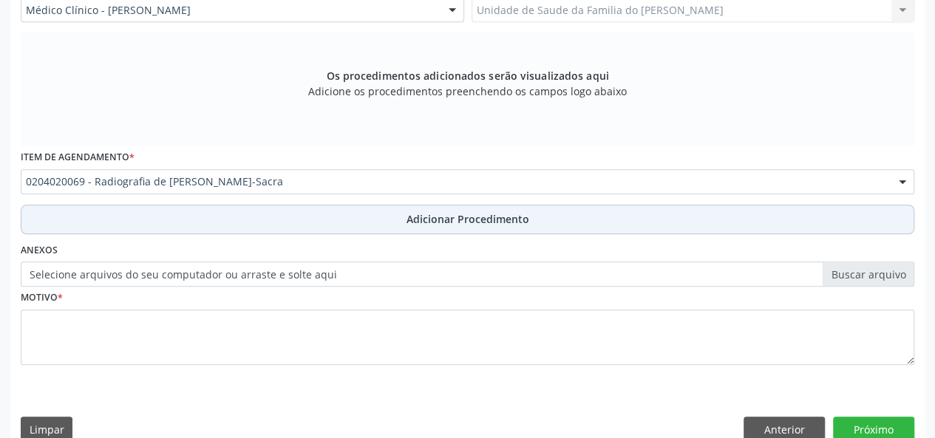
click at [302, 219] on button "Adicionar Procedimento" at bounding box center [468, 220] width 894 height 30
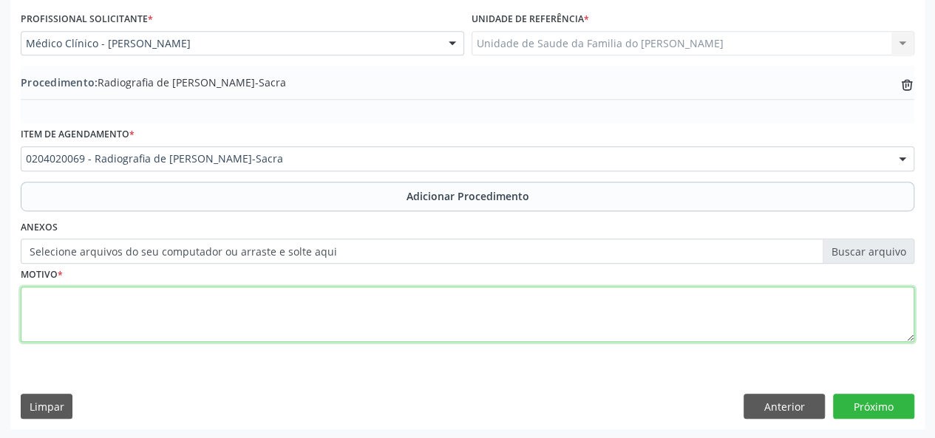
click at [278, 308] on textarea at bounding box center [468, 315] width 894 height 56
type textarea "DOR LOMBAR"
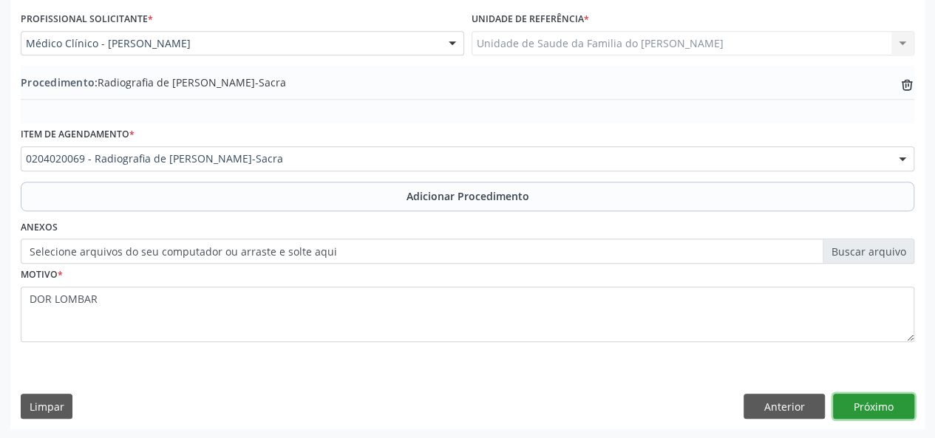
click at [887, 404] on button "Próximo" at bounding box center [873, 406] width 81 height 25
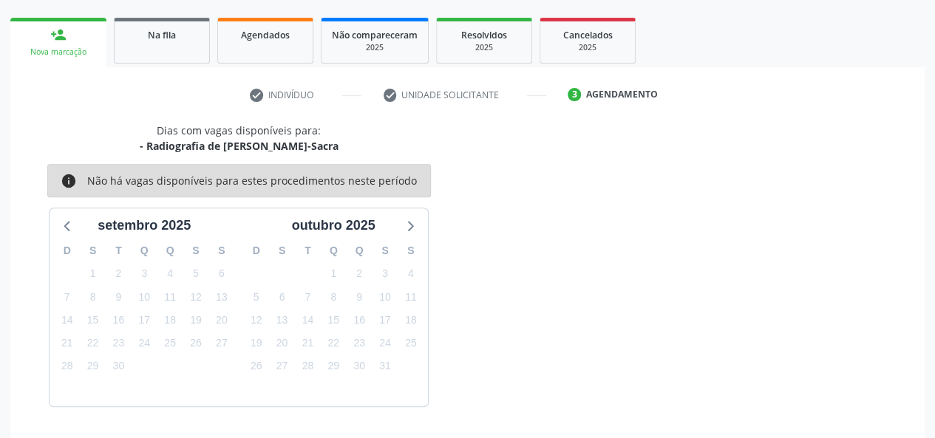
scroll to position [268, 0]
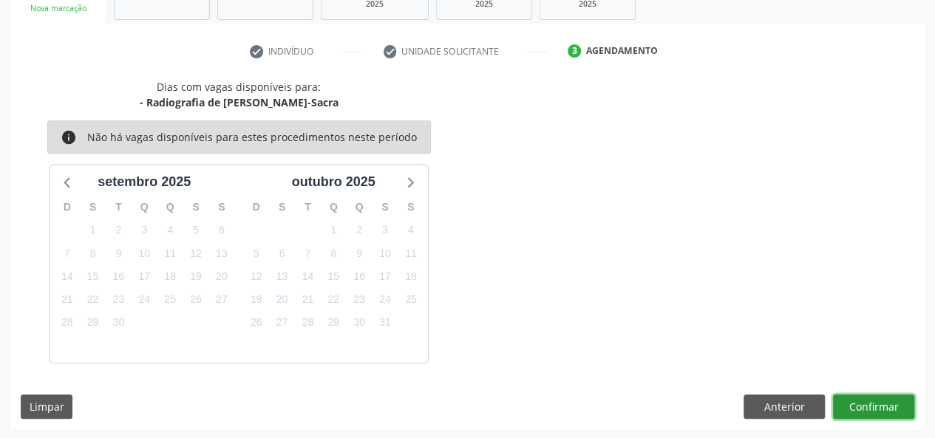
click at [887, 404] on button "Confirmar" at bounding box center [873, 407] width 81 height 25
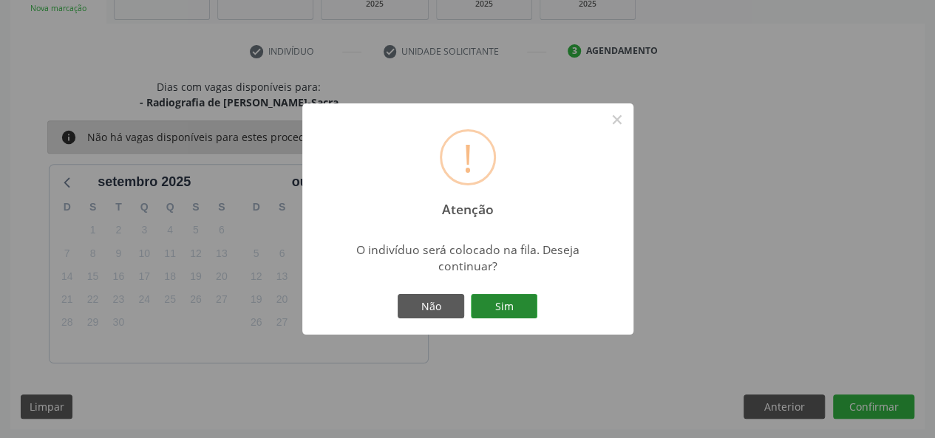
drag, startPoint x: 498, startPoint y: 305, endPoint x: 503, endPoint y: 316, distance: 12.2
click at [498, 305] on button "Sim" at bounding box center [504, 306] width 67 height 25
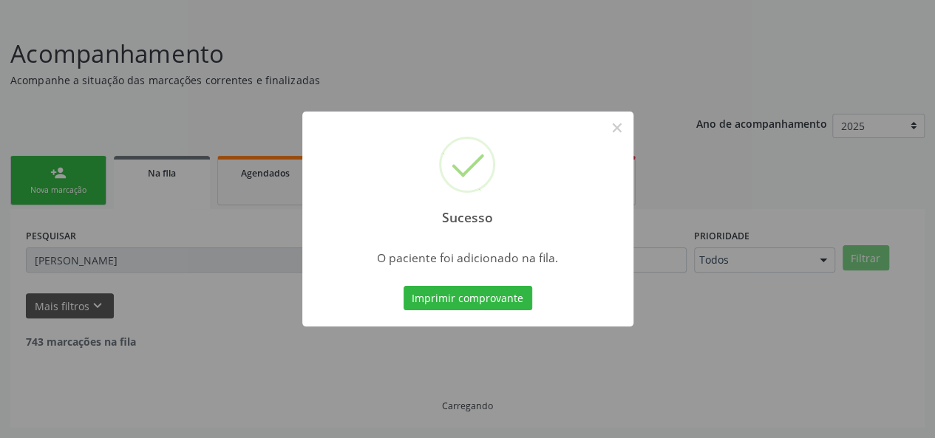
scroll to position [69, 0]
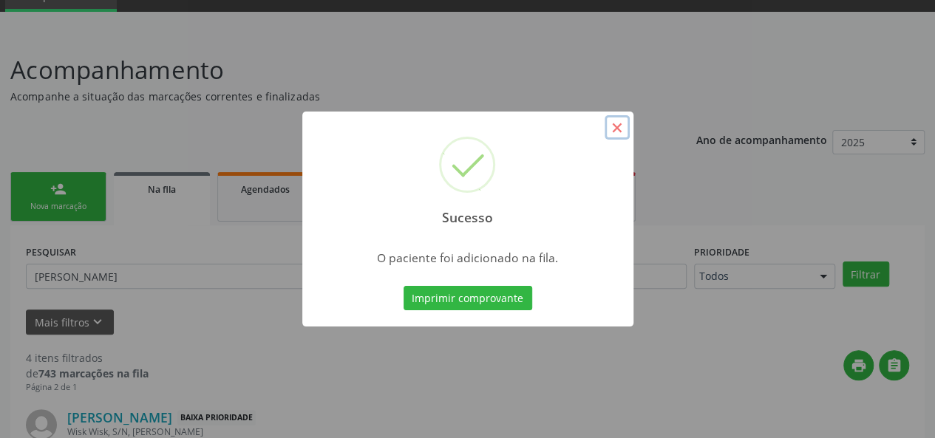
click at [613, 123] on button "×" at bounding box center [617, 127] width 25 height 25
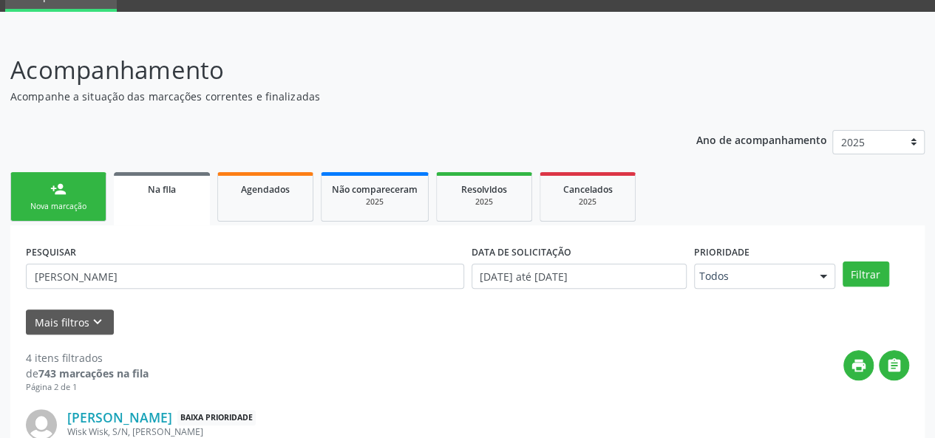
click at [64, 190] on div "person_add" at bounding box center [58, 189] width 16 height 16
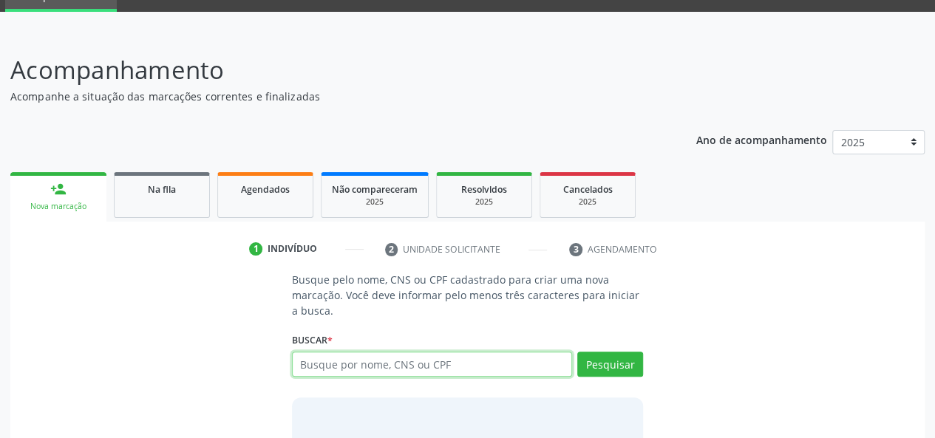
click at [445, 363] on input "text" at bounding box center [432, 364] width 281 height 25
type input "702608282081146"
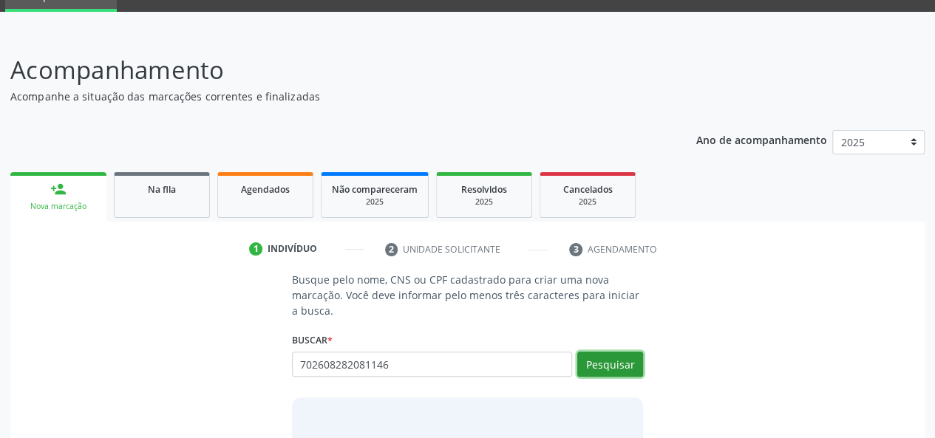
click at [631, 364] on button "Pesquisar" at bounding box center [610, 364] width 66 height 25
type input "702608282081146"
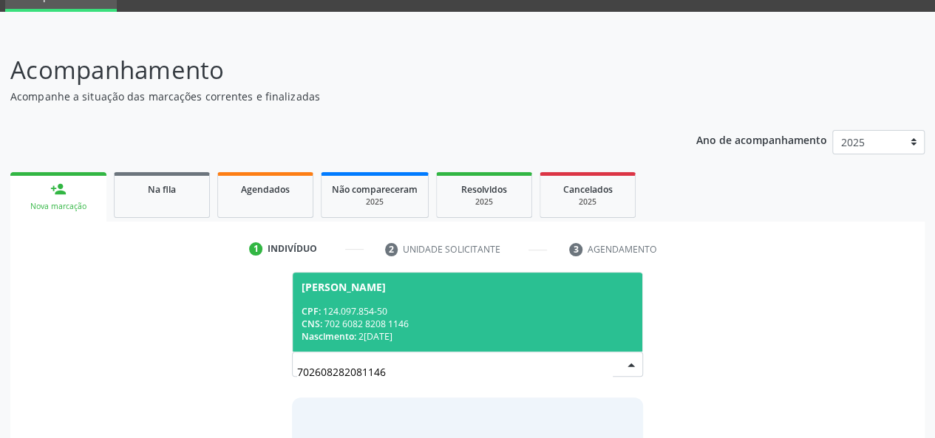
click at [444, 318] on div "CNS: 702 6082 8208 1146" at bounding box center [468, 324] width 333 height 13
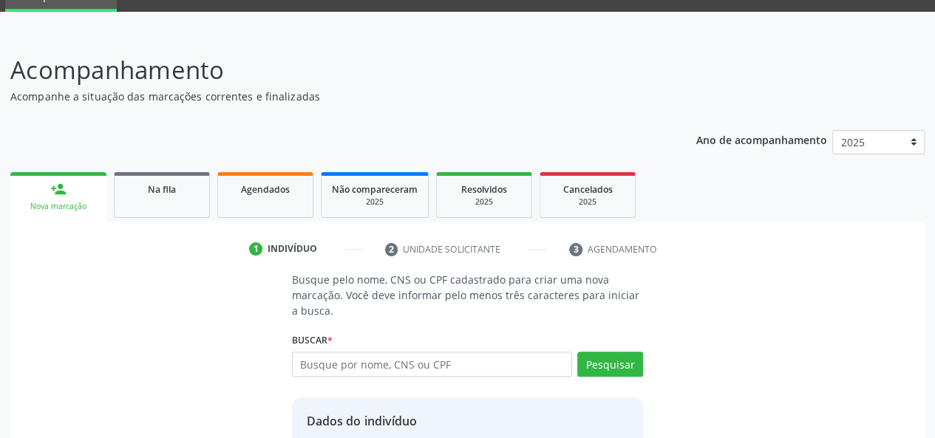
scroll to position [189, 0]
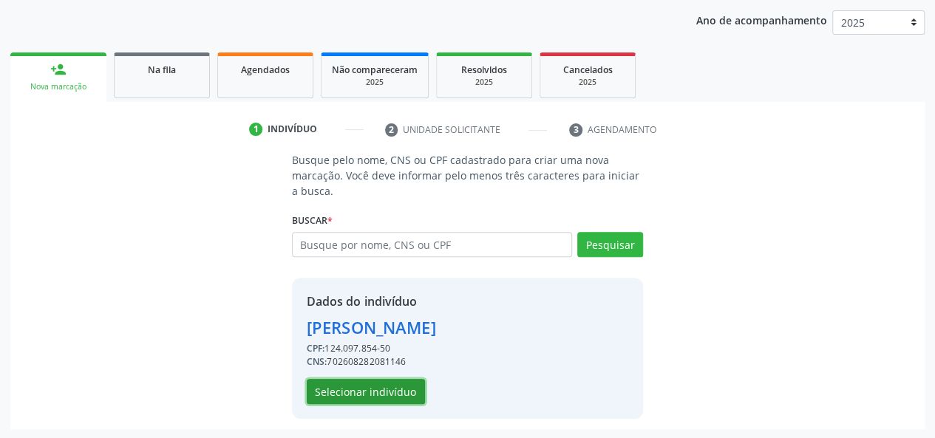
click at [367, 385] on button "Selecionar indivíduo" at bounding box center [366, 391] width 118 height 25
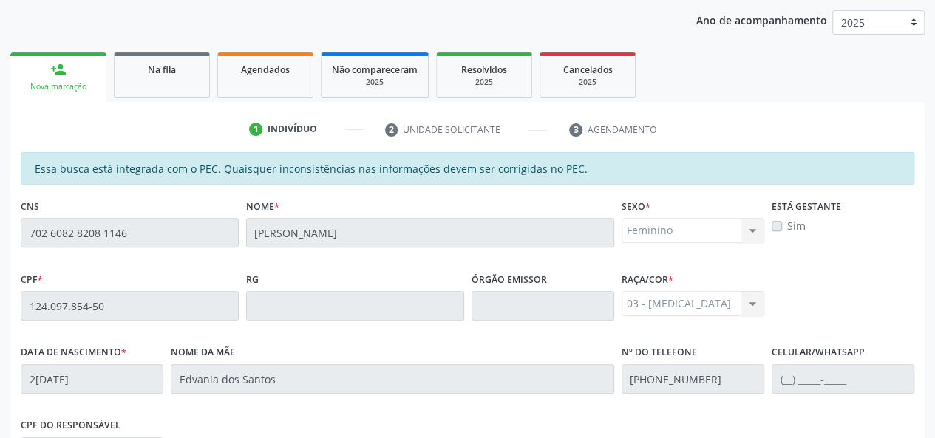
scroll to position [425, 0]
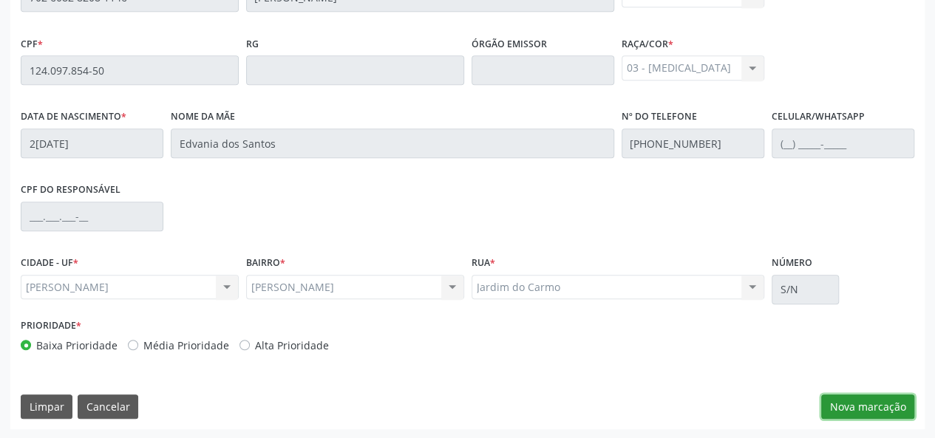
click at [853, 409] on button "Nova marcação" at bounding box center [867, 407] width 93 height 25
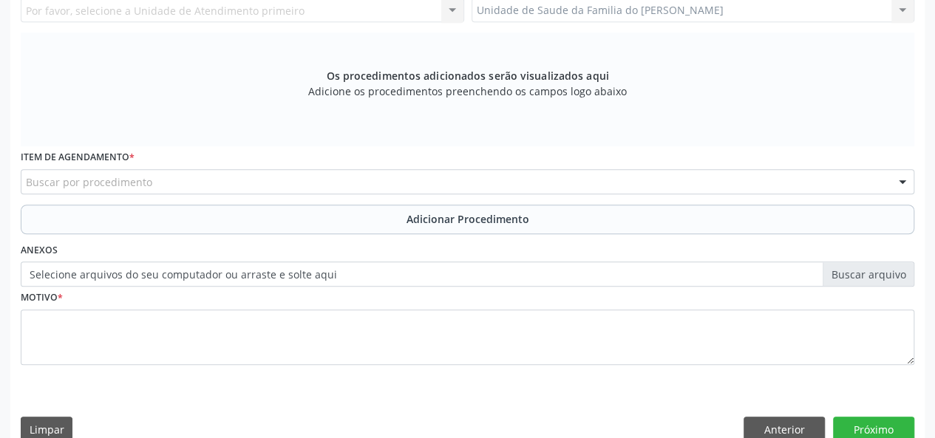
scroll to position [129, 0]
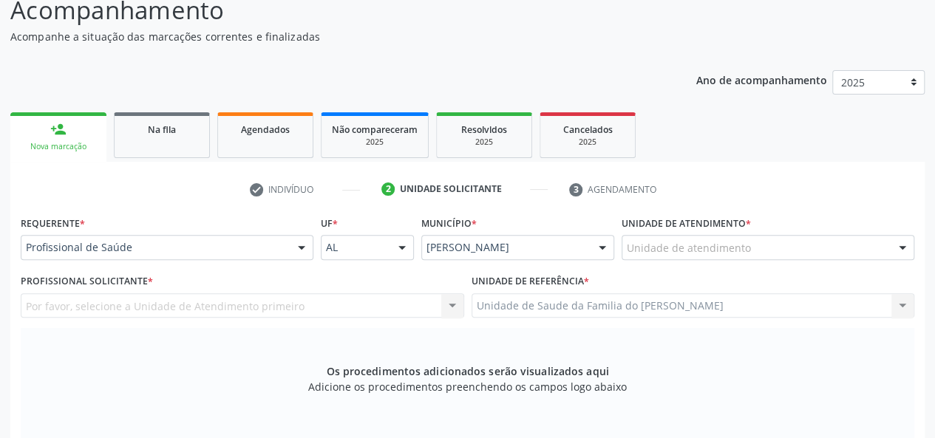
click at [295, 251] on div at bounding box center [302, 248] width 22 height 25
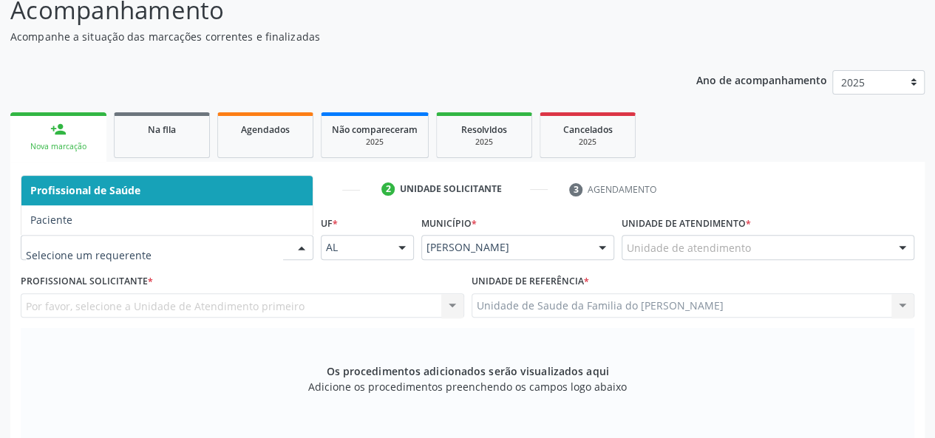
click at [254, 200] on span "Profissional de Saúde" at bounding box center [166, 191] width 291 height 30
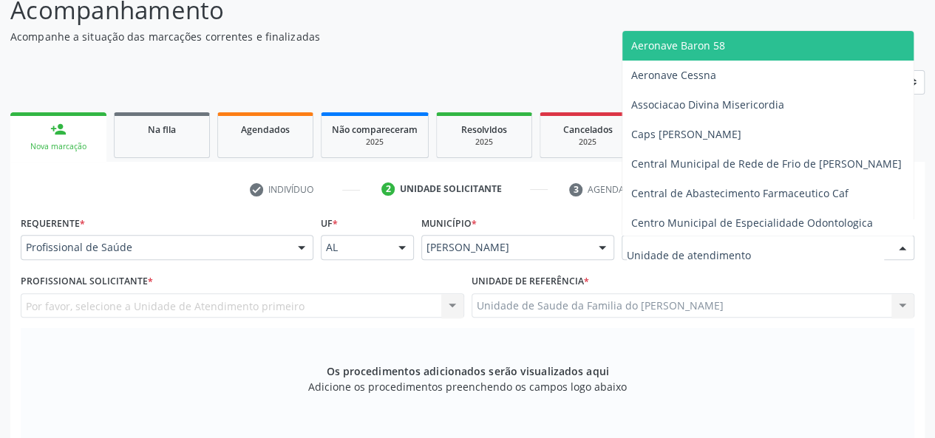
click at [758, 245] on div at bounding box center [768, 247] width 293 height 25
type input "J"
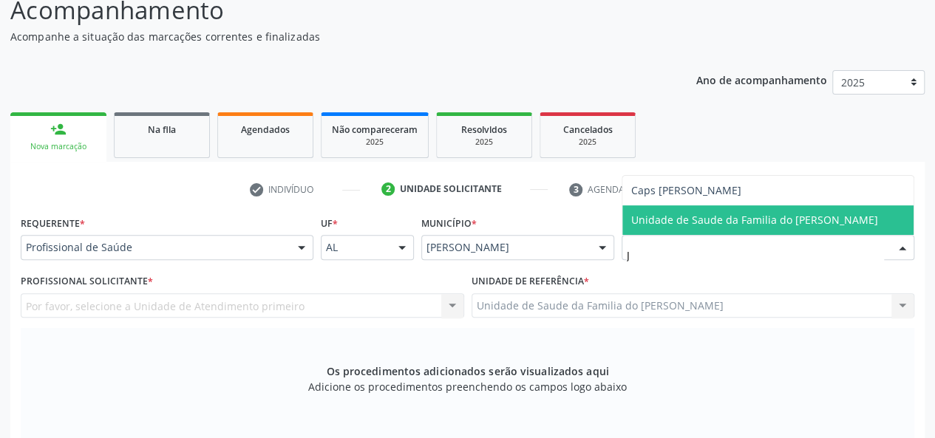
click at [758, 213] on span "Unidade de Saude da Familia do [PERSON_NAME]" at bounding box center [754, 220] width 247 height 14
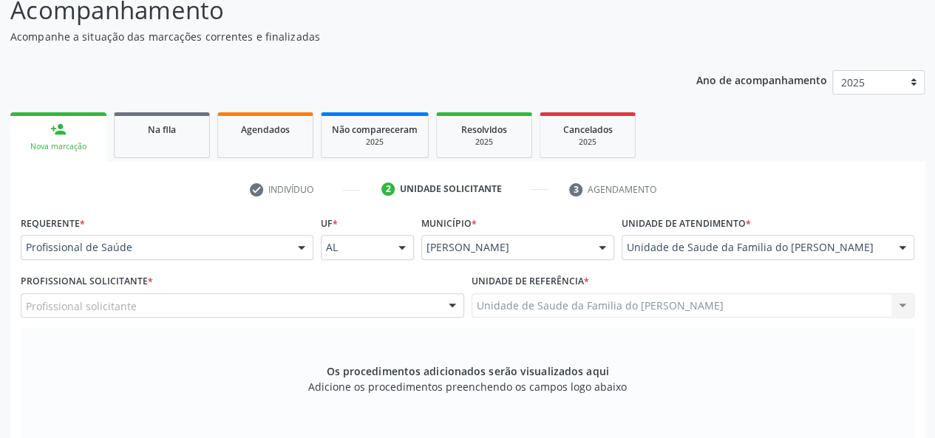
click at [452, 303] on div at bounding box center [452, 306] width 22 height 25
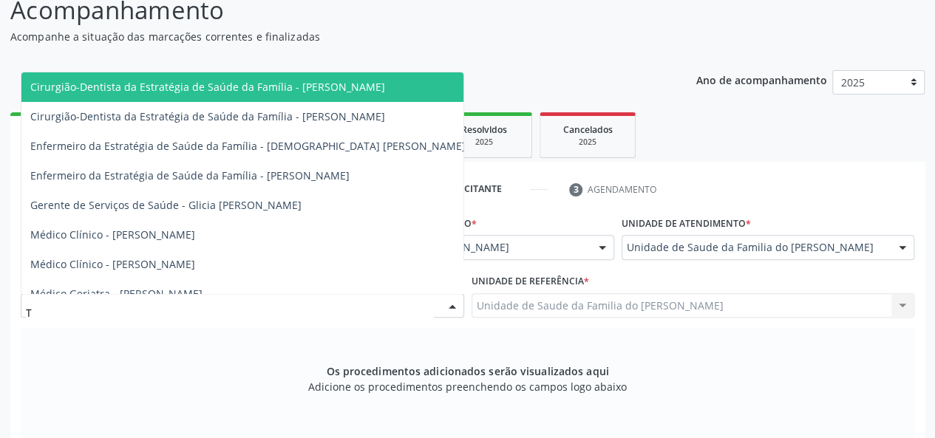
type input "TH"
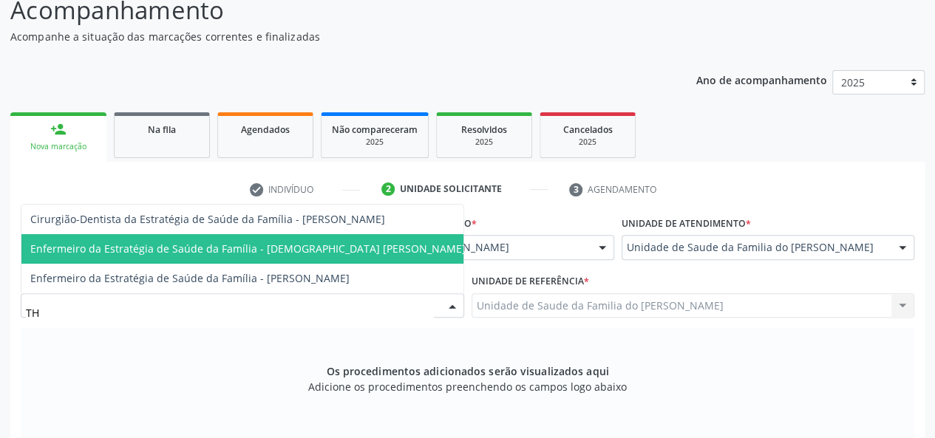
click at [397, 242] on span "Enfermeiro da Estratégia de Saúde da Família - [DEMOGRAPHIC_DATA] [PERSON_NAME]" at bounding box center [247, 249] width 435 height 14
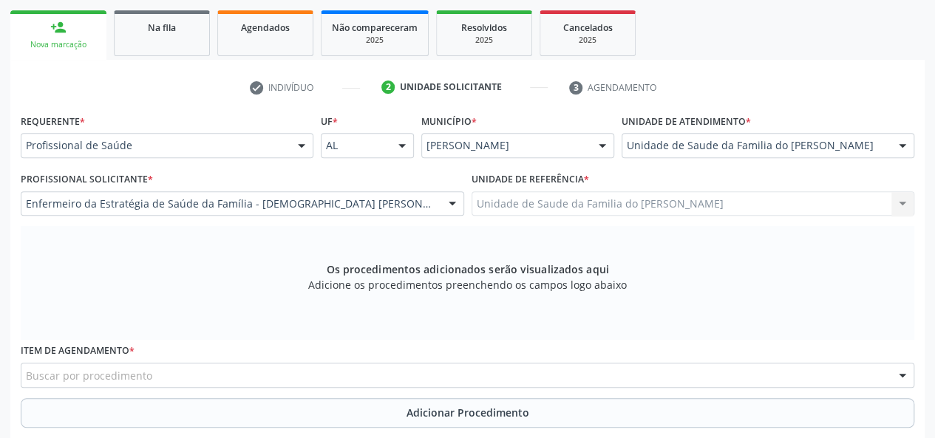
scroll to position [351, 0]
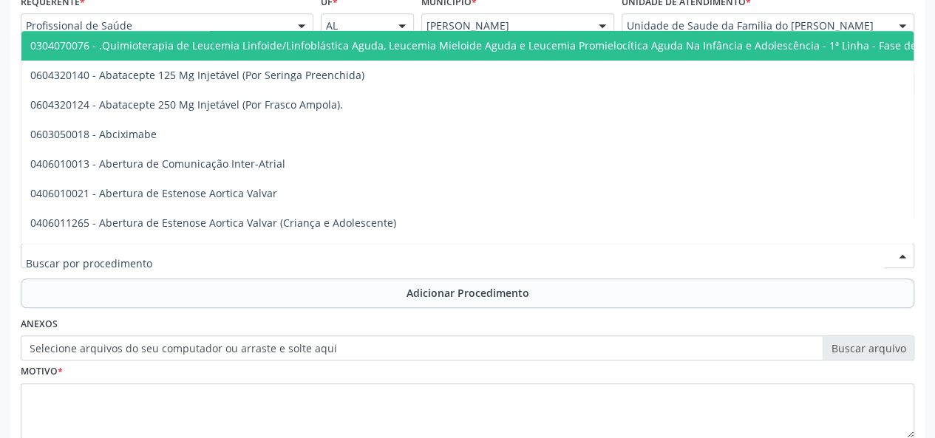
click at [330, 259] on div at bounding box center [468, 255] width 894 height 25
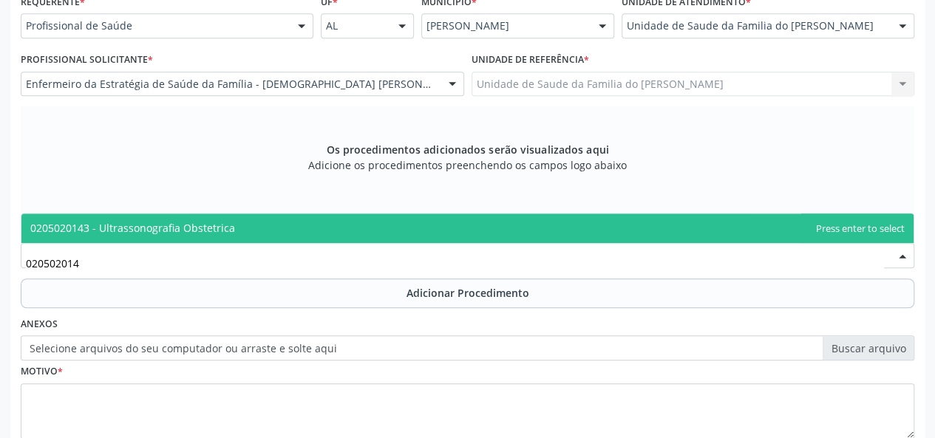
type input "0205020143"
click at [330, 224] on span "0205020143 - Ultrassonografia Obstetrica" at bounding box center [467, 229] width 892 height 30
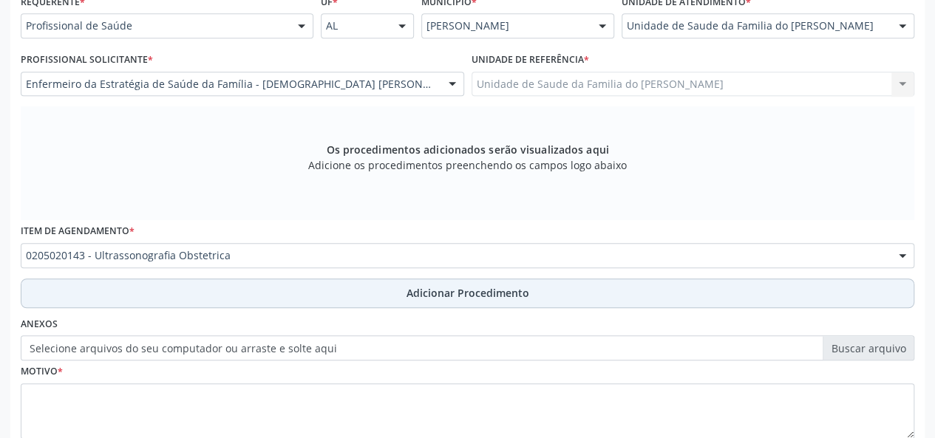
click at [312, 282] on button "Adicionar Procedimento" at bounding box center [468, 294] width 894 height 30
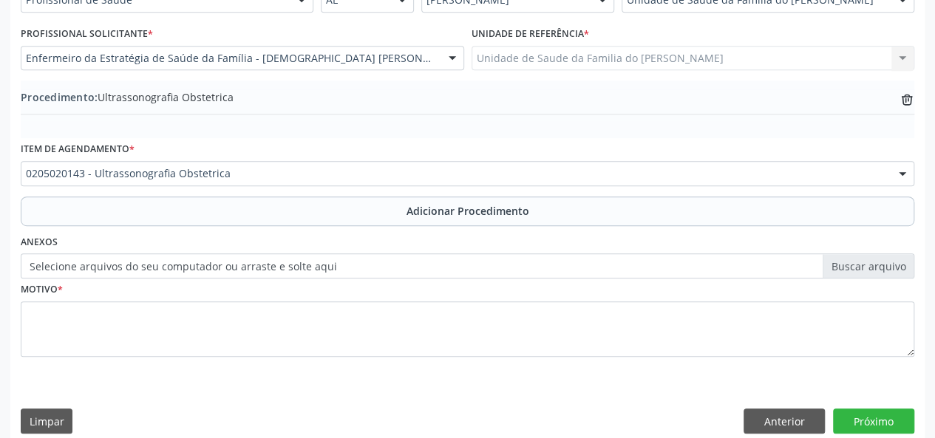
scroll to position [392, 0]
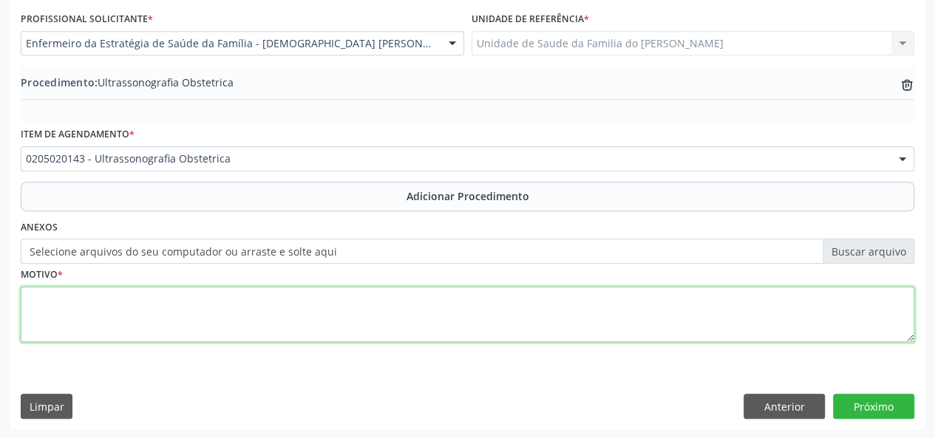
click at [299, 306] on textarea at bounding box center [468, 315] width 894 height 56
click at [89, 298] on textarea "GESTANTES HA 2 MESES" at bounding box center [468, 315] width 894 height 56
type textarea "GESTANTES HÁ 2 MESES"
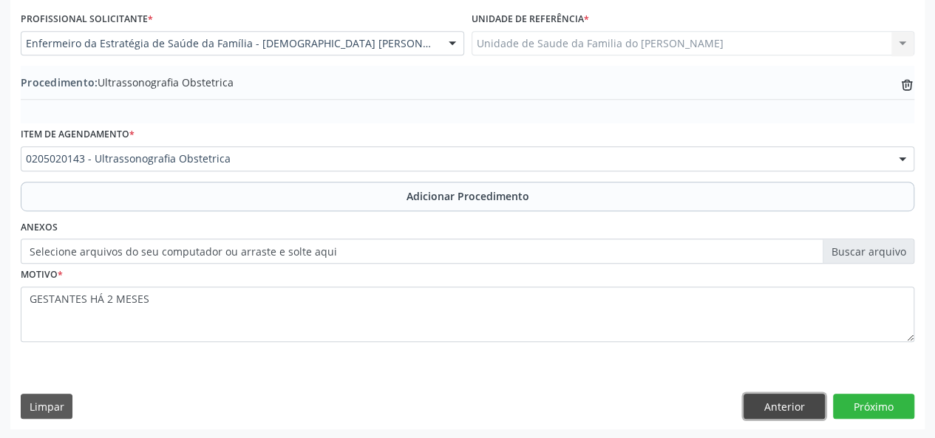
click at [801, 406] on button "Anterior" at bounding box center [784, 406] width 81 height 25
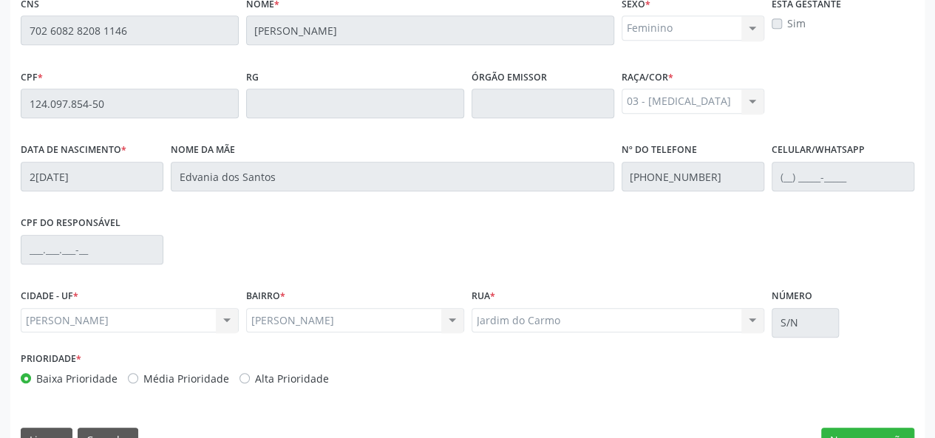
scroll to position [425, 0]
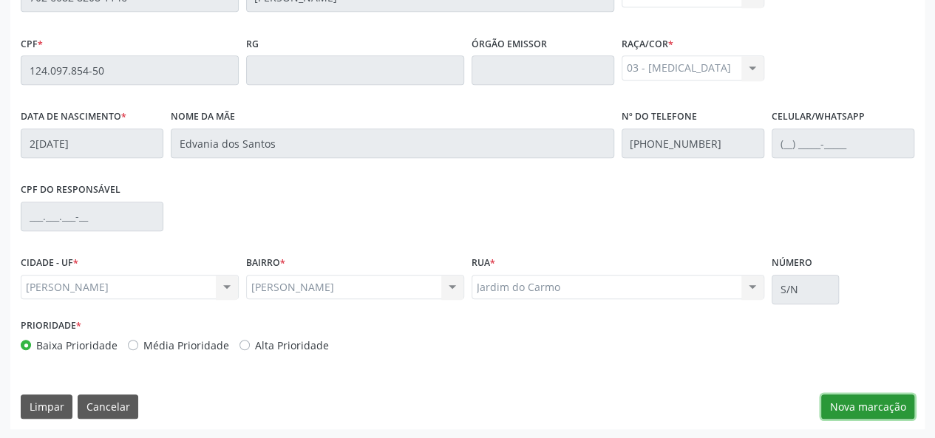
click at [860, 404] on button "Nova marcação" at bounding box center [867, 407] width 93 height 25
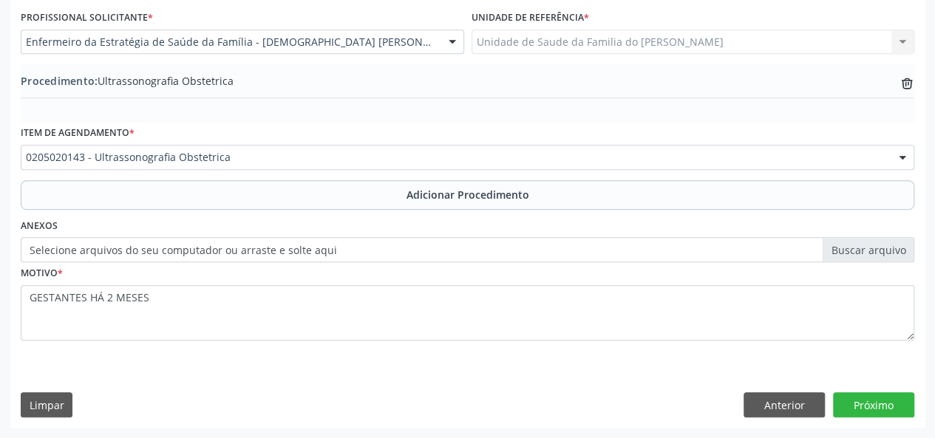
scroll to position [392, 0]
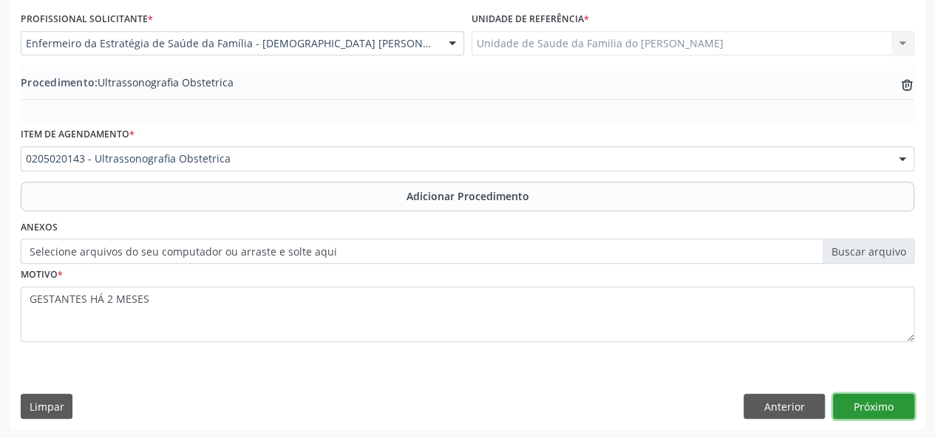
click at [860, 404] on button "Próximo" at bounding box center [873, 406] width 81 height 25
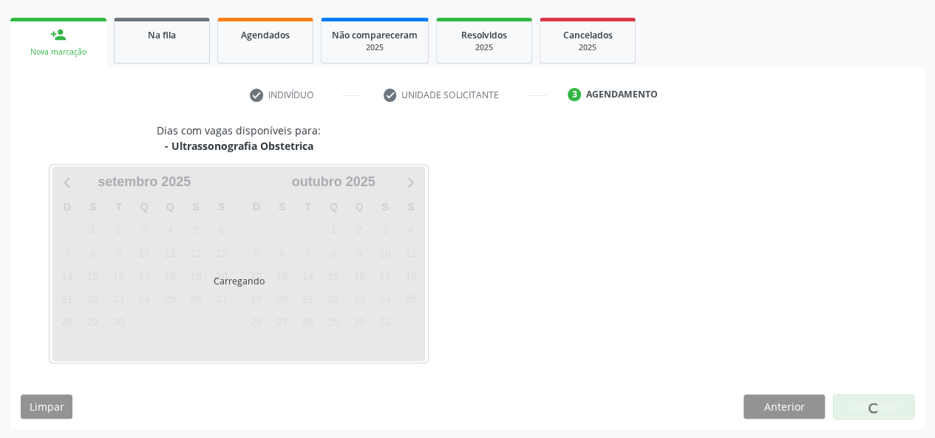
scroll to position [268, 0]
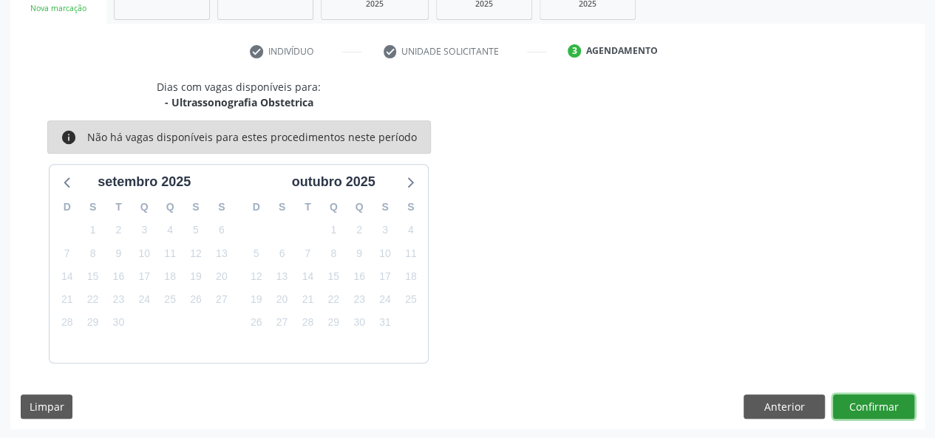
click at [860, 404] on button "Confirmar" at bounding box center [873, 407] width 81 height 25
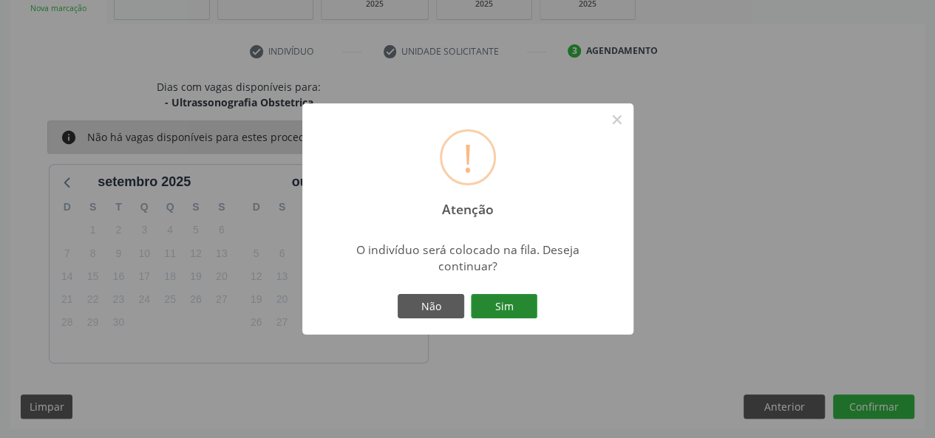
click at [508, 299] on button "Sim" at bounding box center [504, 306] width 67 height 25
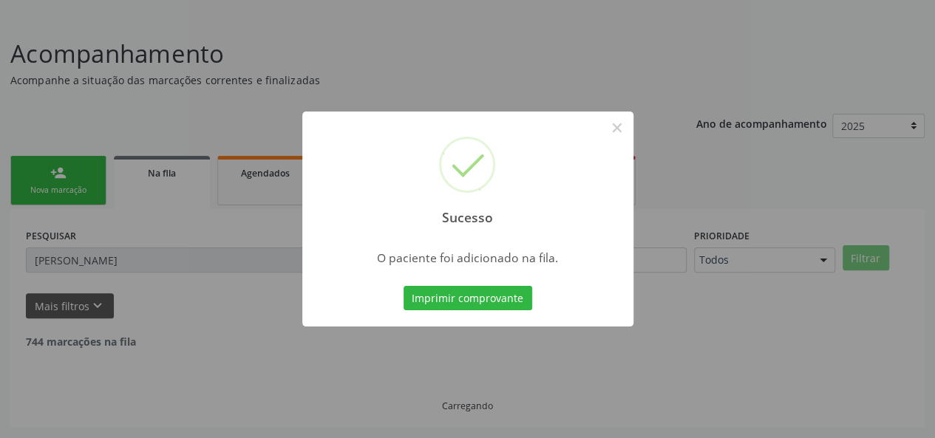
scroll to position [50, 0]
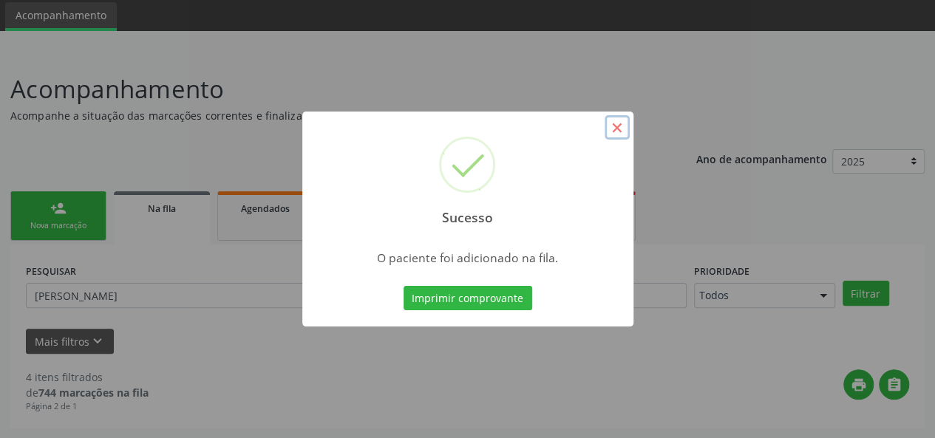
click at [616, 127] on button "×" at bounding box center [617, 127] width 25 height 25
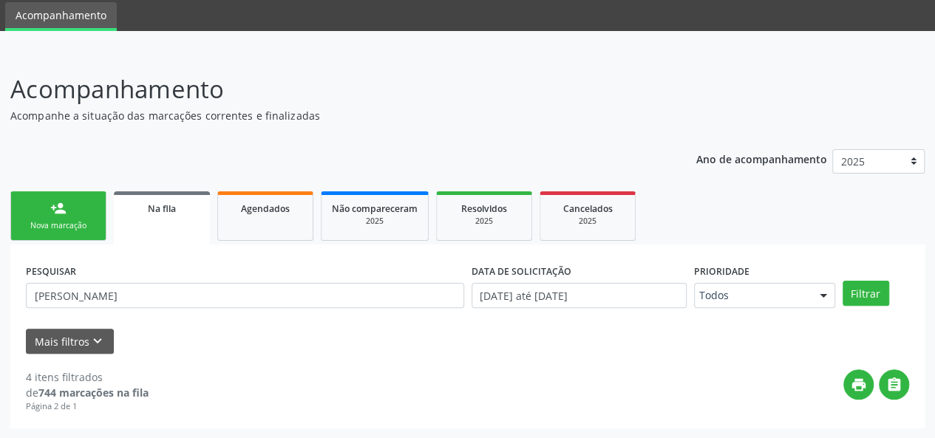
click at [50, 215] on div "person_add" at bounding box center [58, 208] width 16 height 16
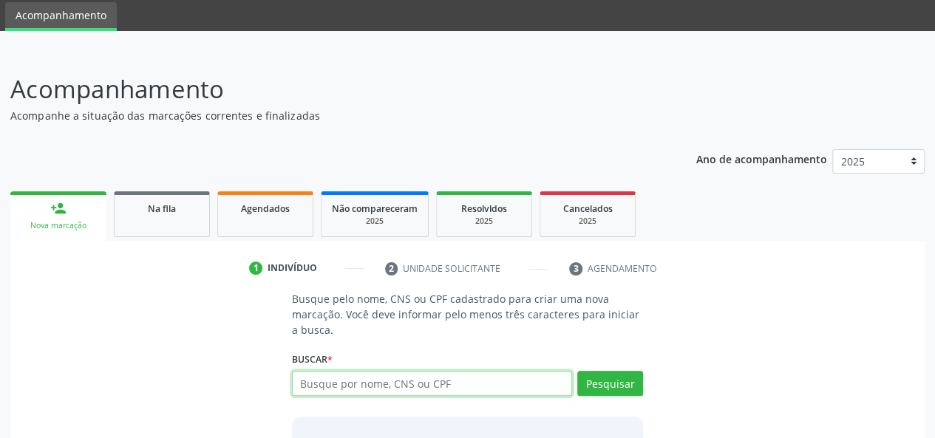
click at [410, 380] on input "text" at bounding box center [432, 383] width 281 height 25
type input "15903830408"
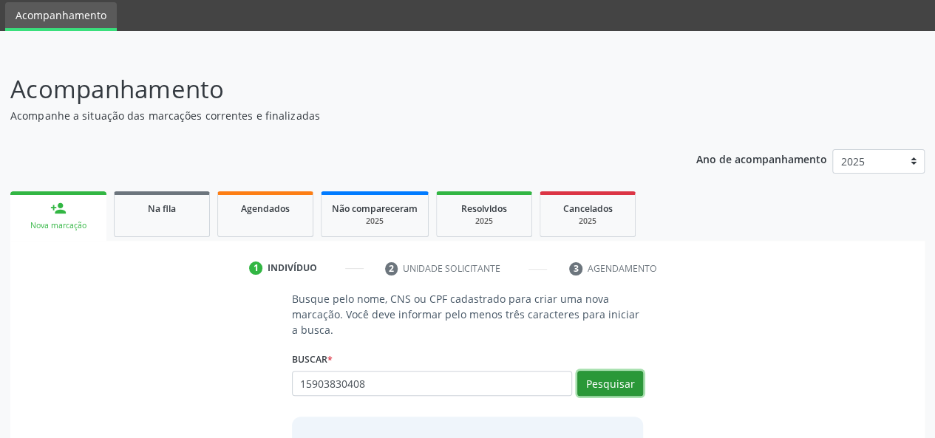
click at [605, 381] on button "Pesquisar" at bounding box center [610, 383] width 66 height 25
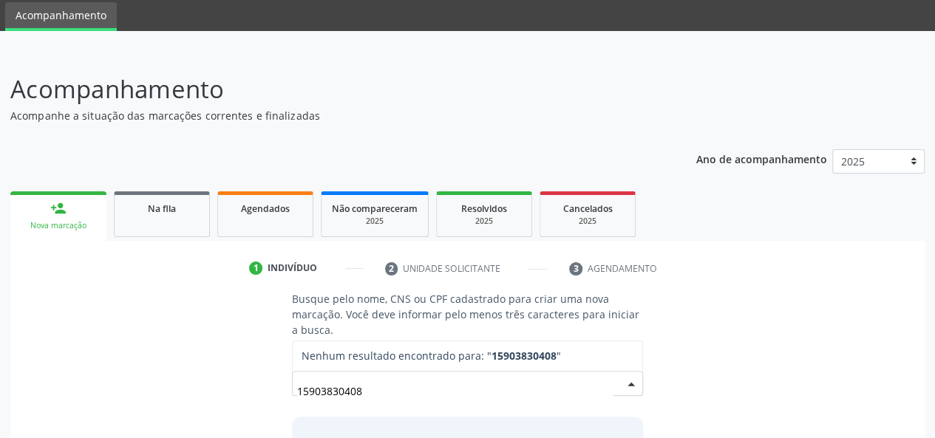
click at [331, 391] on input "15903830408" at bounding box center [455, 391] width 316 height 30
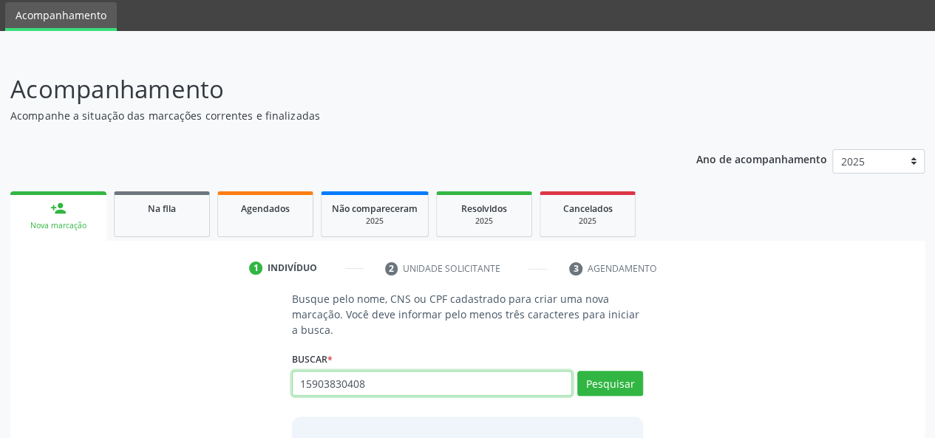
click at [330, 379] on input "15903830408" at bounding box center [432, 383] width 281 height 25
paste input "706001306059740"
type input "706001306059740"
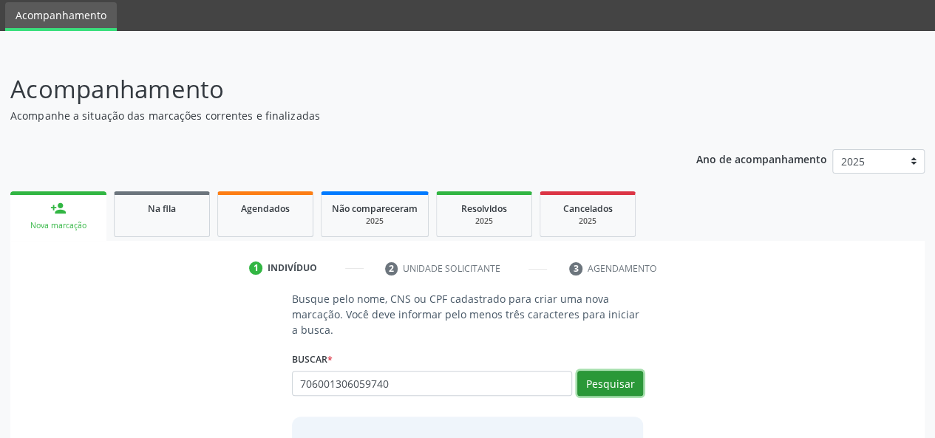
click at [612, 382] on button "Pesquisar" at bounding box center [610, 383] width 66 height 25
type input "706001306059740"
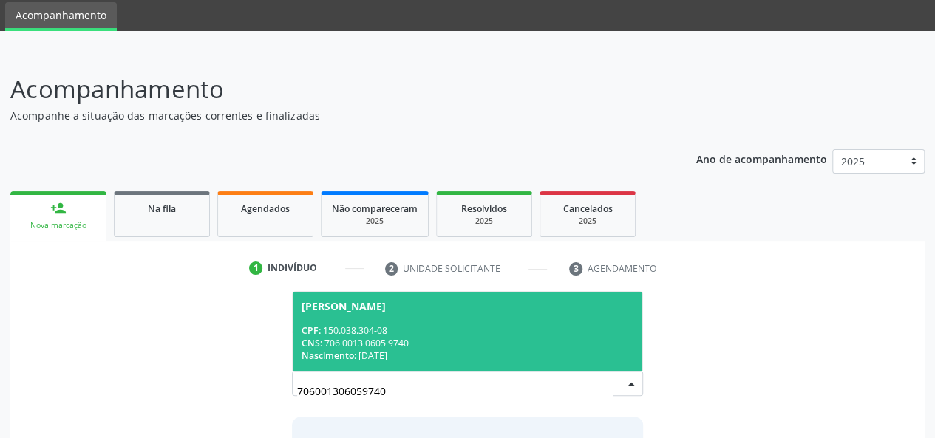
click at [463, 325] on div "CPF: 150.038.304-08" at bounding box center [468, 331] width 333 height 13
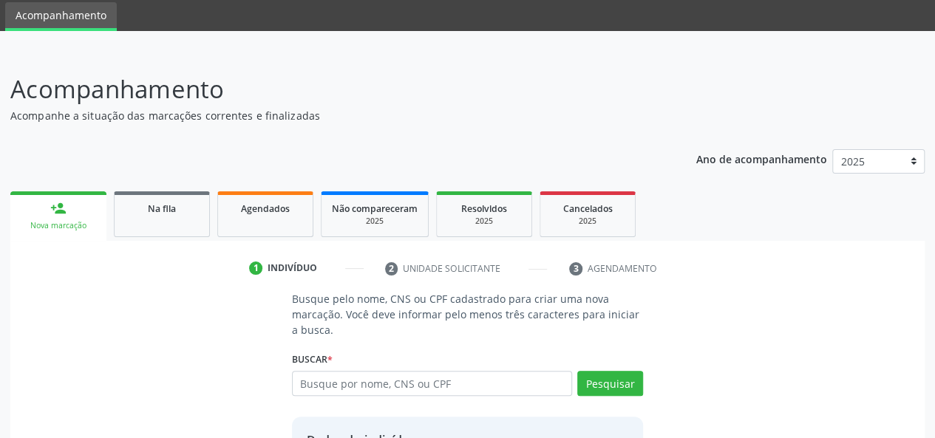
scroll to position [189, 0]
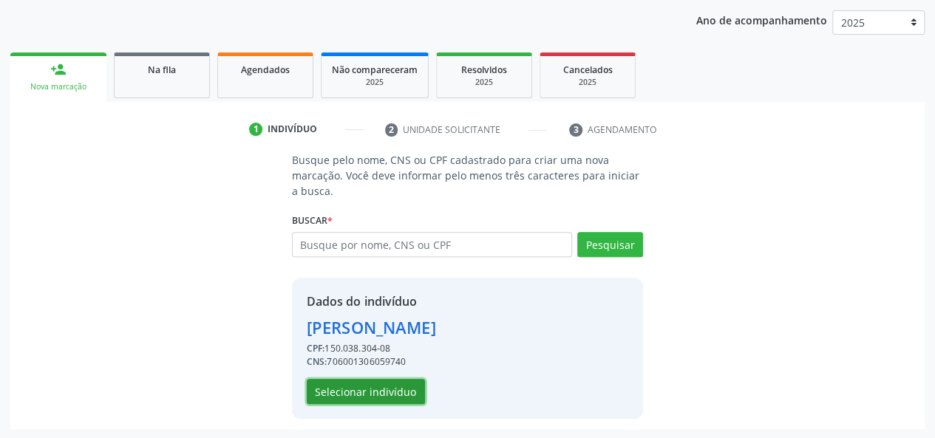
click at [377, 390] on button "Selecionar indivíduo" at bounding box center [366, 391] width 118 height 25
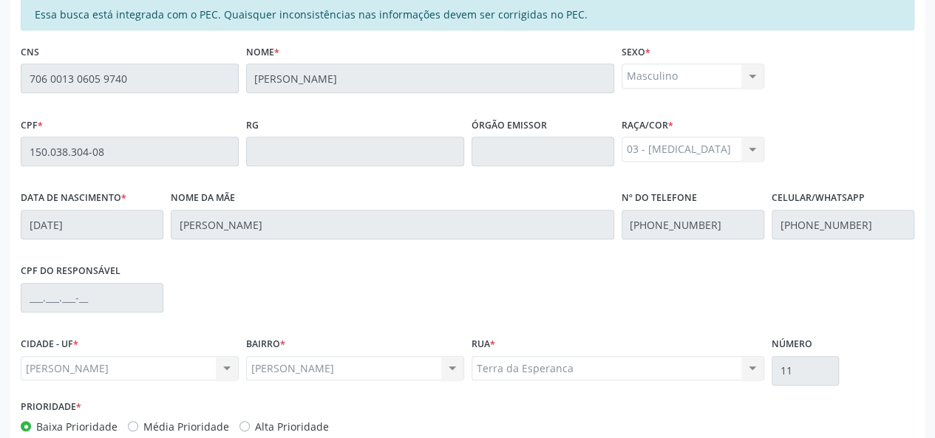
scroll to position [425, 0]
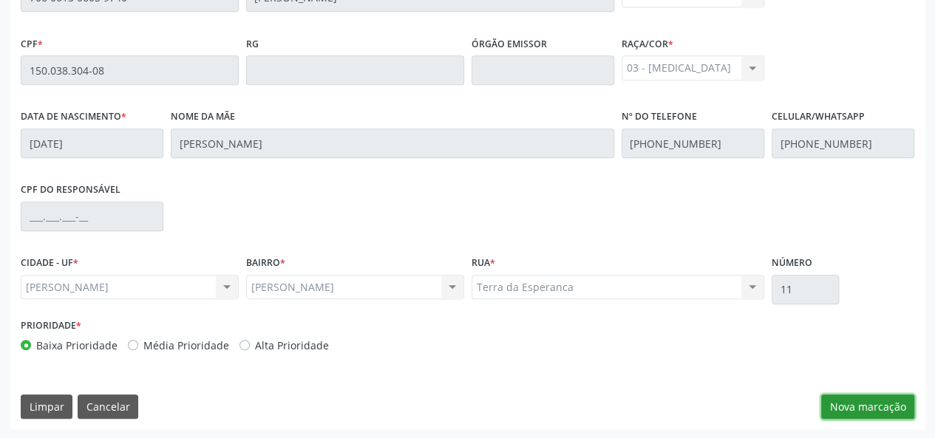
click at [852, 406] on button "Nova marcação" at bounding box center [867, 407] width 93 height 25
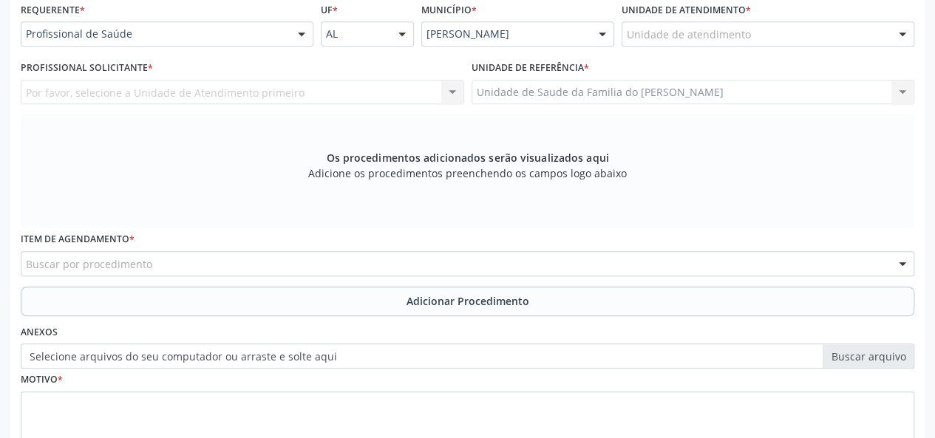
scroll to position [277, 0]
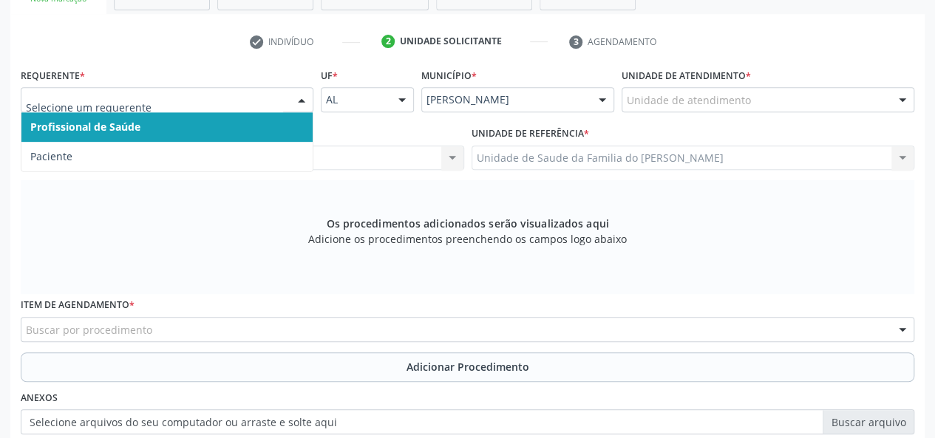
click at [297, 102] on div at bounding box center [302, 100] width 22 height 25
click at [251, 125] on span "Profissional de Saúde" at bounding box center [166, 127] width 291 height 30
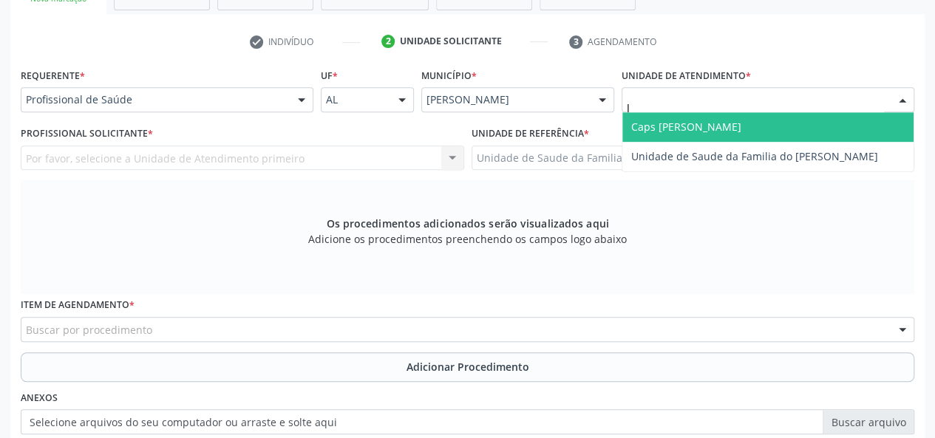
type input "[PERSON_NAME]"
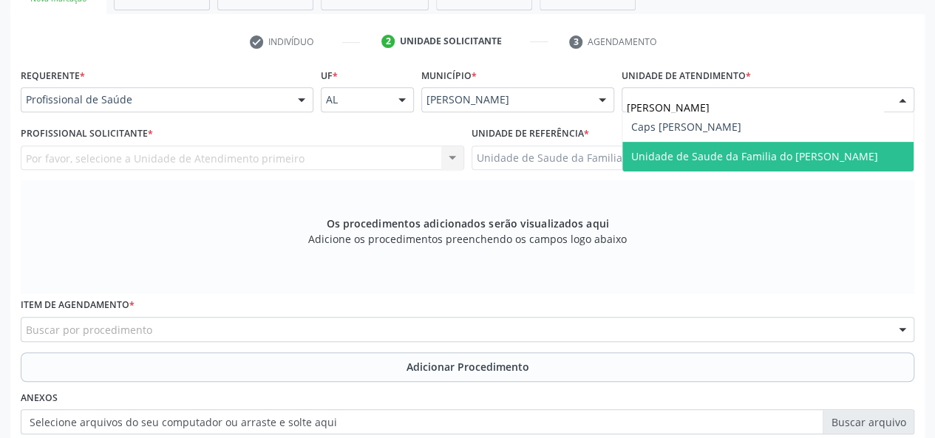
click at [725, 157] on span "Unidade de Saude da Familia do [PERSON_NAME]" at bounding box center [754, 156] width 247 height 14
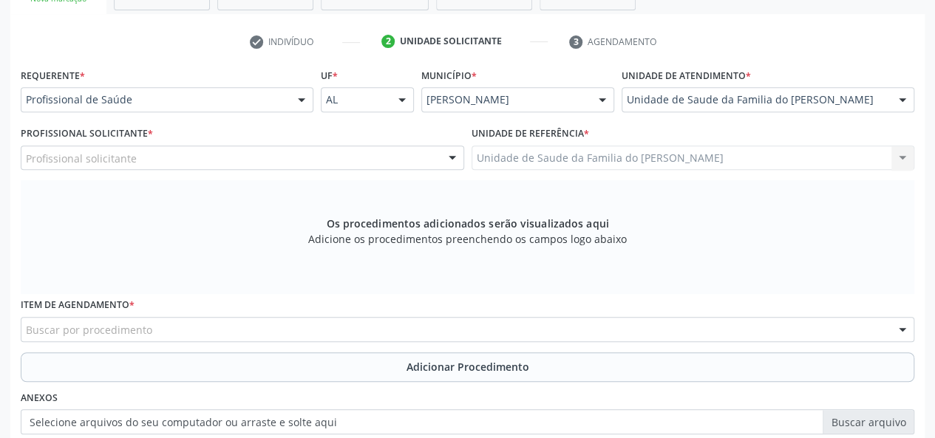
click at [460, 155] on div at bounding box center [452, 158] width 22 height 25
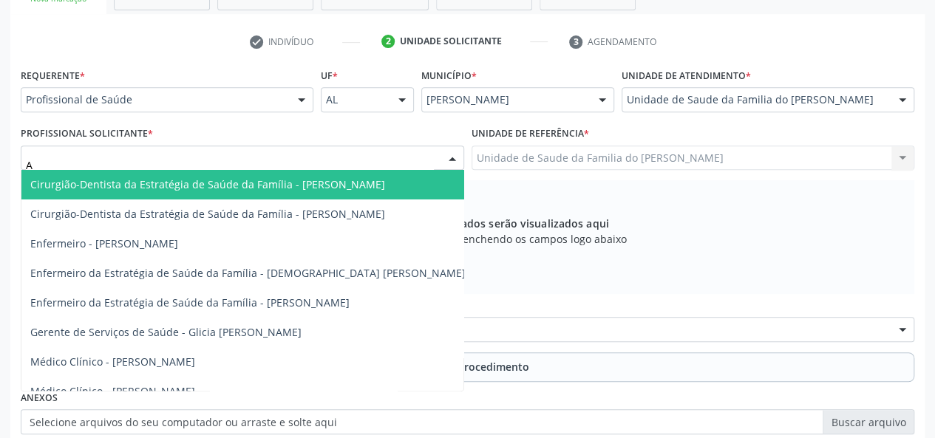
type input "AR"
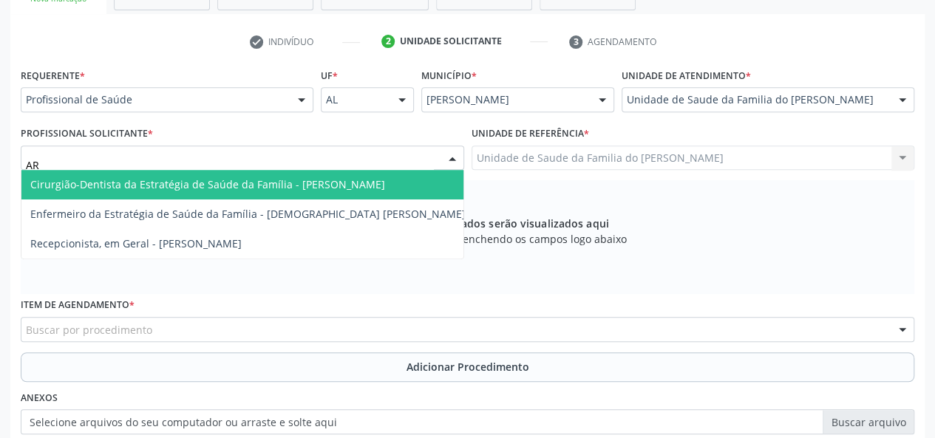
click at [436, 181] on span "Cirurgião-Dentista da Estratégia de Saúde da Família - [PERSON_NAME]" at bounding box center [247, 185] width 453 height 30
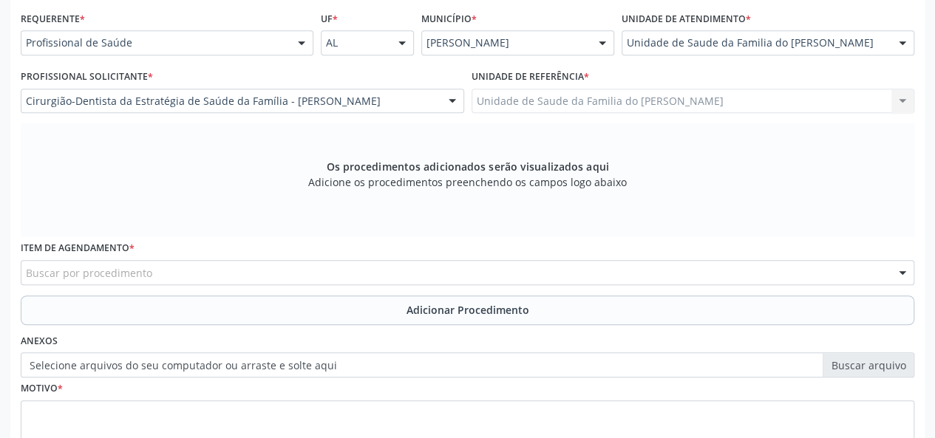
scroll to position [425, 0]
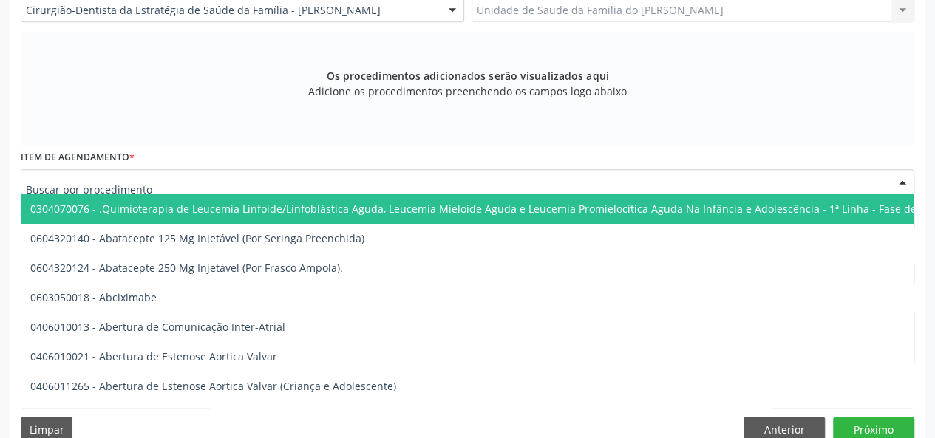
click at [402, 181] on div at bounding box center [468, 181] width 894 height 25
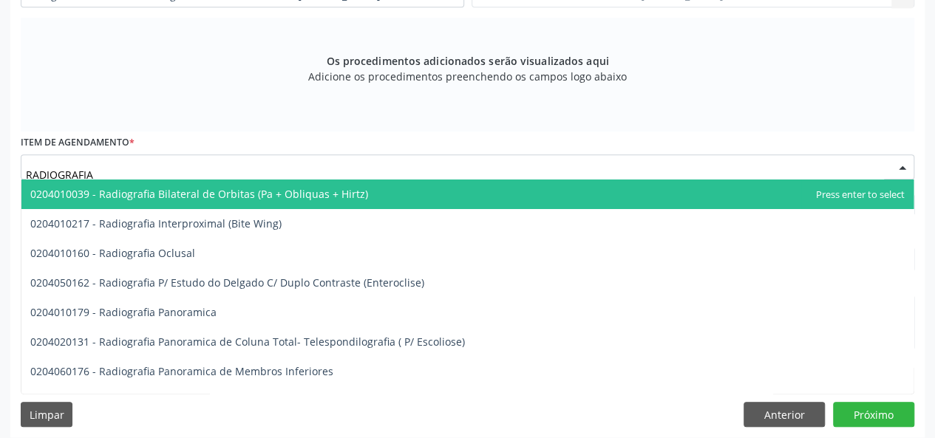
scroll to position [448, 0]
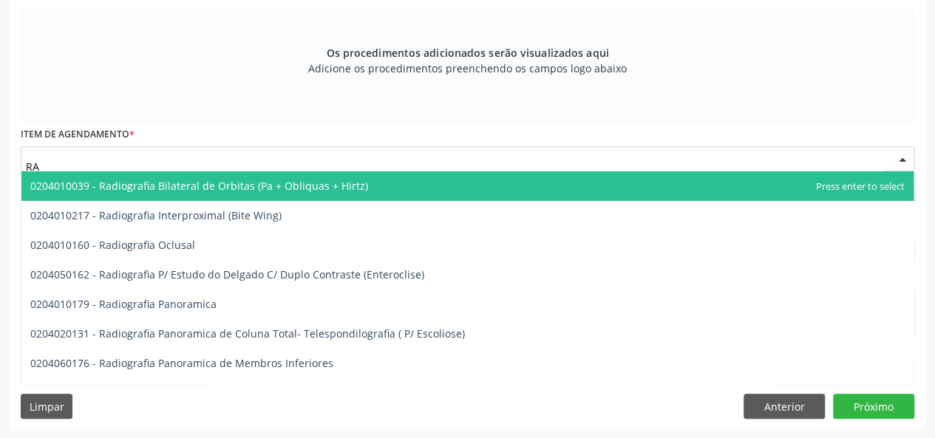
type input "R"
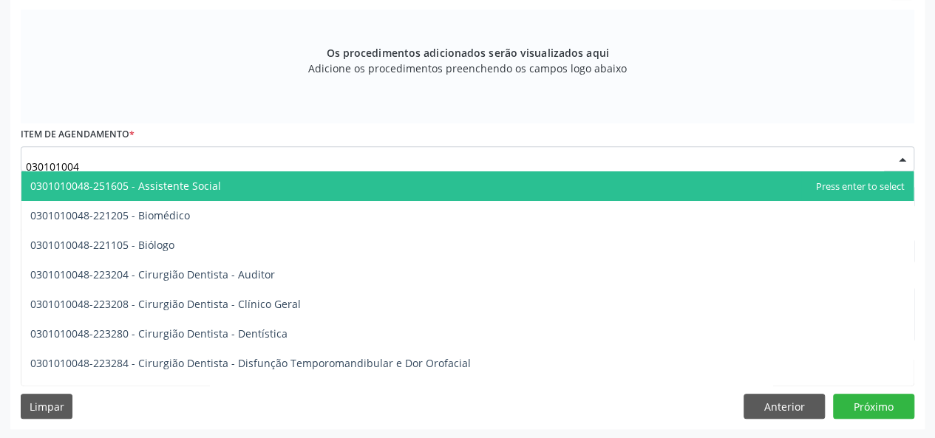
type input "0301010048"
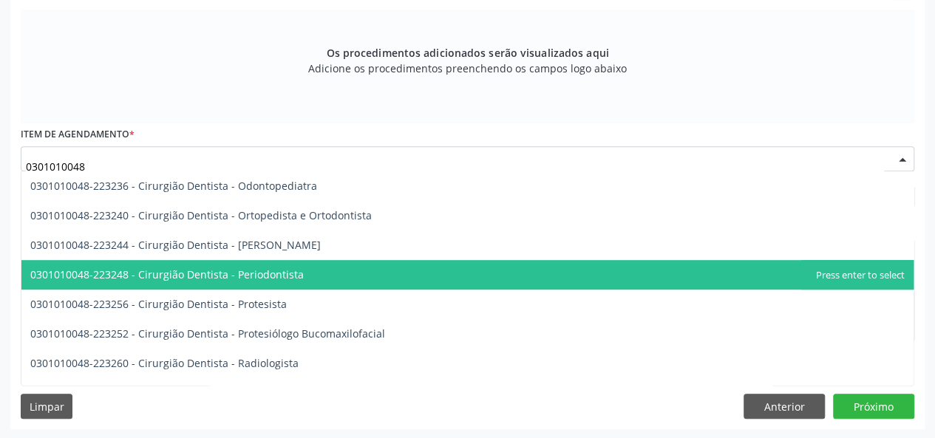
scroll to position [517, 0]
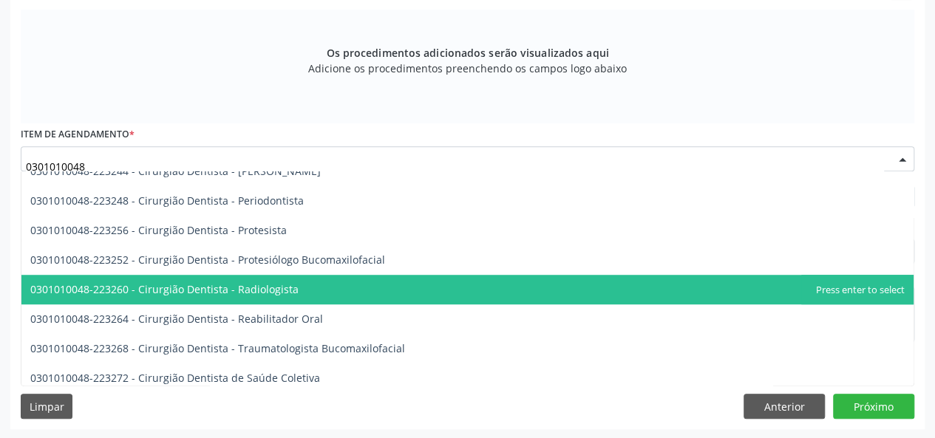
click at [395, 296] on span "0301010048-223260 - Cirurgião Dentista - Radiologista" at bounding box center [467, 290] width 892 height 30
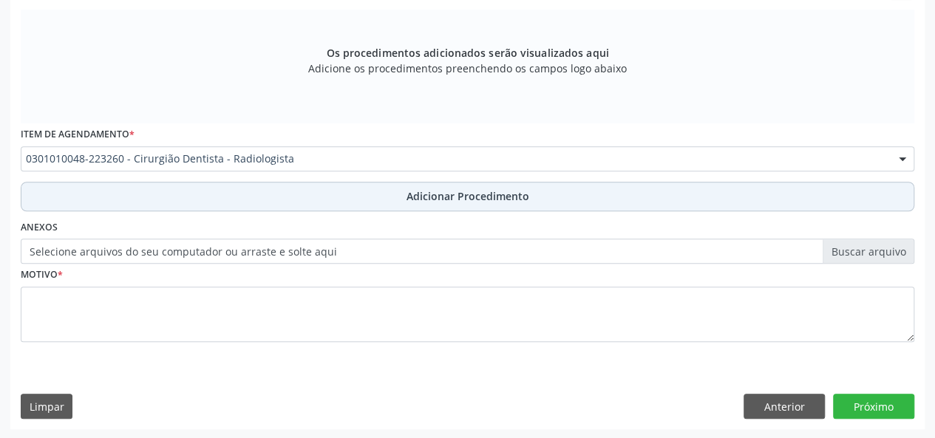
click at [372, 190] on button "Adicionar Procedimento" at bounding box center [468, 197] width 894 height 30
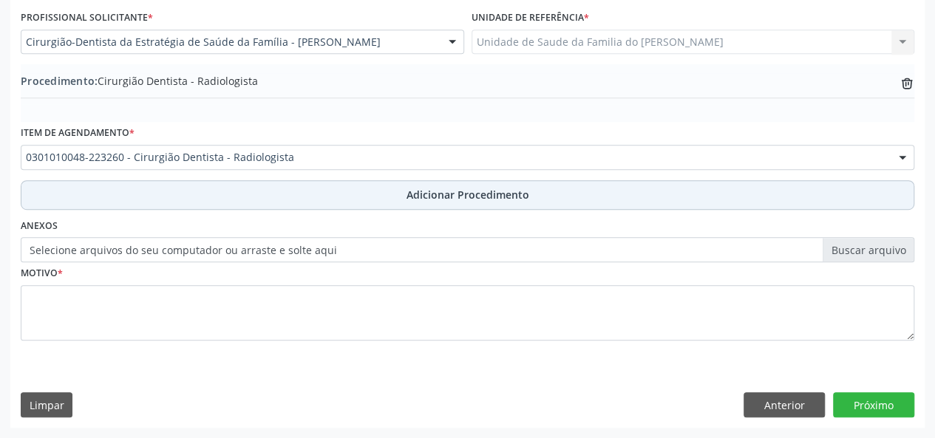
scroll to position [392, 0]
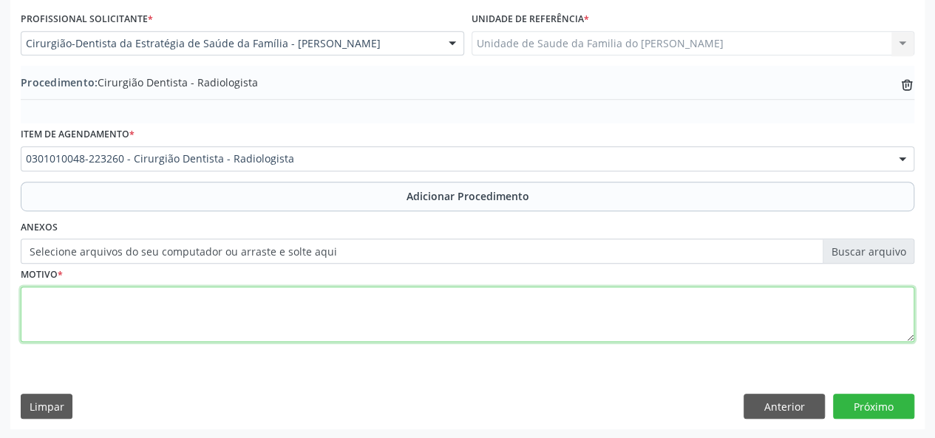
click at [336, 305] on textarea at bounding box center [468, 315] width 894 height 56
type textarea "RX (36)"
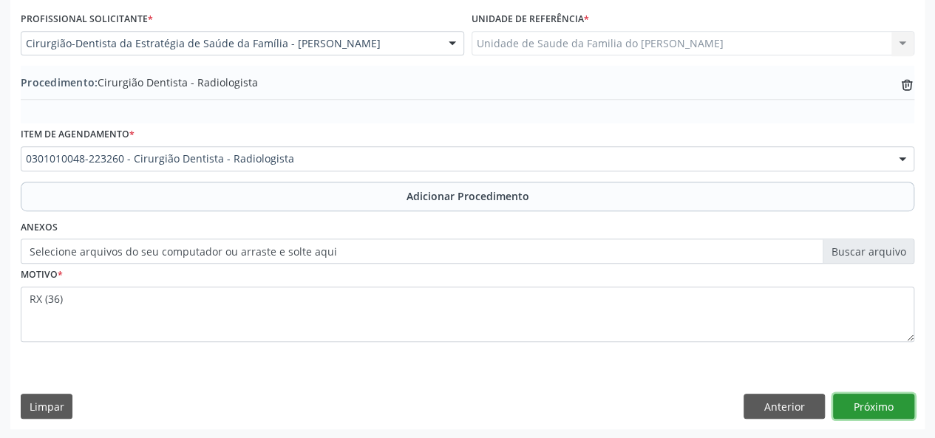
click at [860, 398] on button "Próximo" at bounding box center [873, 406] width 81 height 25
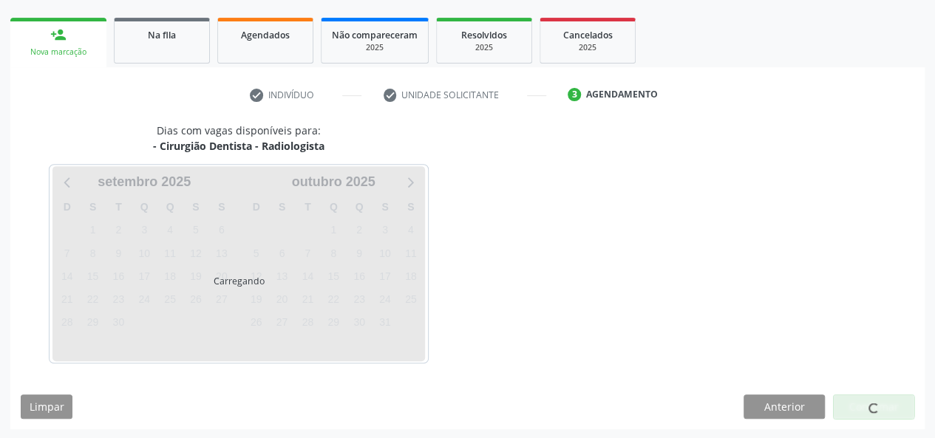
scroll to position [268, 0]
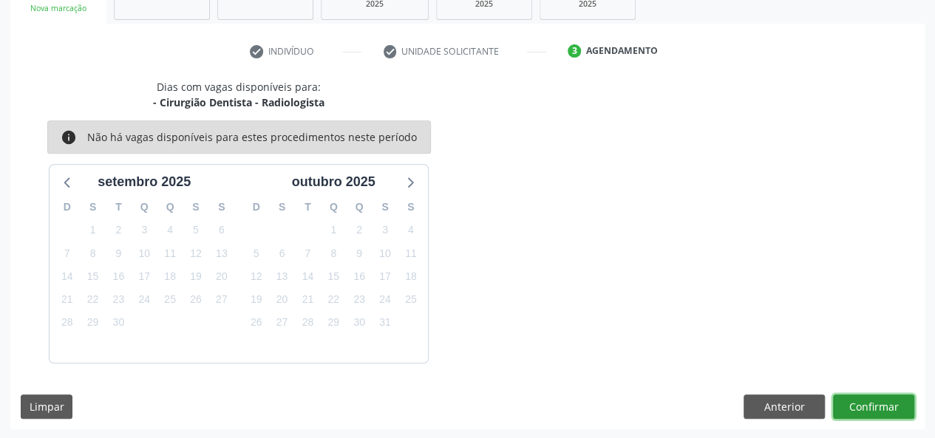
click at [860, 407] on button "Confirmar" at bounding box center [873, 407] width 81 height 25
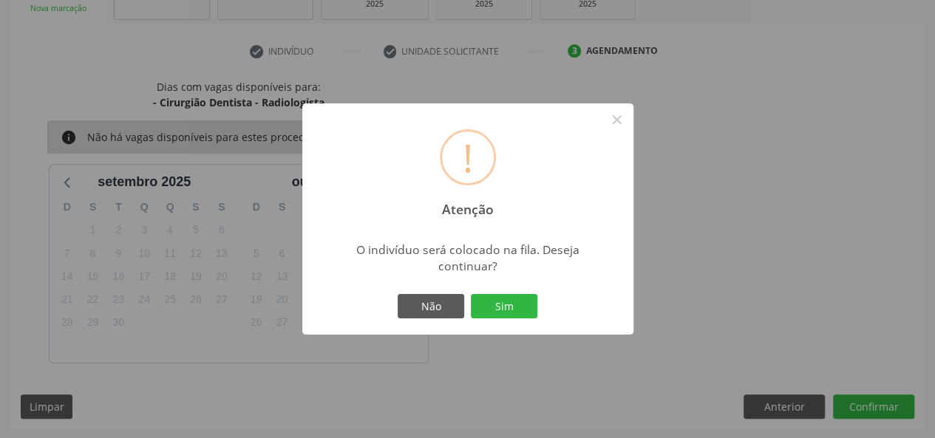
drag, startPoint x: 498, startPoint y: 303, endPoint x: 528, endPoint y: 327, distance: 38.9
click at [498, 303] on button "Sim" at bounding box center [504, 306] width 67 height 25
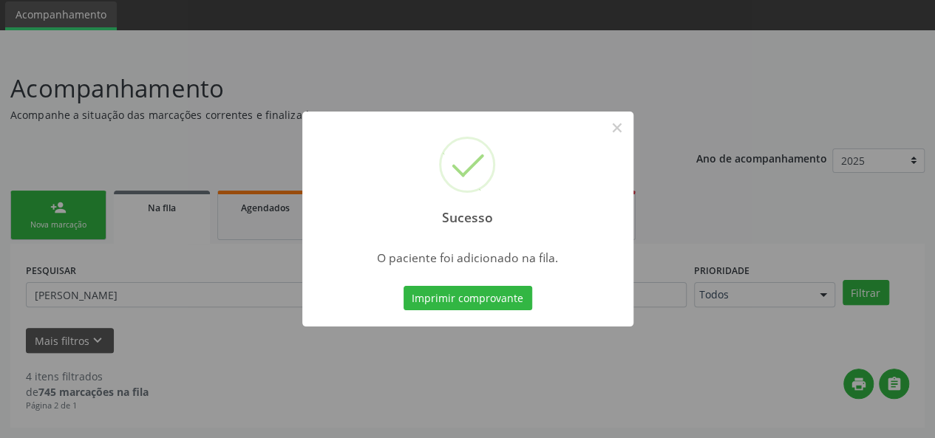
scroll to position [50, 0]
click at [617, 131] on button "×" at bounding box center [617, 127] width 25 height 25
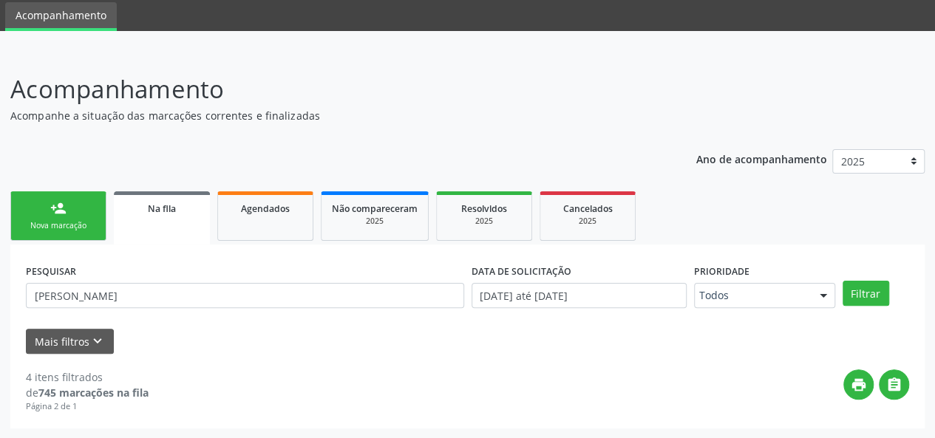
click at [80, 218] on link "person_add Nova marcação" at bounding box center [58, 216] width 96 height 50
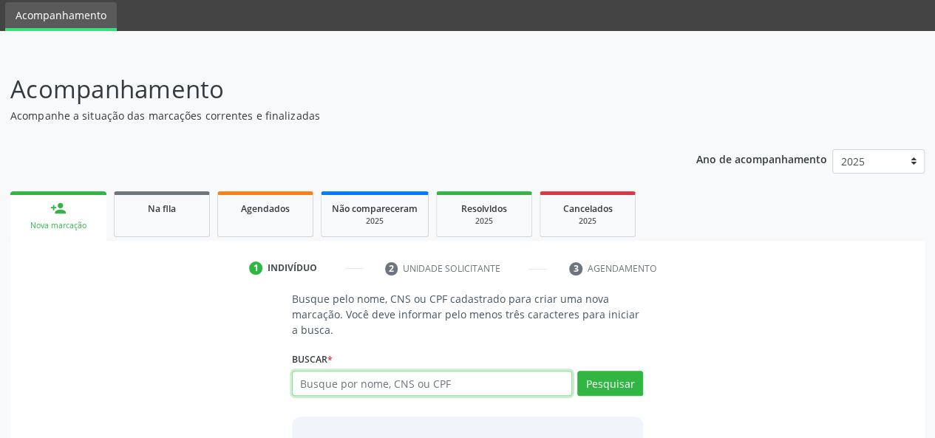
click at [336, 379] on input "text" at bounding box center [432, 383] width 281 height 25
type input "17770032458"
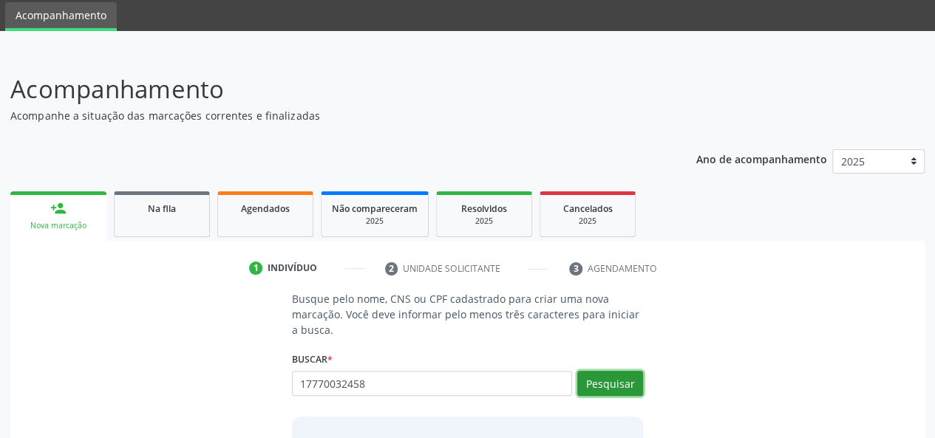
click at [608, 388] on button "Pesquisar" at bounding box center [610, 383] width 66 height 25
type input "17770032458"
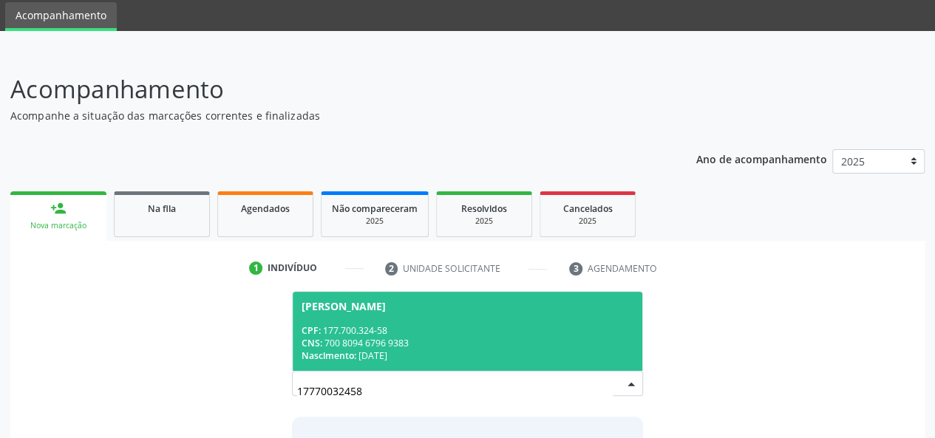
click at [420, 331] on div "CPF: 177.700.324-58" at bounding box center [468, 331] width 333 height 13
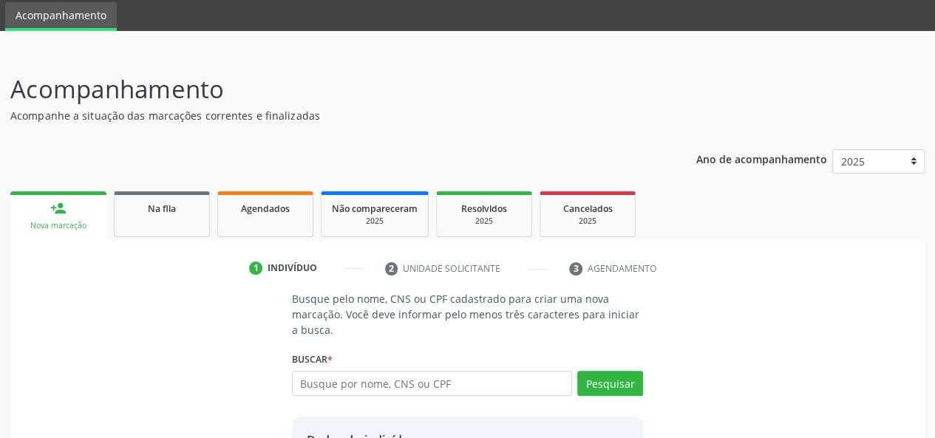
scroll to position [189, 0]
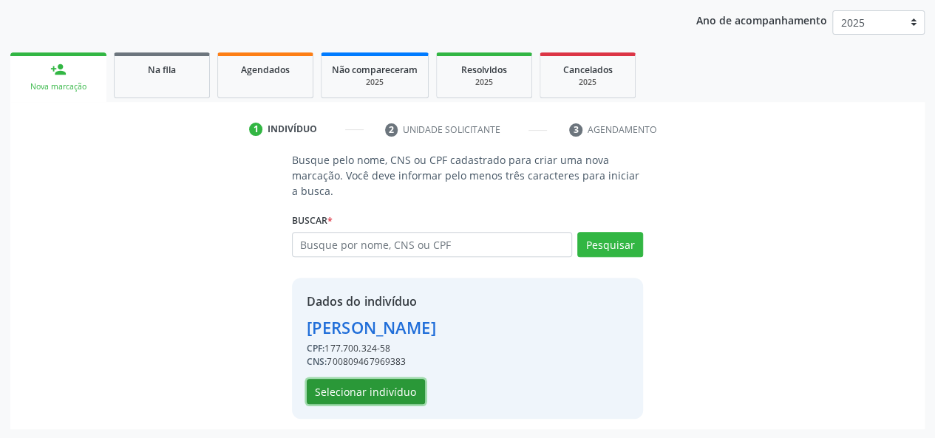
click at [370, 387] on button "Selecionar indivíduo" at bounding box center [366, 391] width 118 height 25
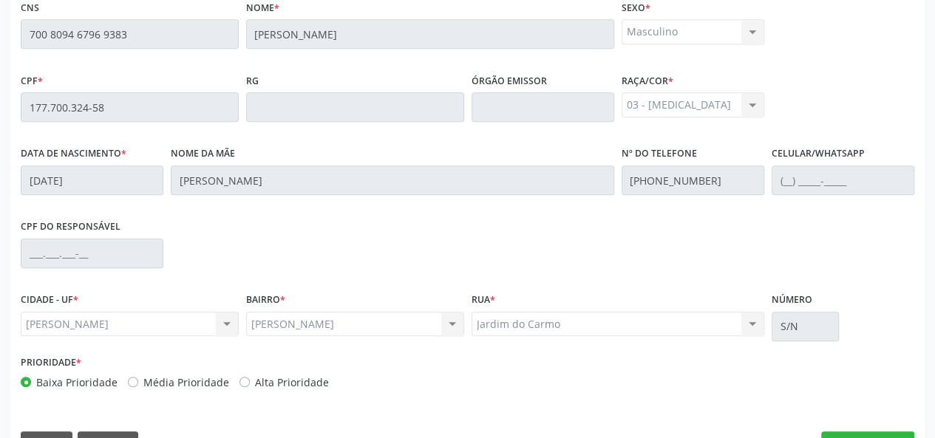
scroll to position [425, 0]
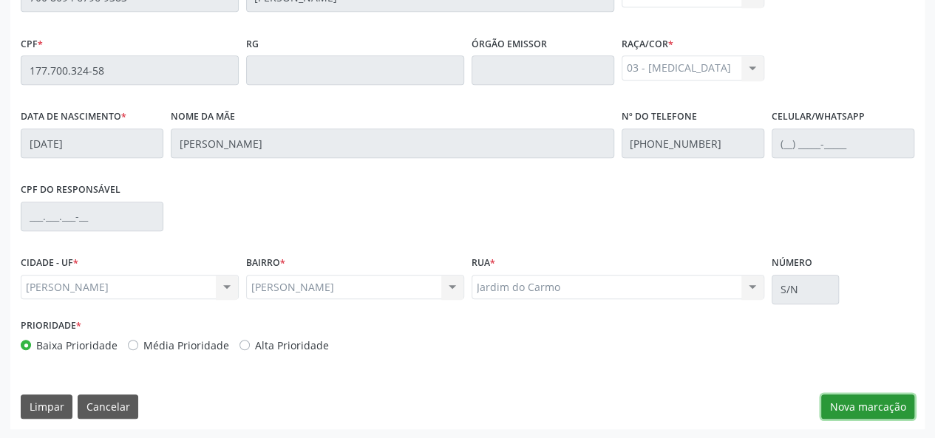
click at [875, 415] on button "Nova marcação" at bounding box center [867, 407] width 93 height 25
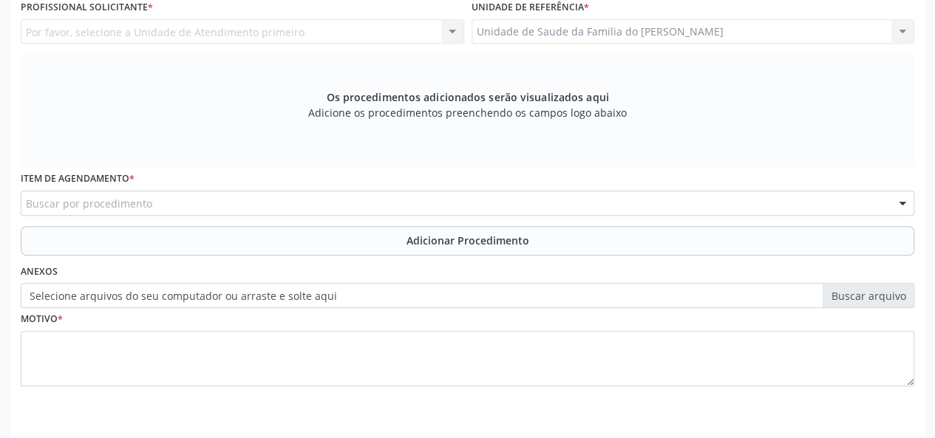
scroll to position [203, 0]
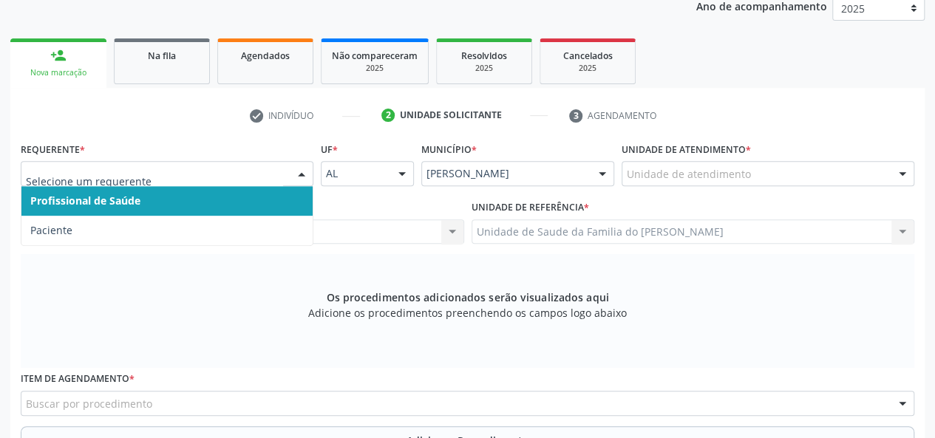
click at [292, 173] on div at bounding box center [302, 174] width 22 height 25
click at [258, 203] on span "Profissional de Saúde" at bounding box center [166, 201] width 291 height 30
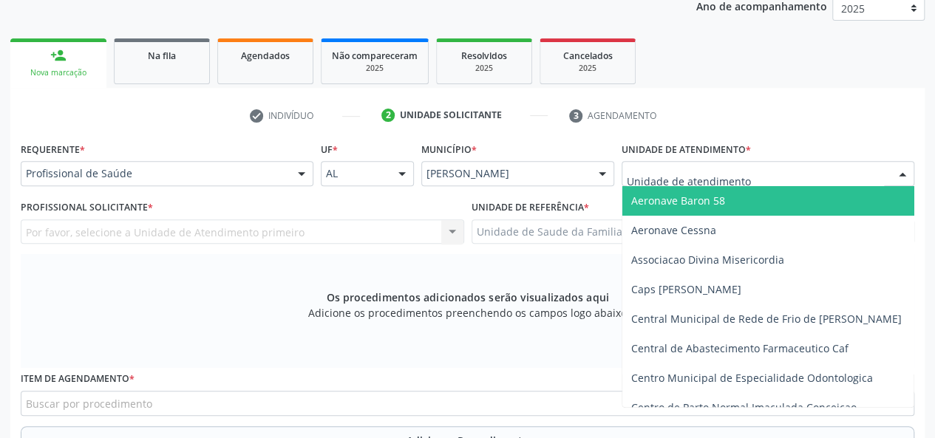
type input "J"
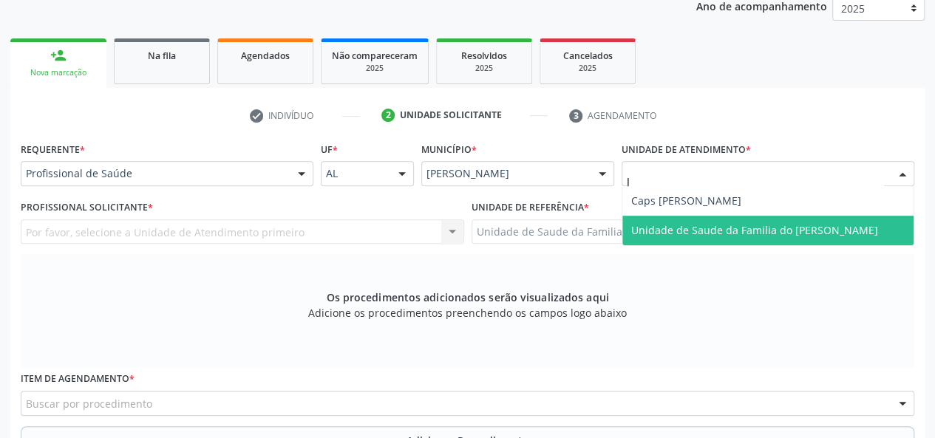
click at [739, 228] on span "Unidade de Saude da Familia do [PERSON_NAME]" at bounding box center [754, 230] width 247 height 14
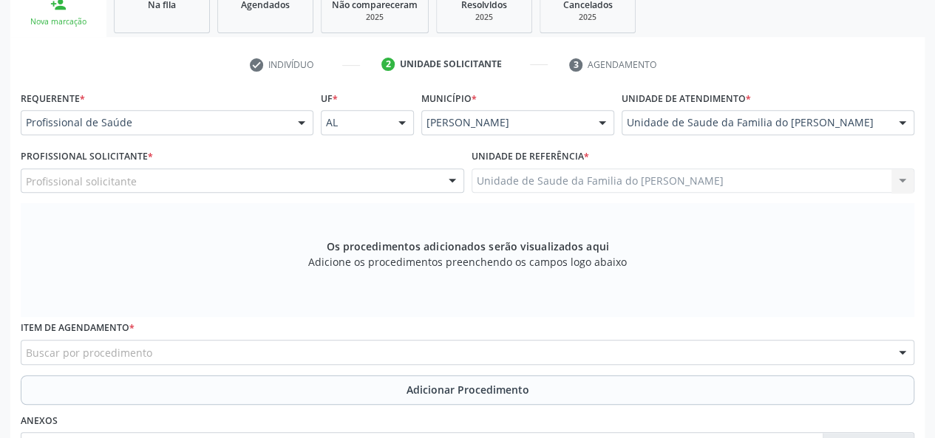
scroll to position [277, 0]
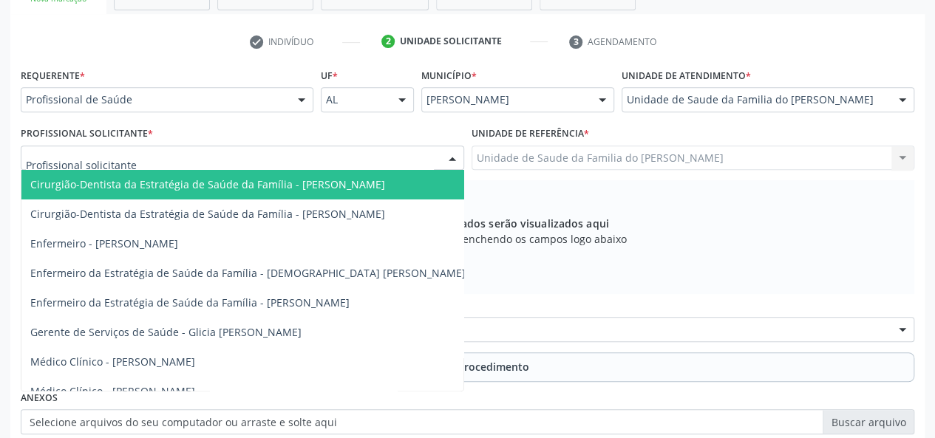
click at [445, 157] on div at bounding box center [452, 158] width 22 height 25
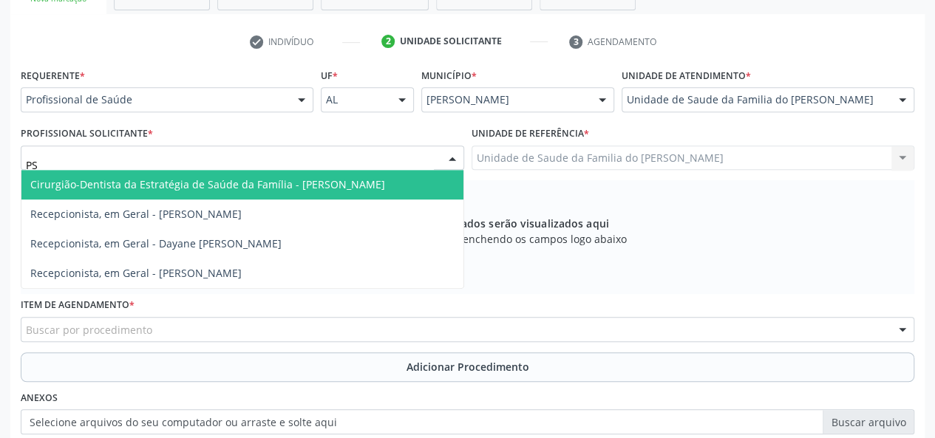
type input "P"
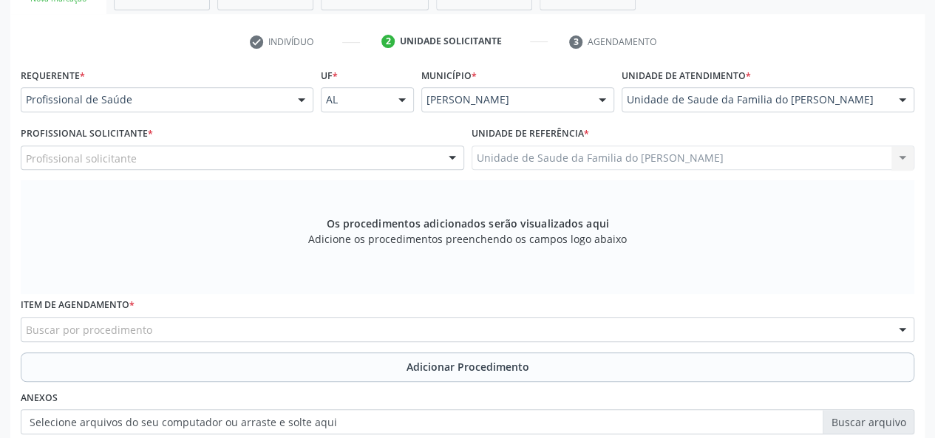
click at [370, 140] on div "Profissional Solicitante * Profissional solicitante Cirurgião-Dentista da Estra…" at bounding box center [243, 146] width 444 height 47
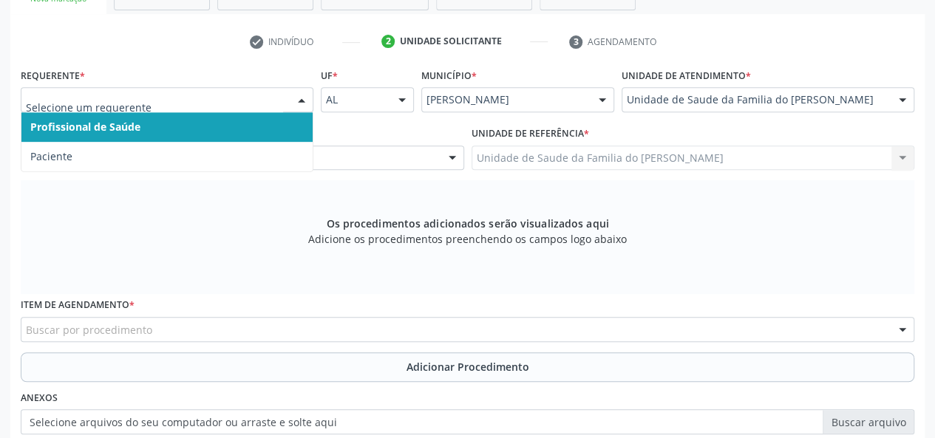
click at [293, 100] on div at bounding box center [302, 100] width 22 height 25
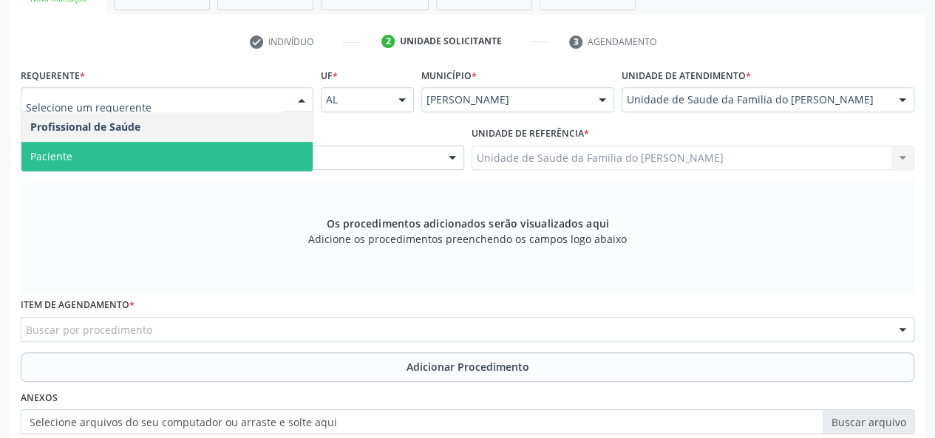
click at [204, 153] on span "Paciente" at bounding box center [166, 157] width 291 height 30
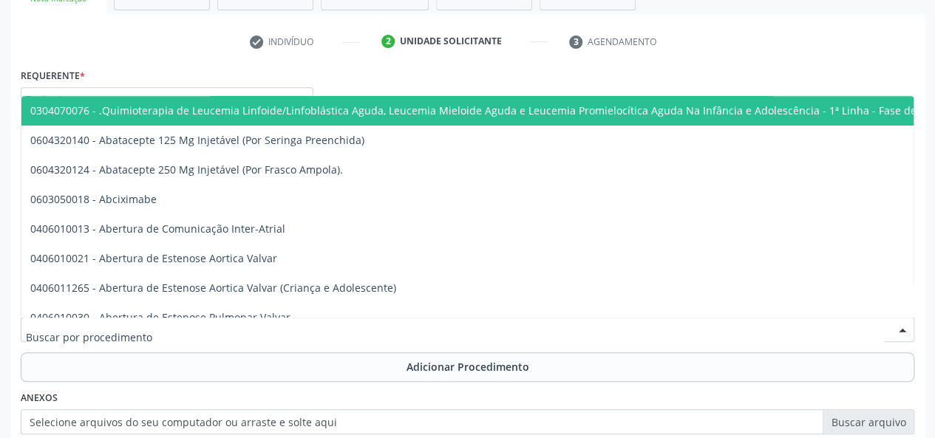
click at [152, 330] on div at bounding box center [468, 329] width 894 height 25
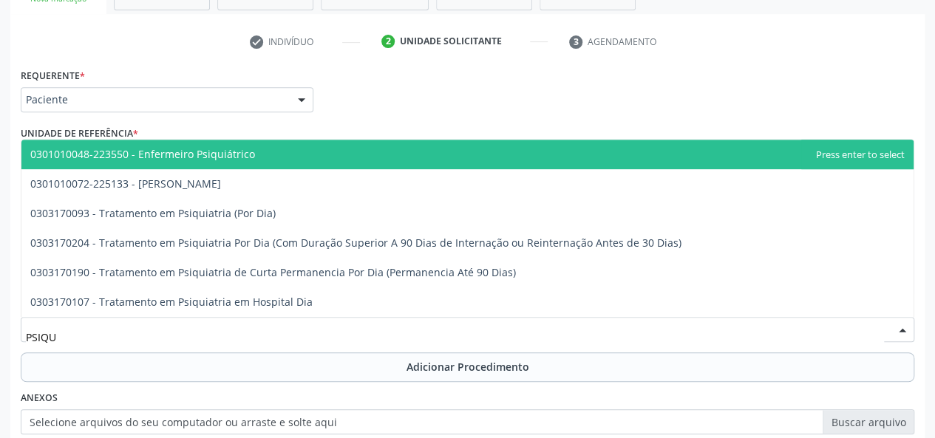
type input "PSIQUI"
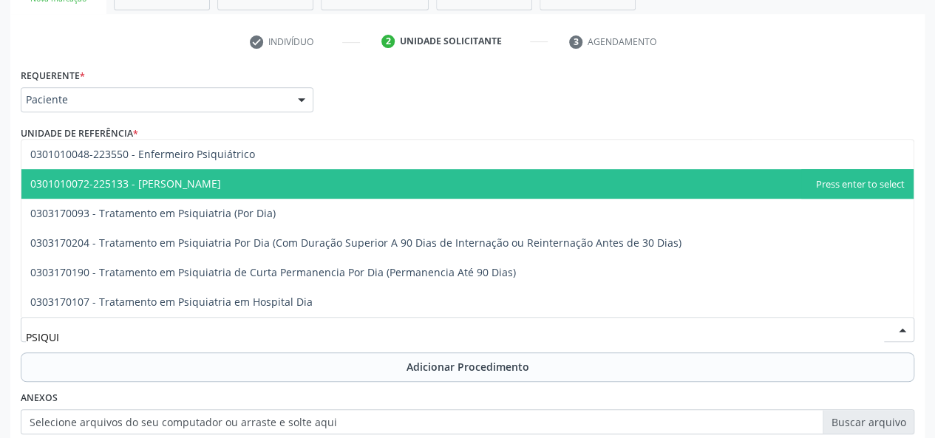
click at [224, 191] on span "0301010072-225133 - [PERSON_NAME]" at bounding box center [467, 184] width 892 height 30
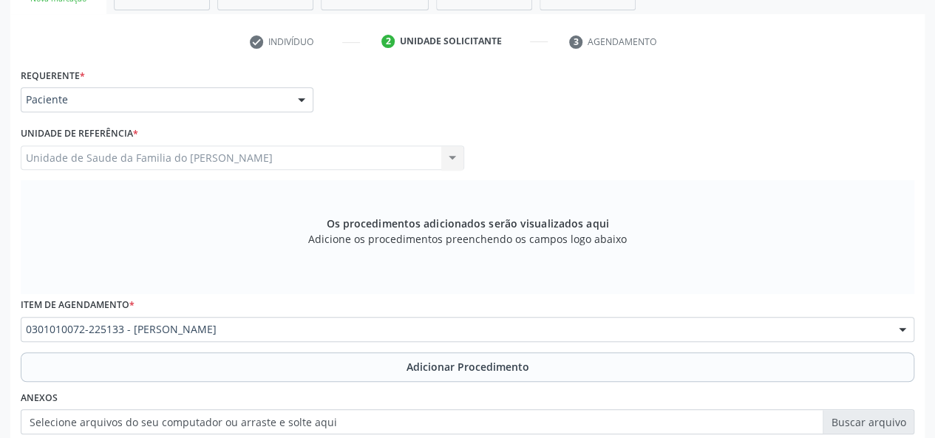
scroll to position [351, 0]
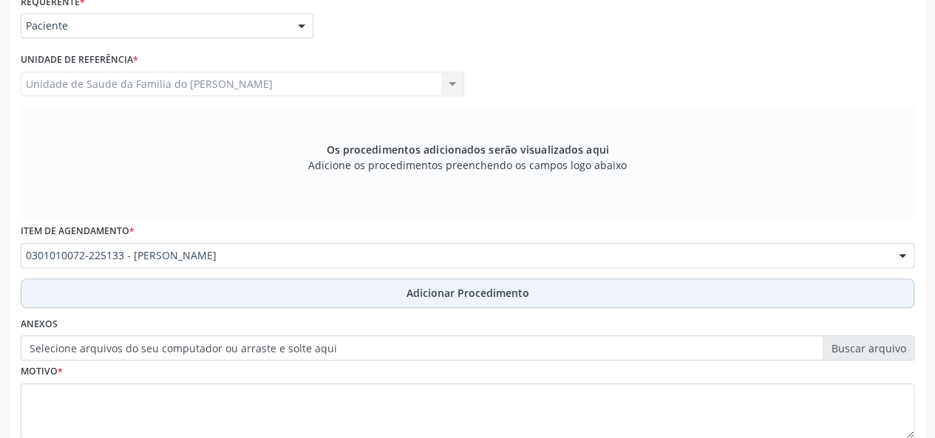
click at [236, 296] on button "Adicionar Procedimento" at bounding box center [468, 294] width 894 height 30
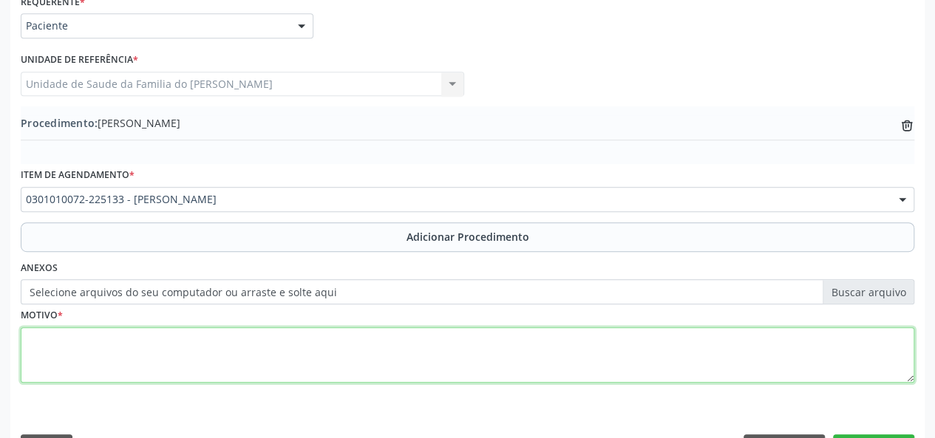
click at [200, 346] on textarea at bounding box center [468, 355] width 894 height 56
click at [67, 338] on textarea "ALTERACAO DE COMPORTAMENTO" at bounding box center [468, 355] width 894 height 56
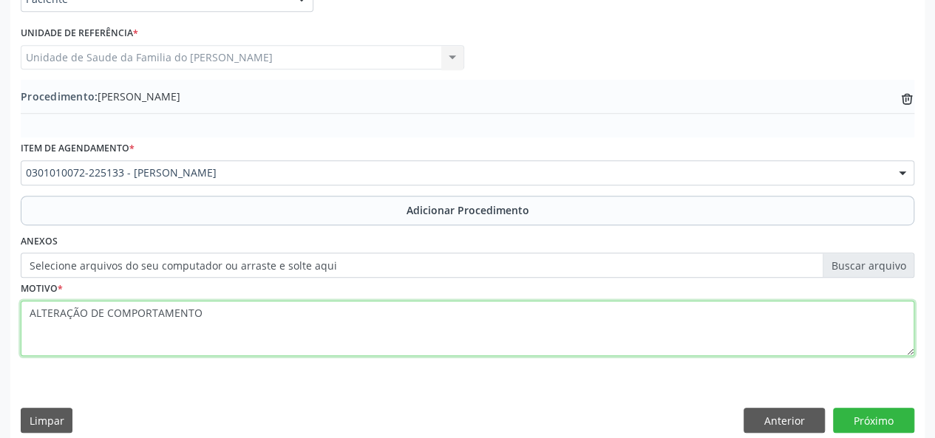
scroll to position [392, 0]
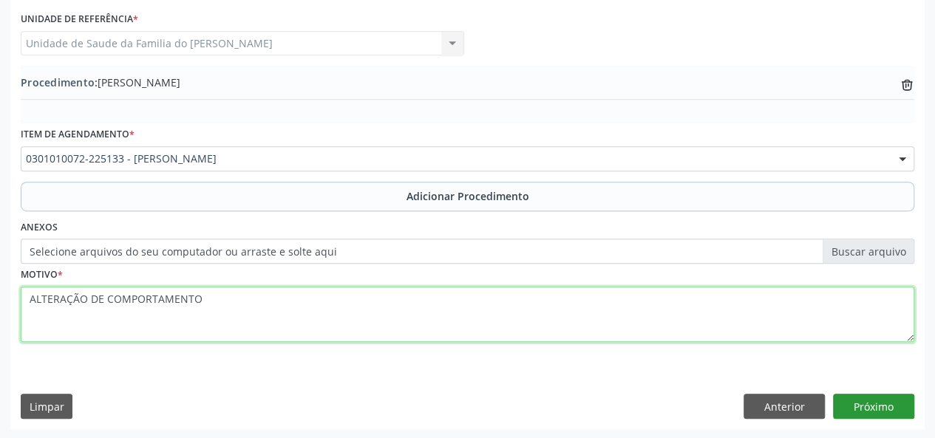
type textarea "ALTERAÇÃO DE COMPORTAMENTO"
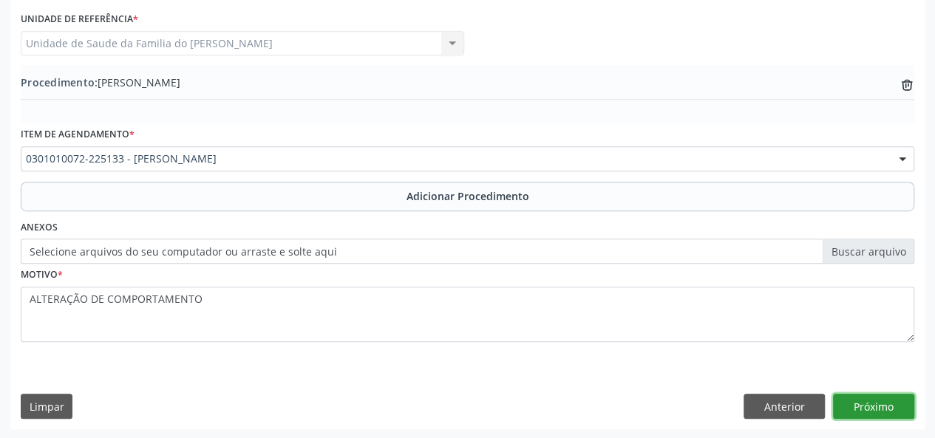
click at [861, 409] on button "Próximo" at bounding box center [873, 406] width 81 height 25
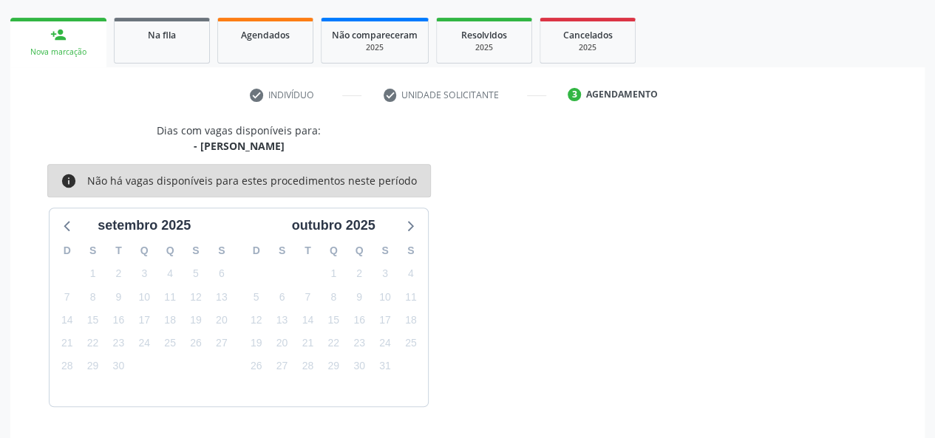
scroll to position [268, 0]
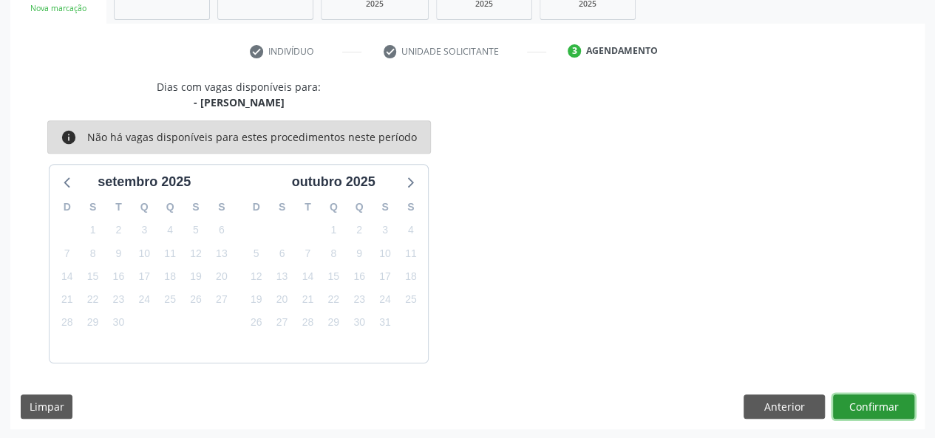
click at [861, 409] on button "Confirmar" at bounding box center [873, 407] width 81 height 25
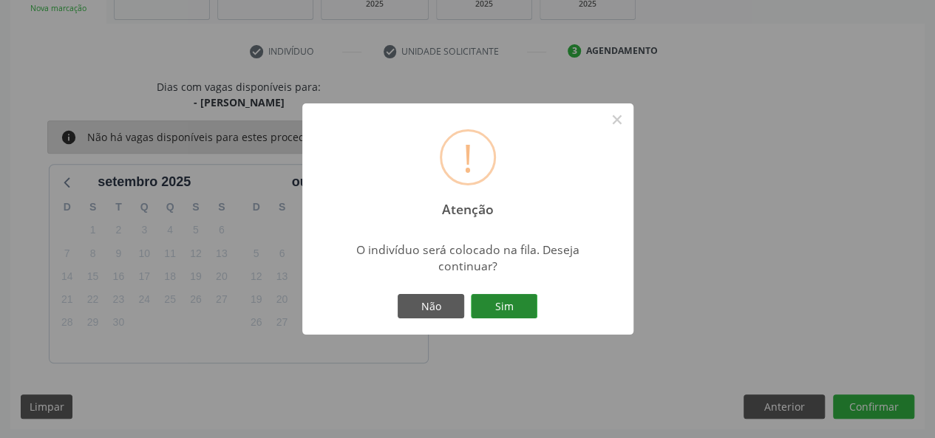
click at [506, 302] on button "Sim" at bounding box center [504, 306] width 67 height 25
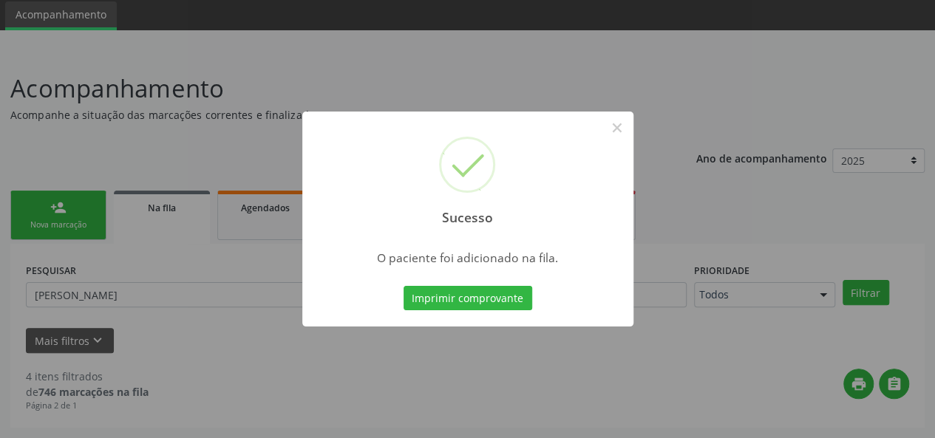
scroll to position [50, 0]
click at [404, 286] on button "Imprimir comprovante" at bounding box center [468, 298] width 129 height 25
